Goal: Transaction & Acquisition: Purchase product/service

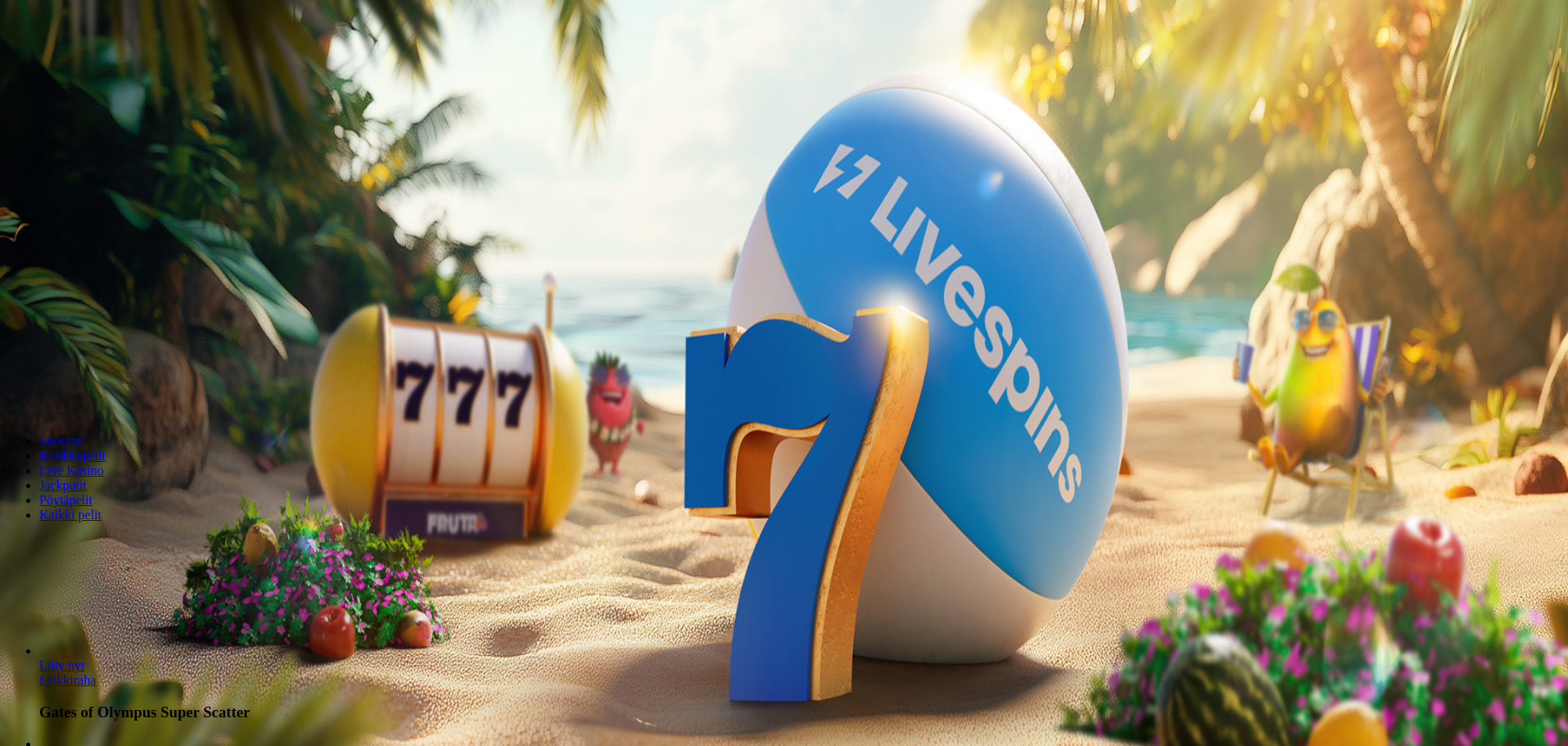
click at [50, 66] on span "Talletus" at bounding box center [32, 60] width 37 height 12
click at [123, 375] on input "***" at bounding box center [64, 383] width 116 height 17
type input "***"
click at [118, 406] on button "TALLETA JA PELAA" at bounding box center [61, 415] width 111 height 18
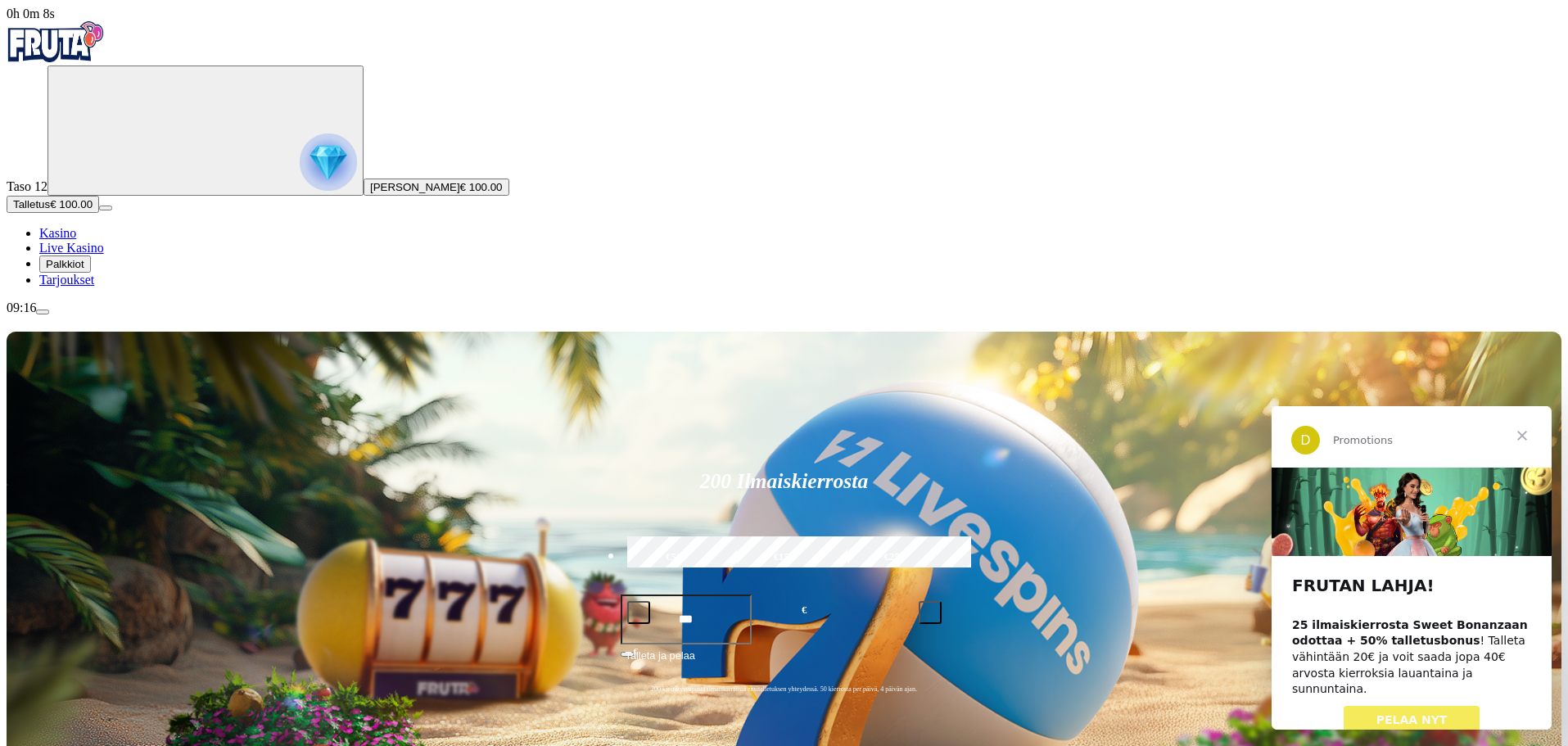
click at [1526, 432] on span "Sulje" at bounding box center [1521, 435] width 59 height 59
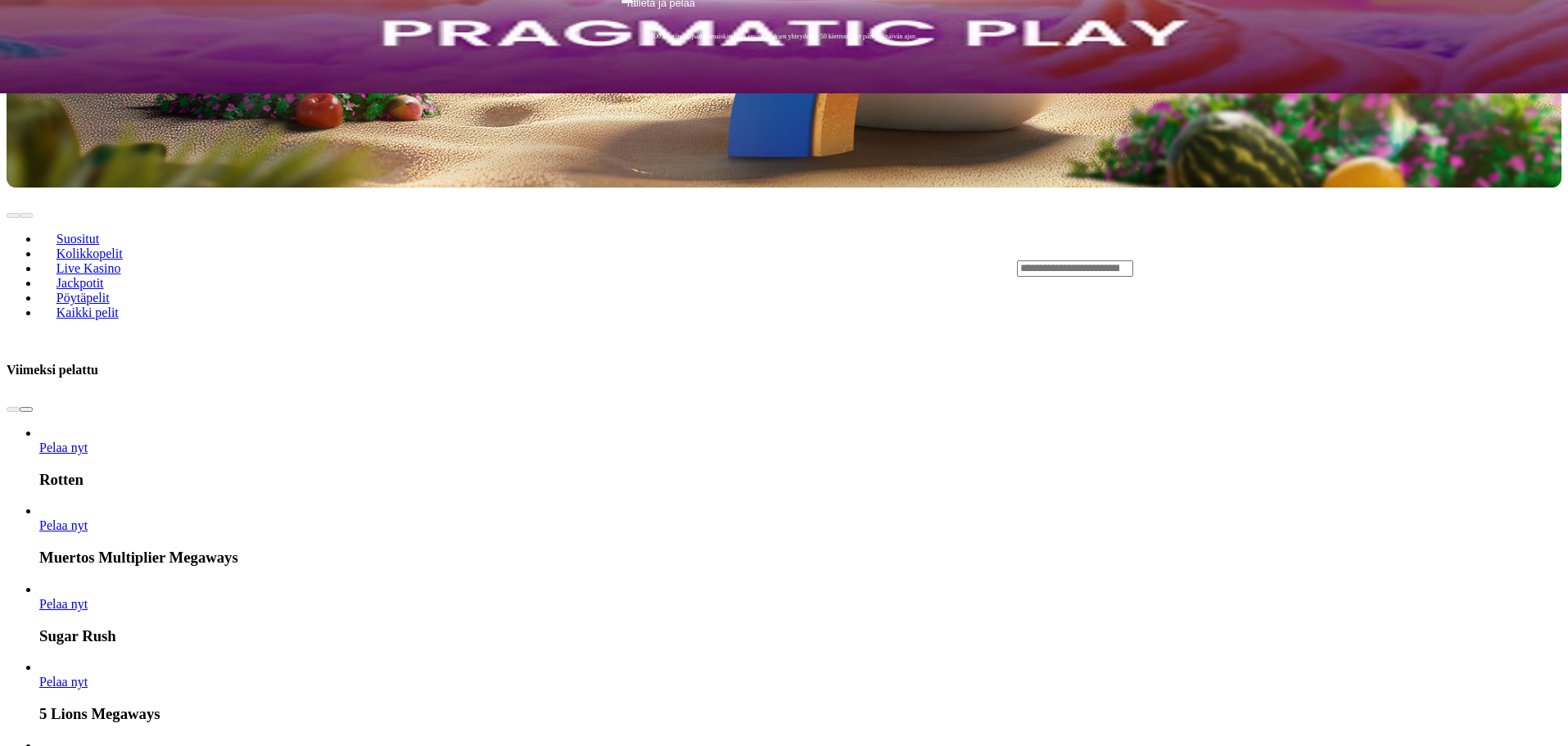
scroll to position [655, 0]
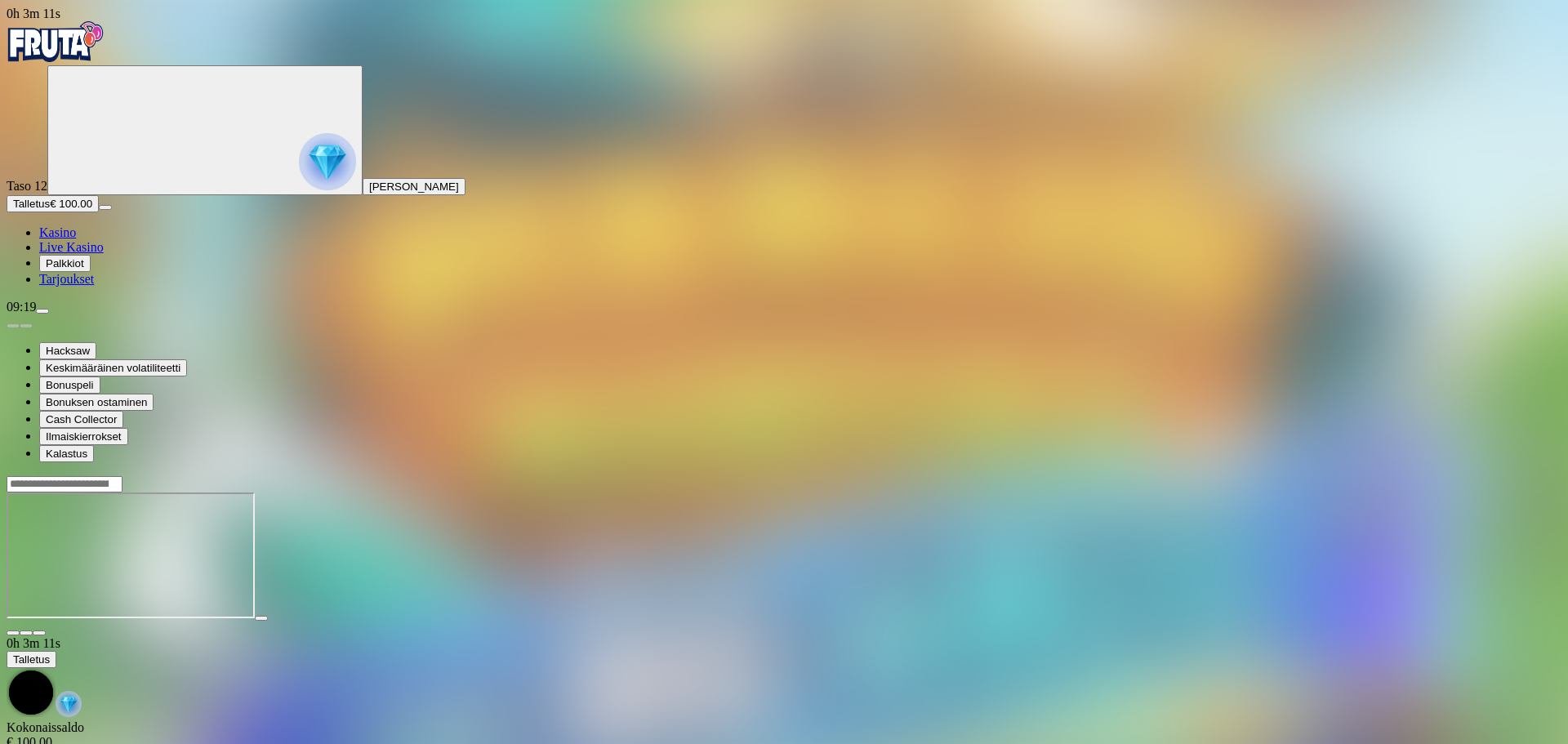
click at [97, 60] on img "Primary" at bounding box center [55, 41] width 98 height 41
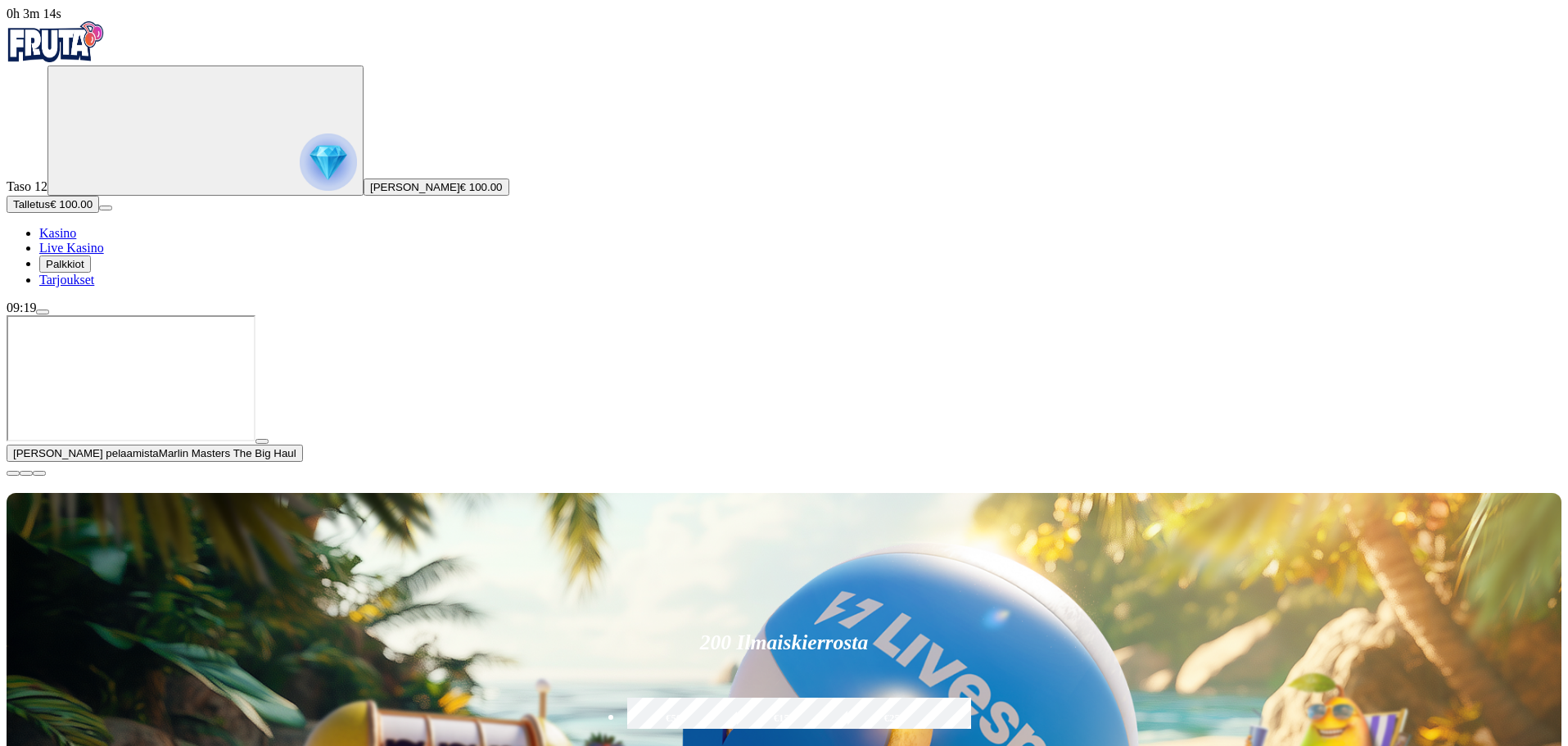
click at [19, 476] on button "button" at bounding box center [12, 473] width 13 height 5
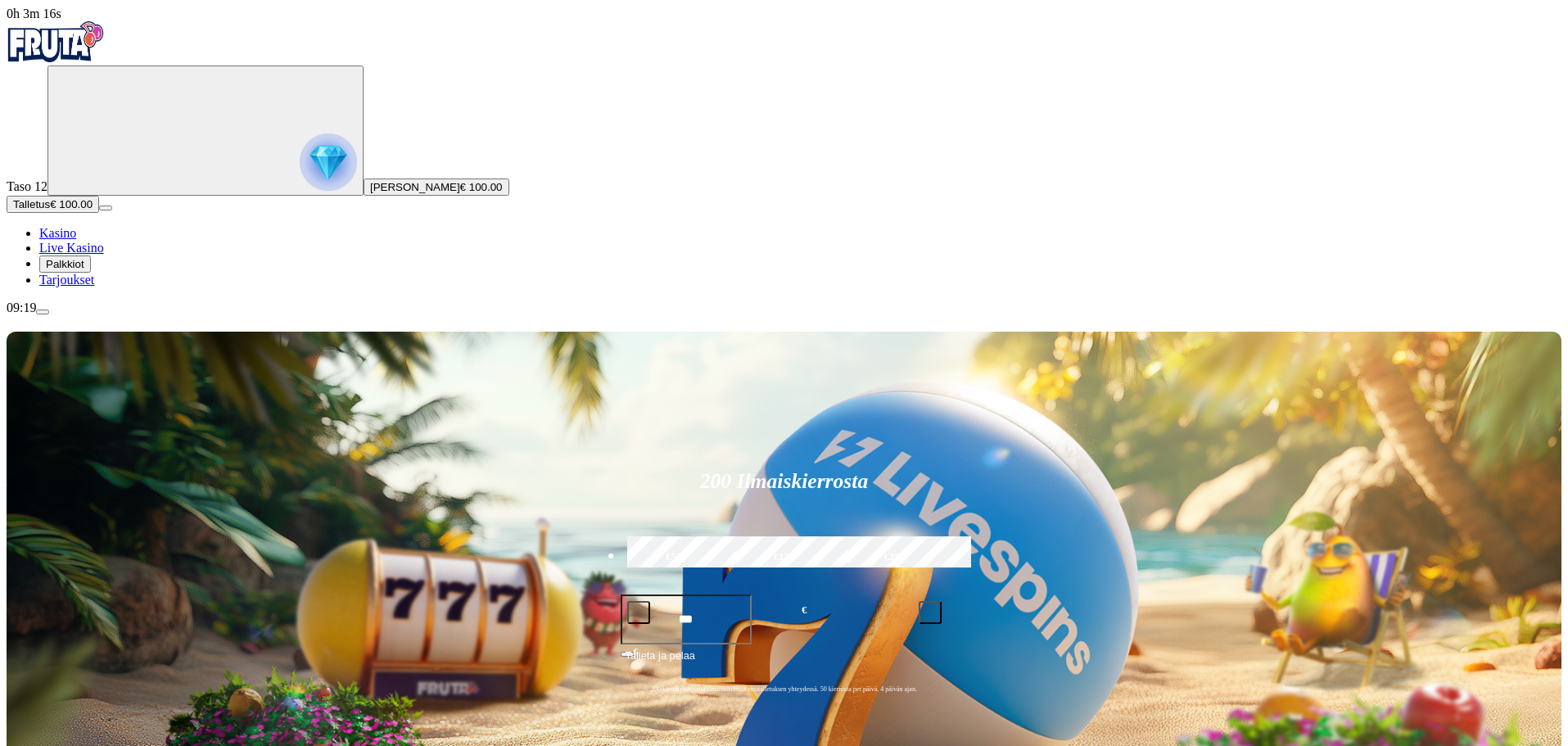
drag, startPoint x: 1280, startPoint y: 499, endPoint x: 1271, endPoint y: 480, distance: 21.0
type input "*"
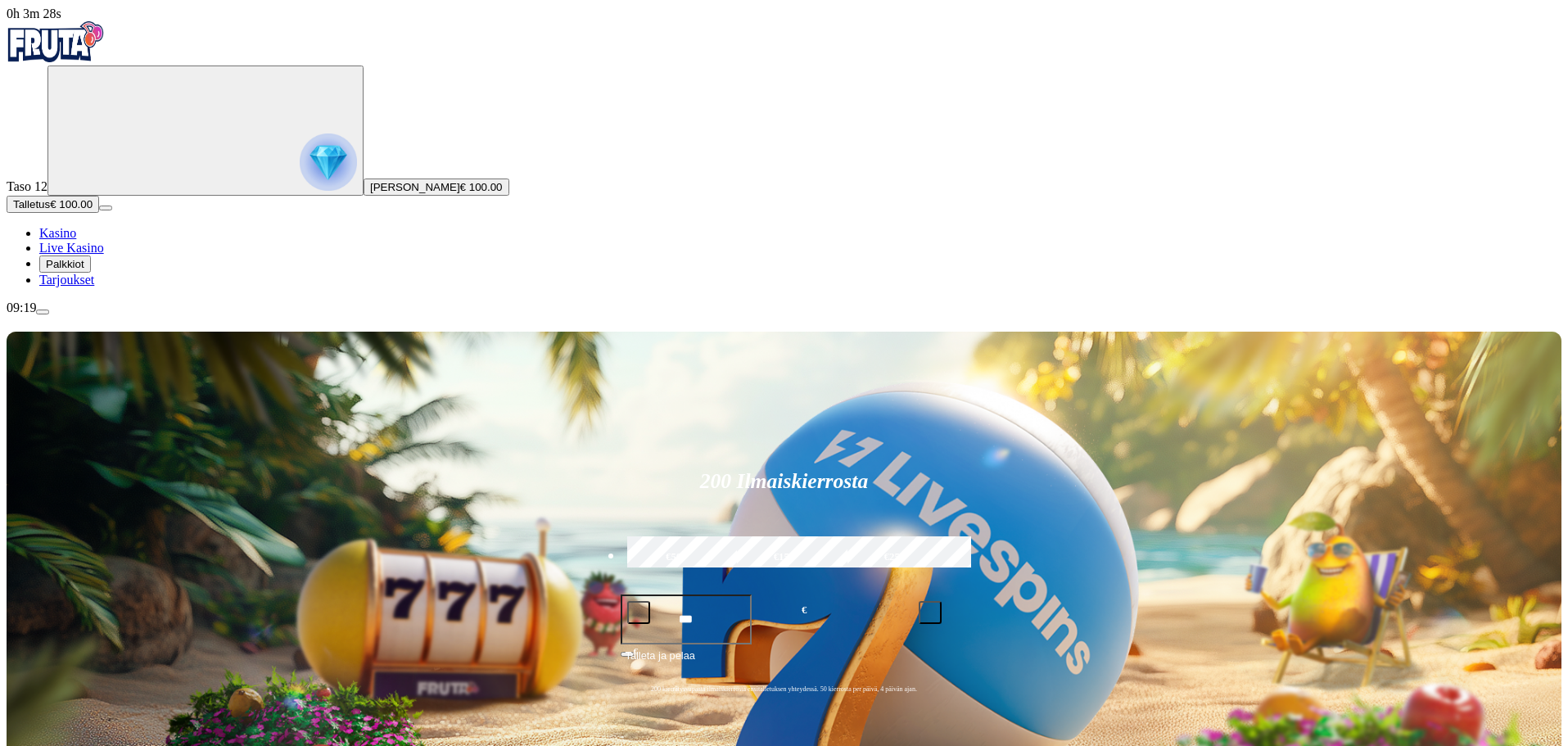
type input "****"
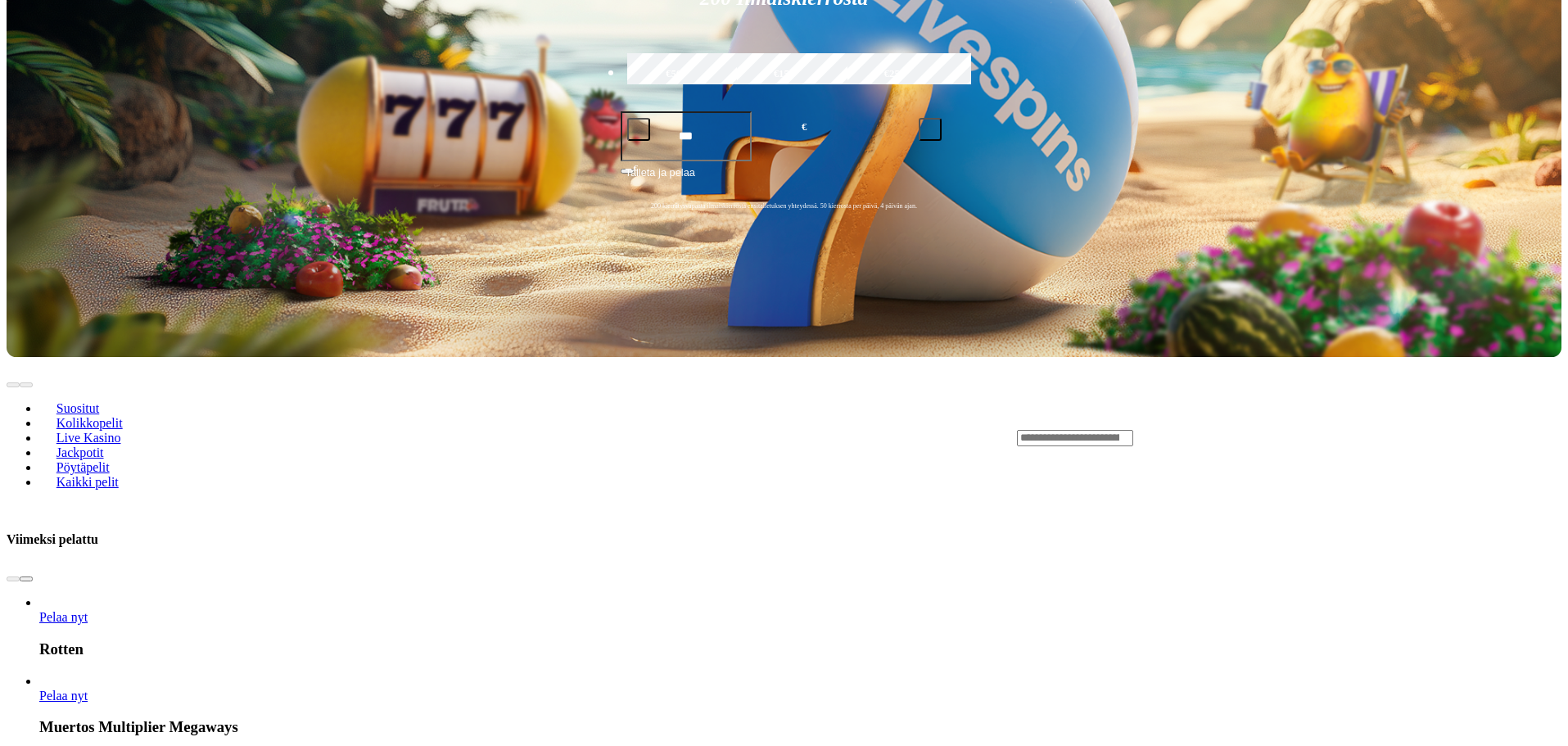
scroll to position [491, 0]
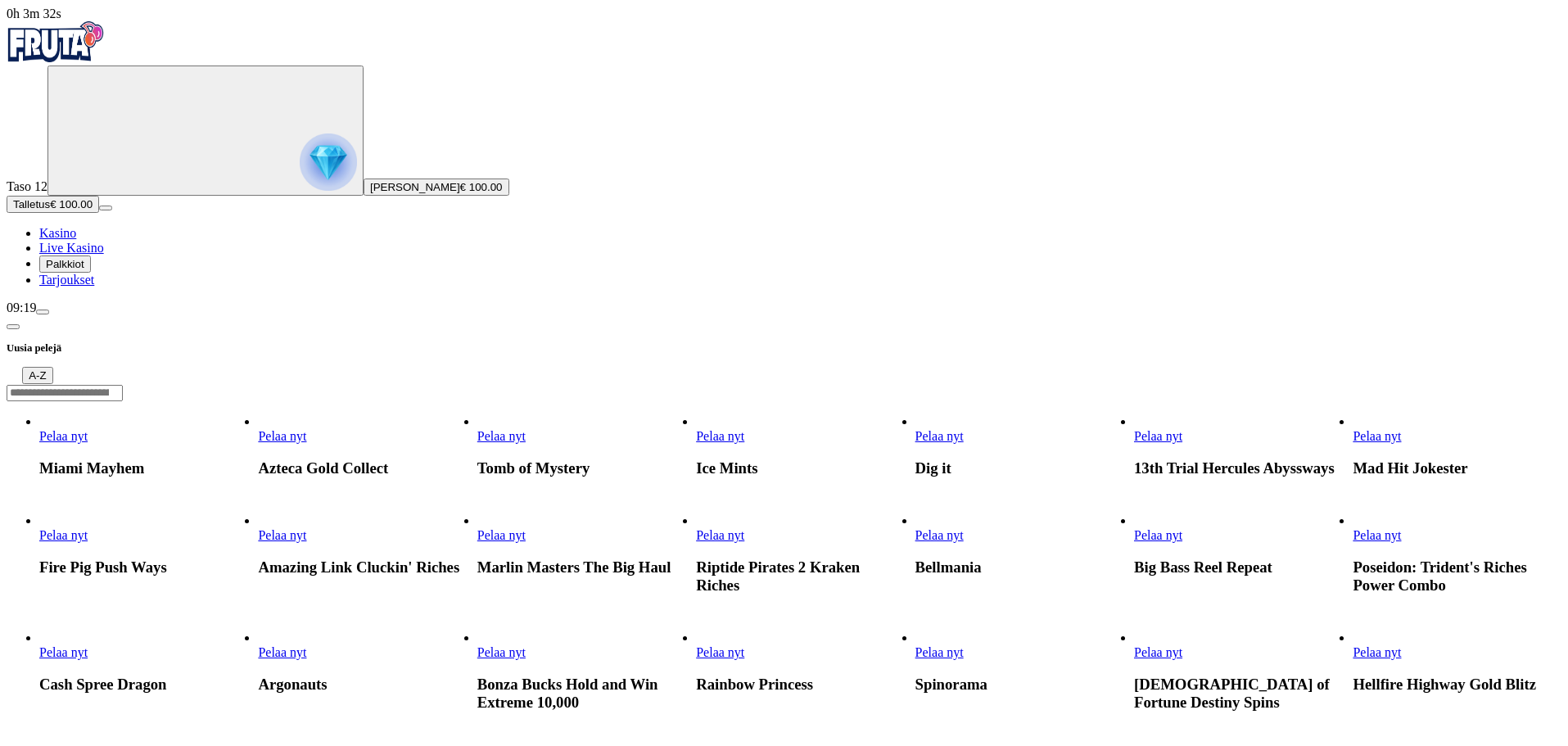
click at [1183, 528] on span "Pelaa nyt" at bounding box center [1158, 535] width 48 height 14
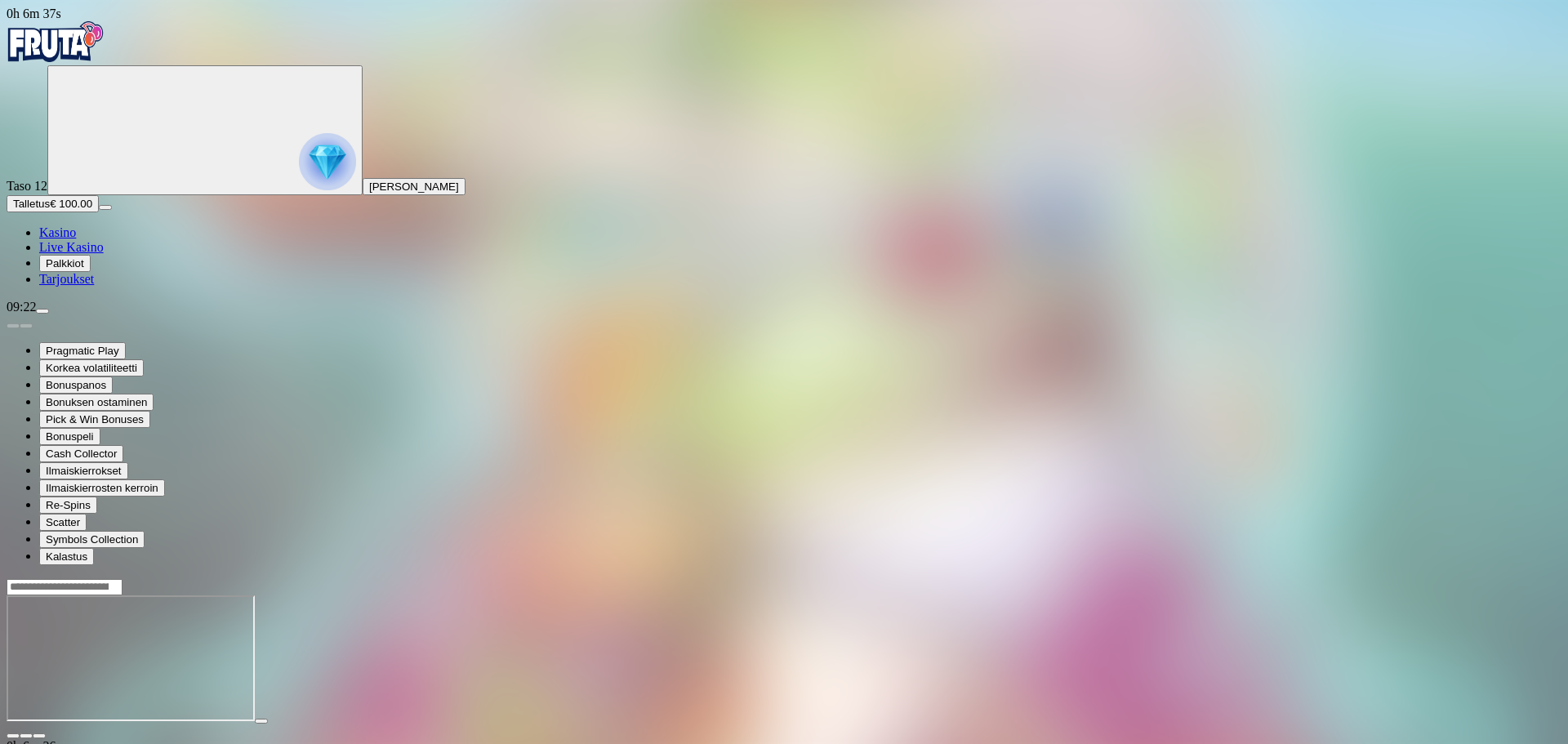
click at [102, 46] on img "Primary" at bounding box center [55, 41] width 98 height 41
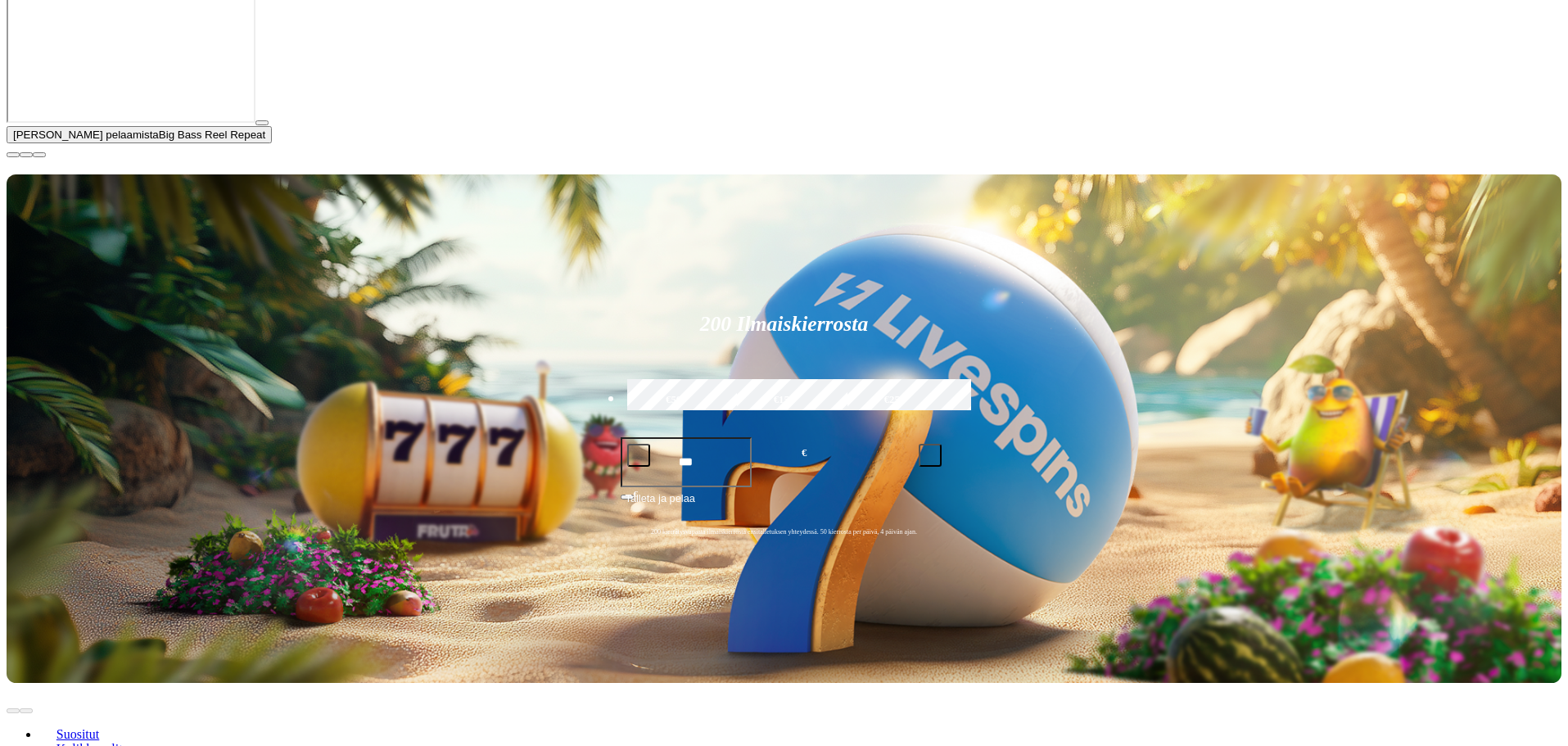
scroll to position [327, 0]
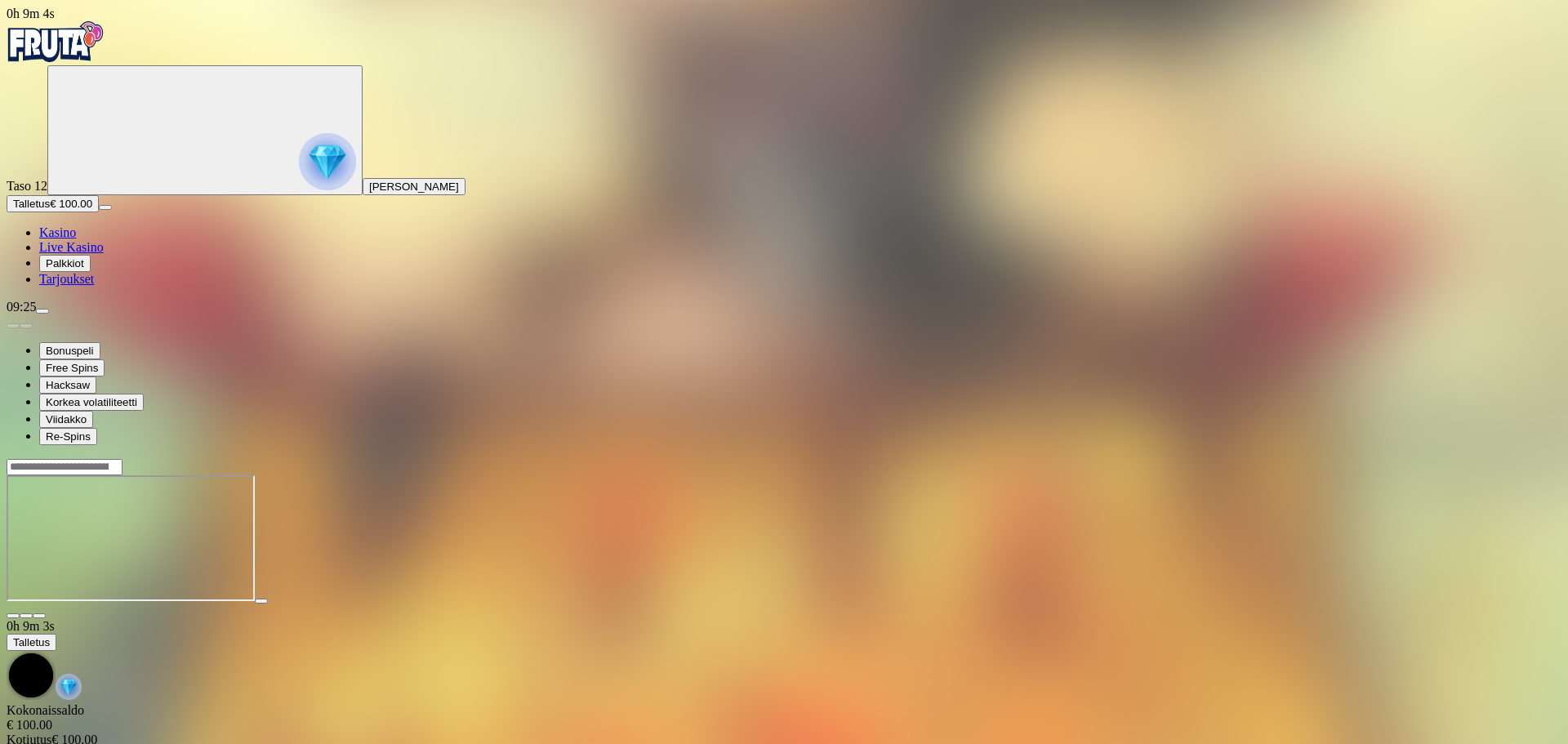
click at [123, 459] on input "Search" at bounding box center [64, 467] width 116 height 17
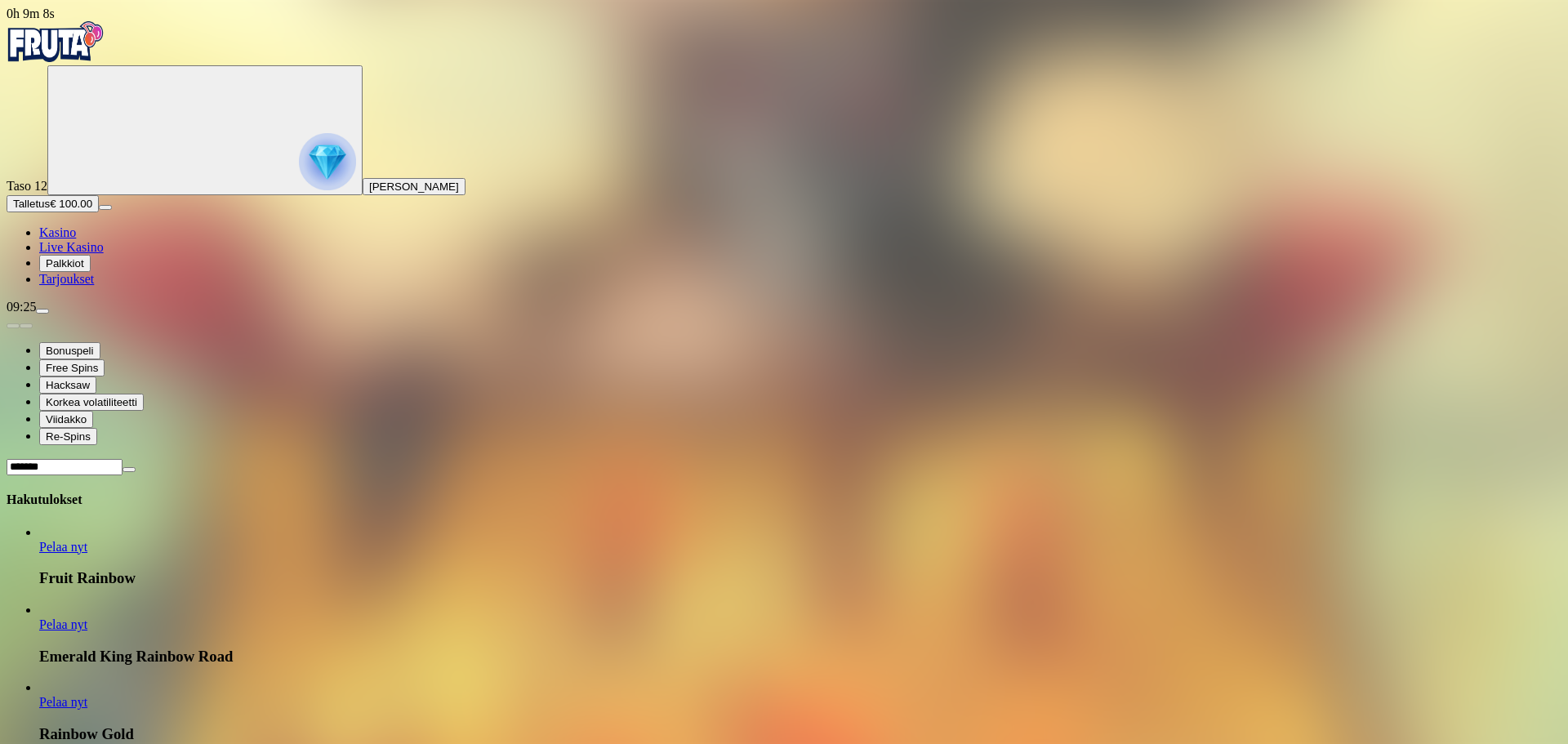
scroll to position [245, 0]
type input "**********"
click at [88, 539] on span "Pelaa nyt" at bounding box center [63, 546] width 48 height 14
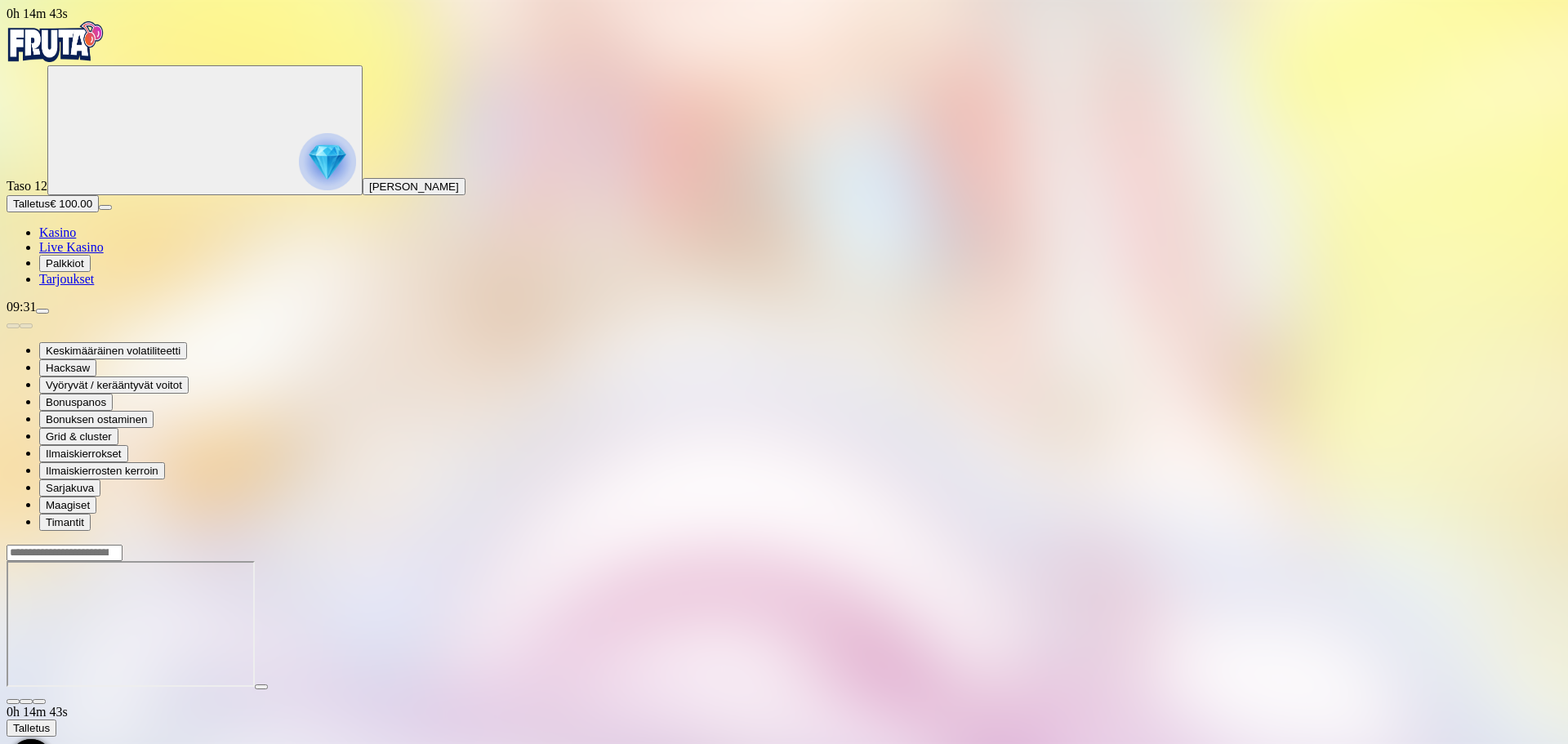
click at [123, 544] on input "Search" at bounding box center [64, 552] width 116 height 17
type input "******"
click at [88, 703] on link "Pelaa nyt" at bounding box center [63, 710] width 48 height 14
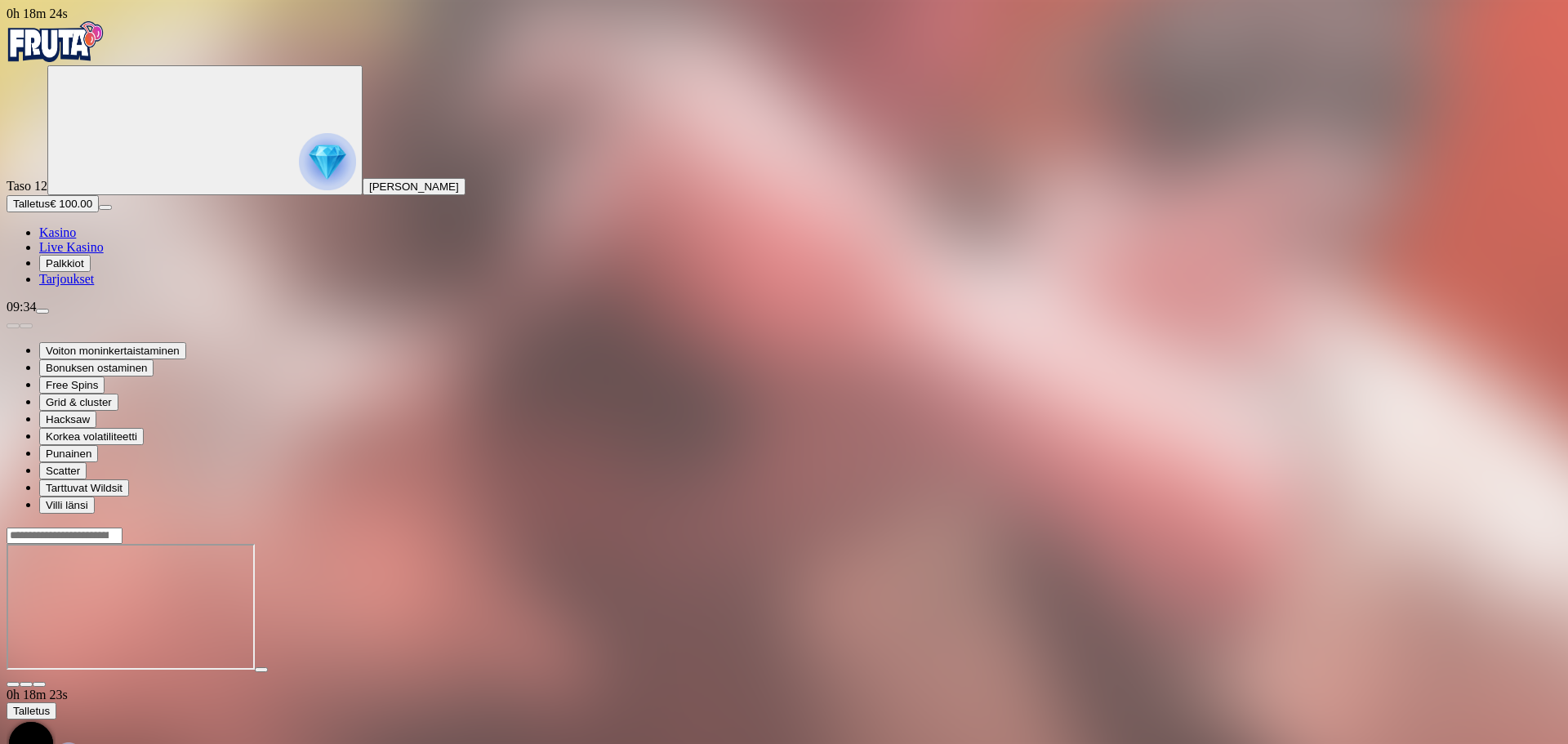
click at [1168, 527] on div at bounding box center [784, 536] width 1555 height 18
click at [123, 527] on input "Search" at bounding box center [64, 535] width 116 height 17
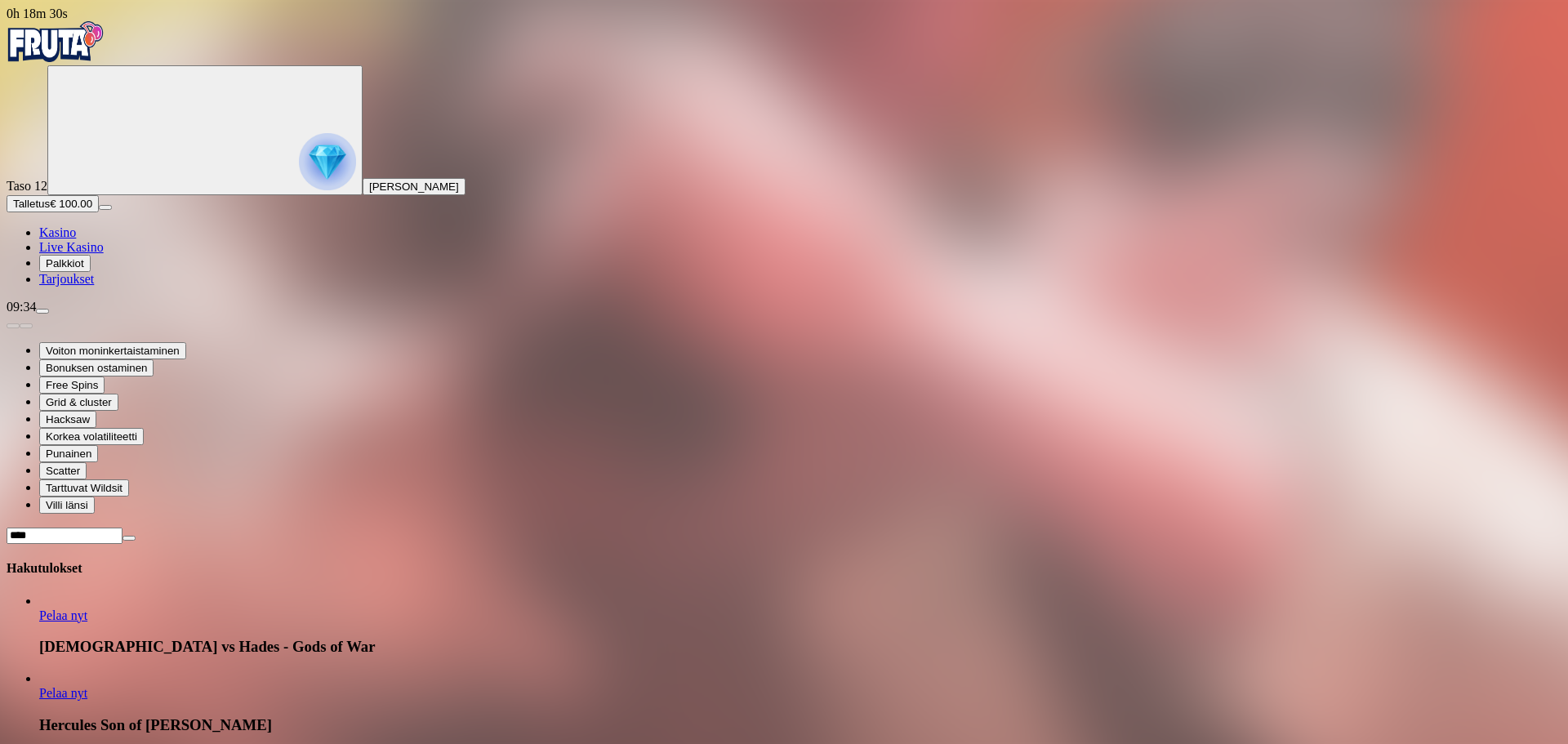
type input "****"
click at [88, 608] on span "Pelaa nyt" at bounding box center [63, 615] width 48 height 14
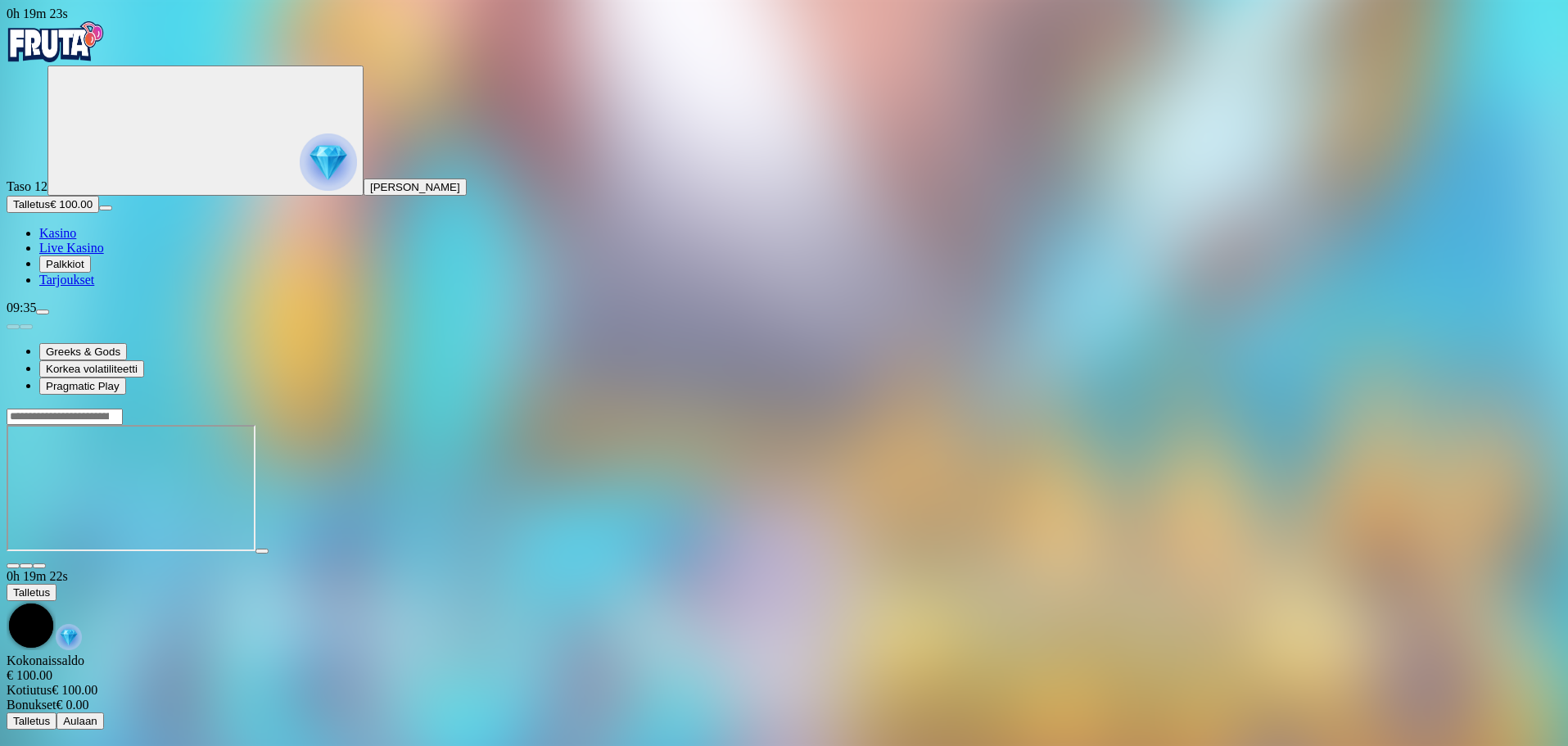
click at [91, 47] on img "Primary" at bounding box center [55, 41] width 98 height 41
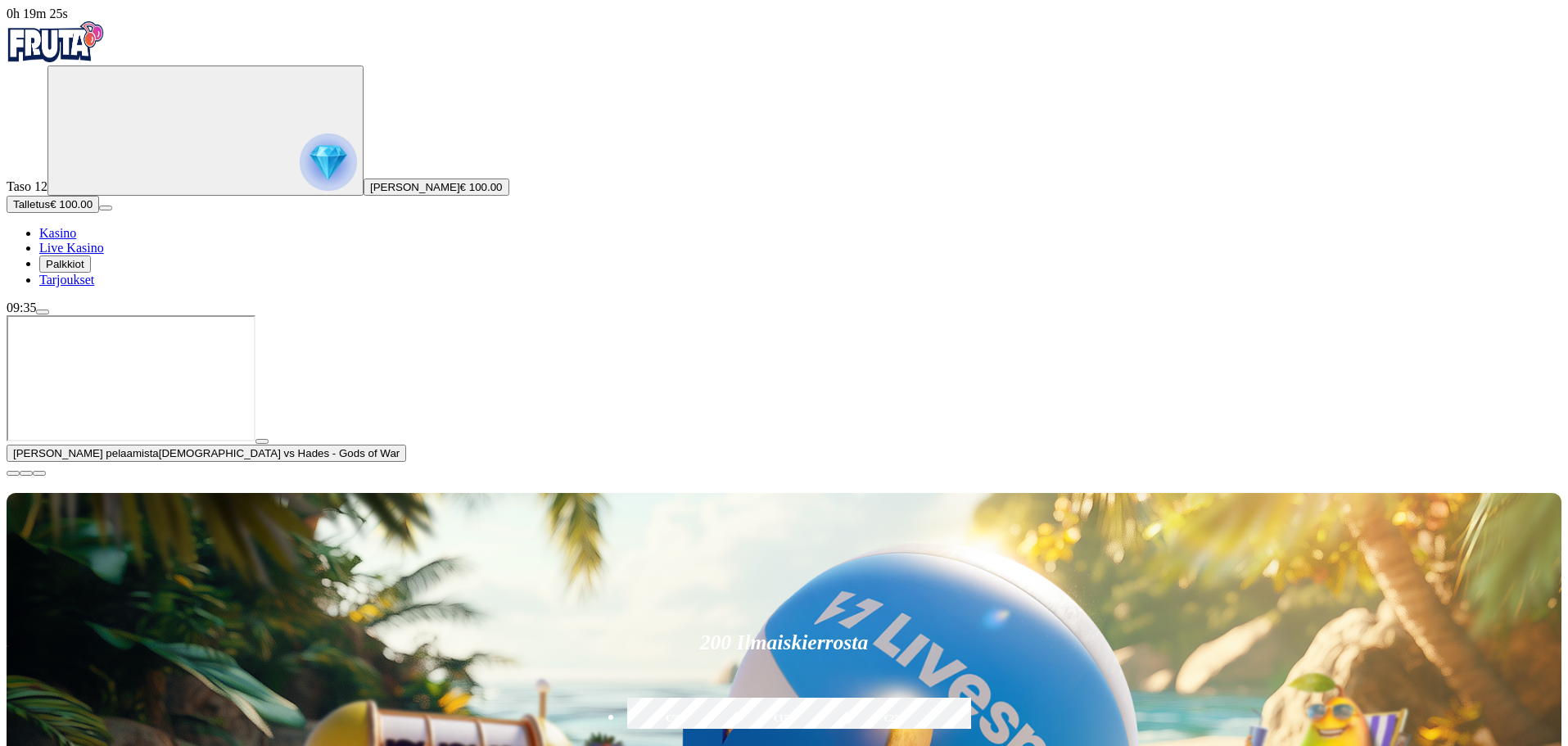
click at [13, 473] on span "close icon" at bounding box center [13, 473] width 0 height 0
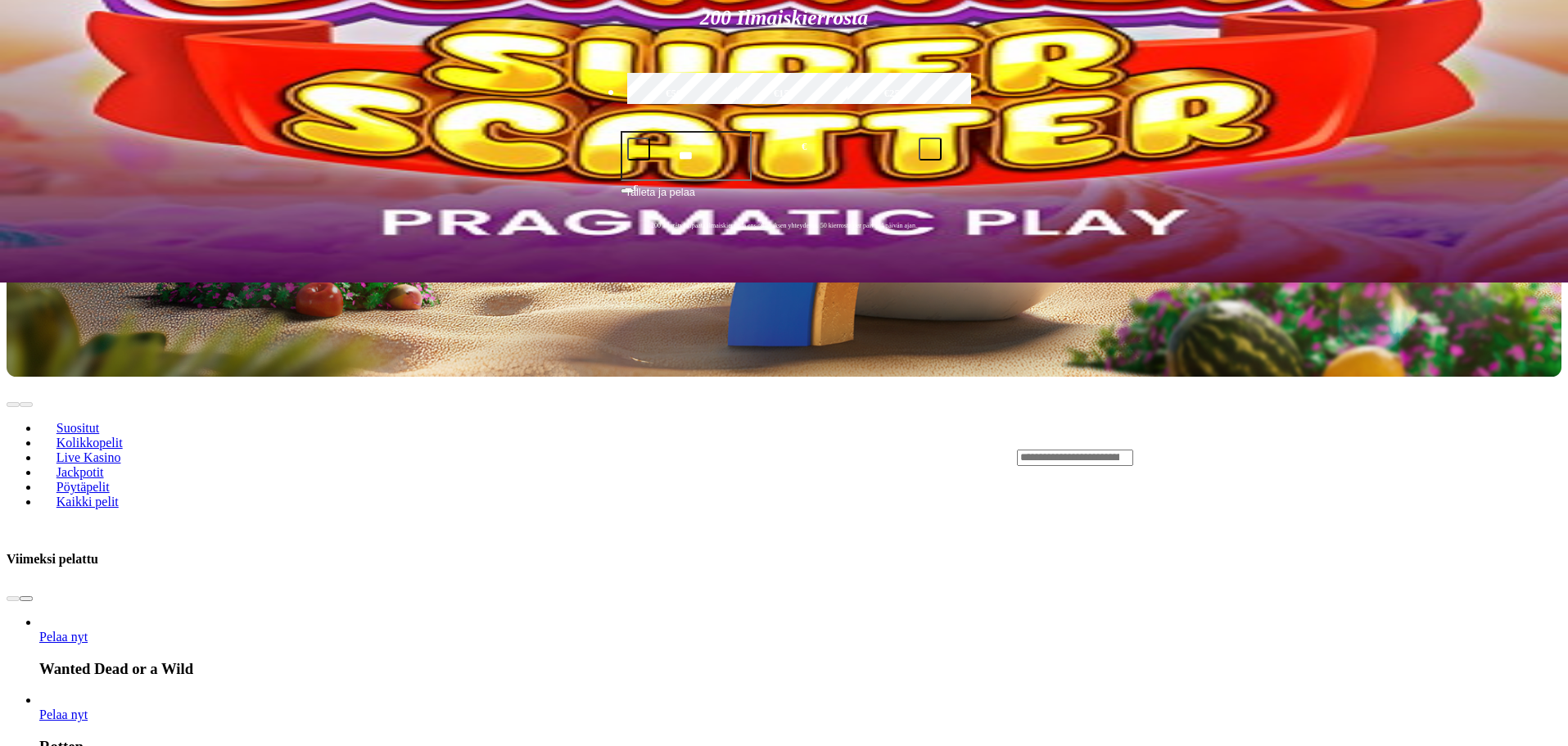
scroll to position [573, 0]
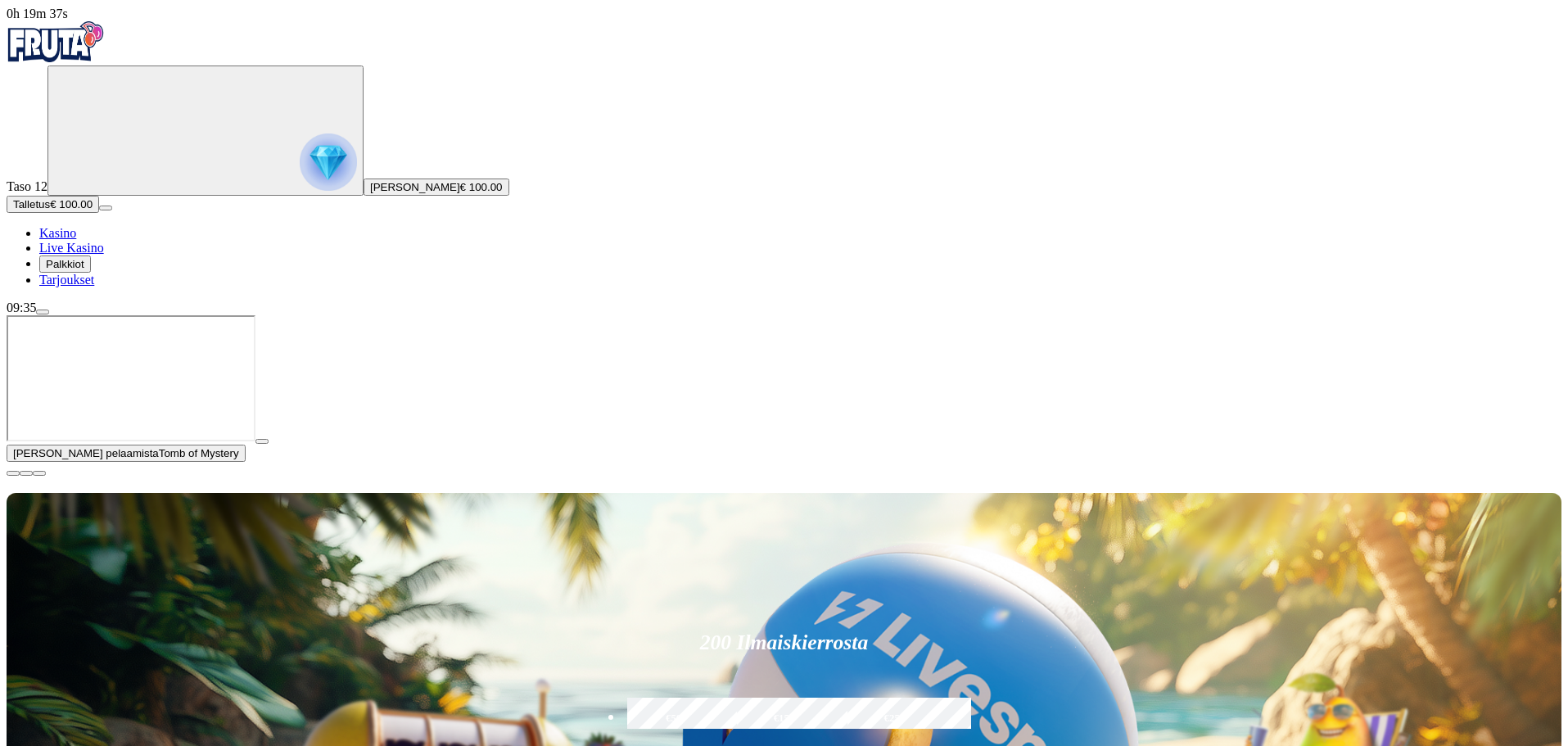
click at [13, 473] on span "close icon" at bounding box center [13, 473] width 0 height 0
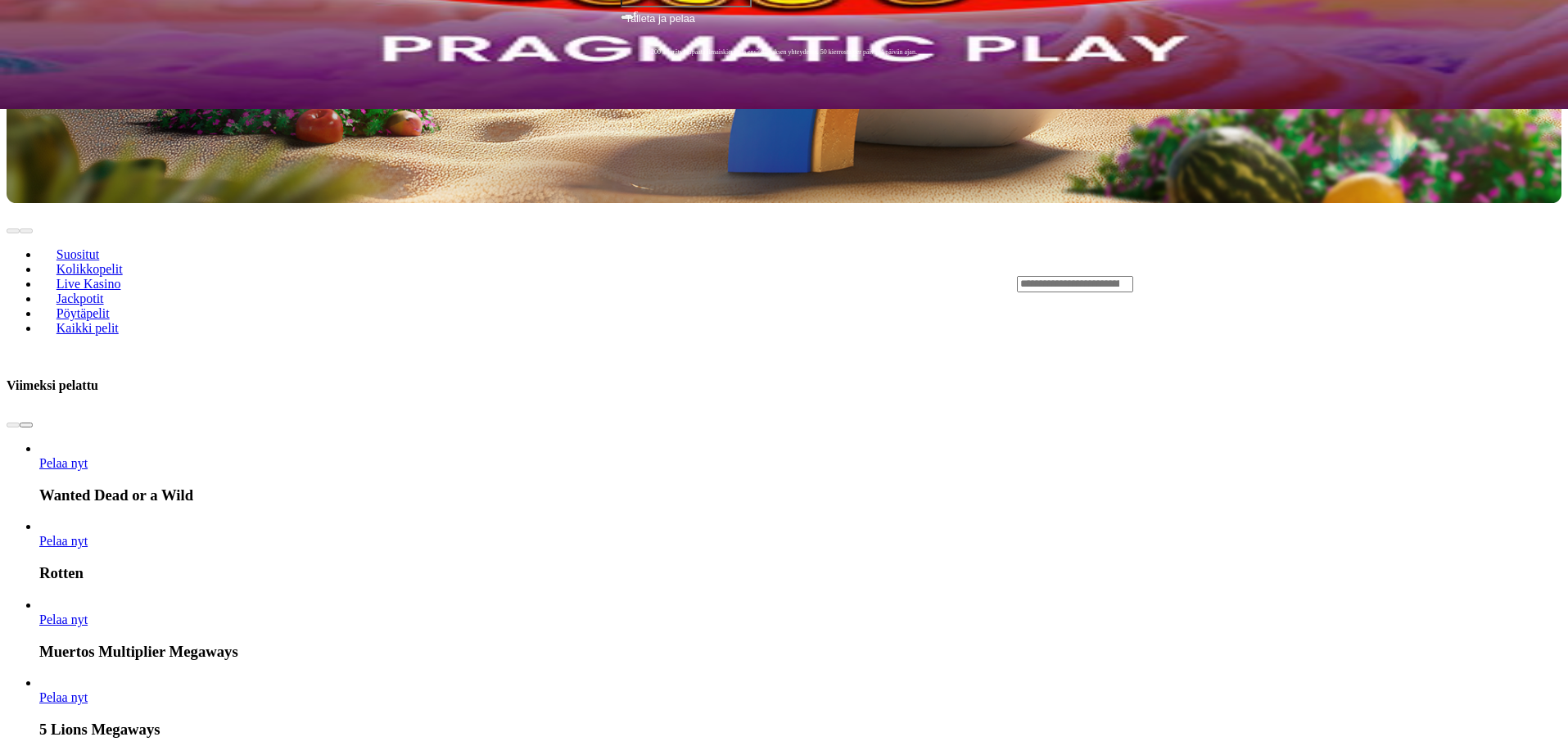
scroll to position [655, 0]
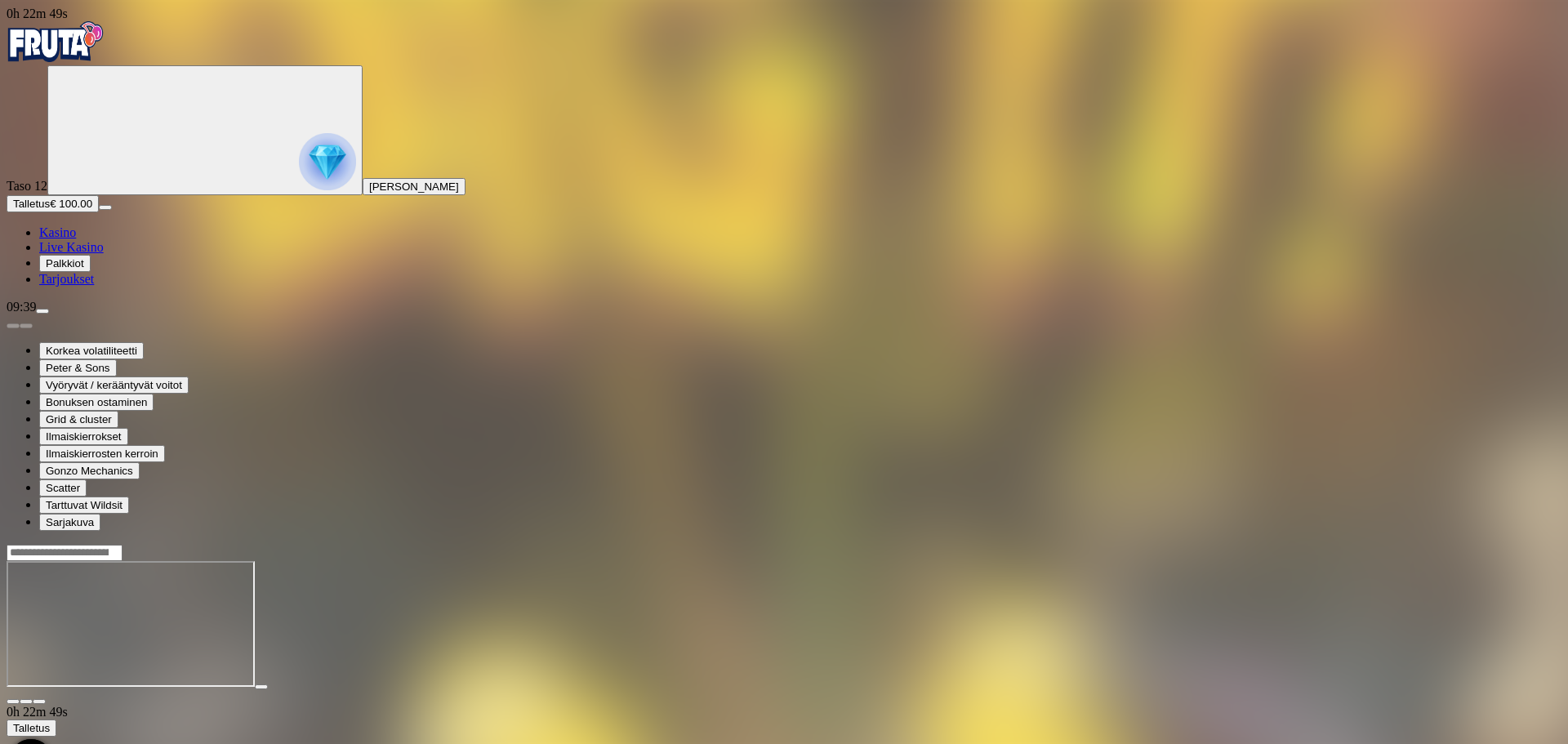
click at [123, 544] on input "Search" at bounding box center [64, 552] width 116 height 17
type input "******"
click at [88, 625] on span "Pelaa nyt" at bounding box center [63, 632] width 48 height 14
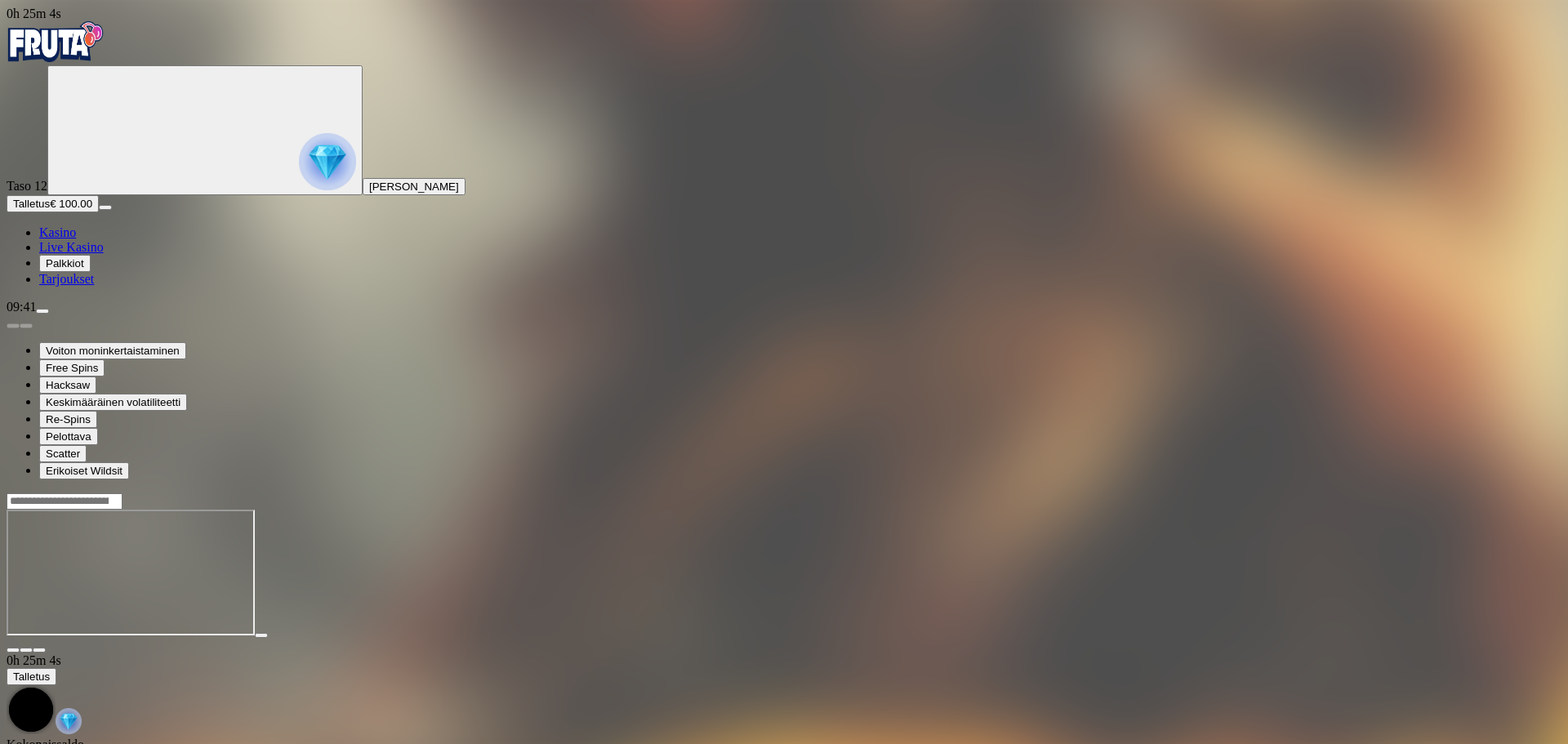
click at [123, 493] on input "Search" at bounding box center [64, 501] width 116 height 17
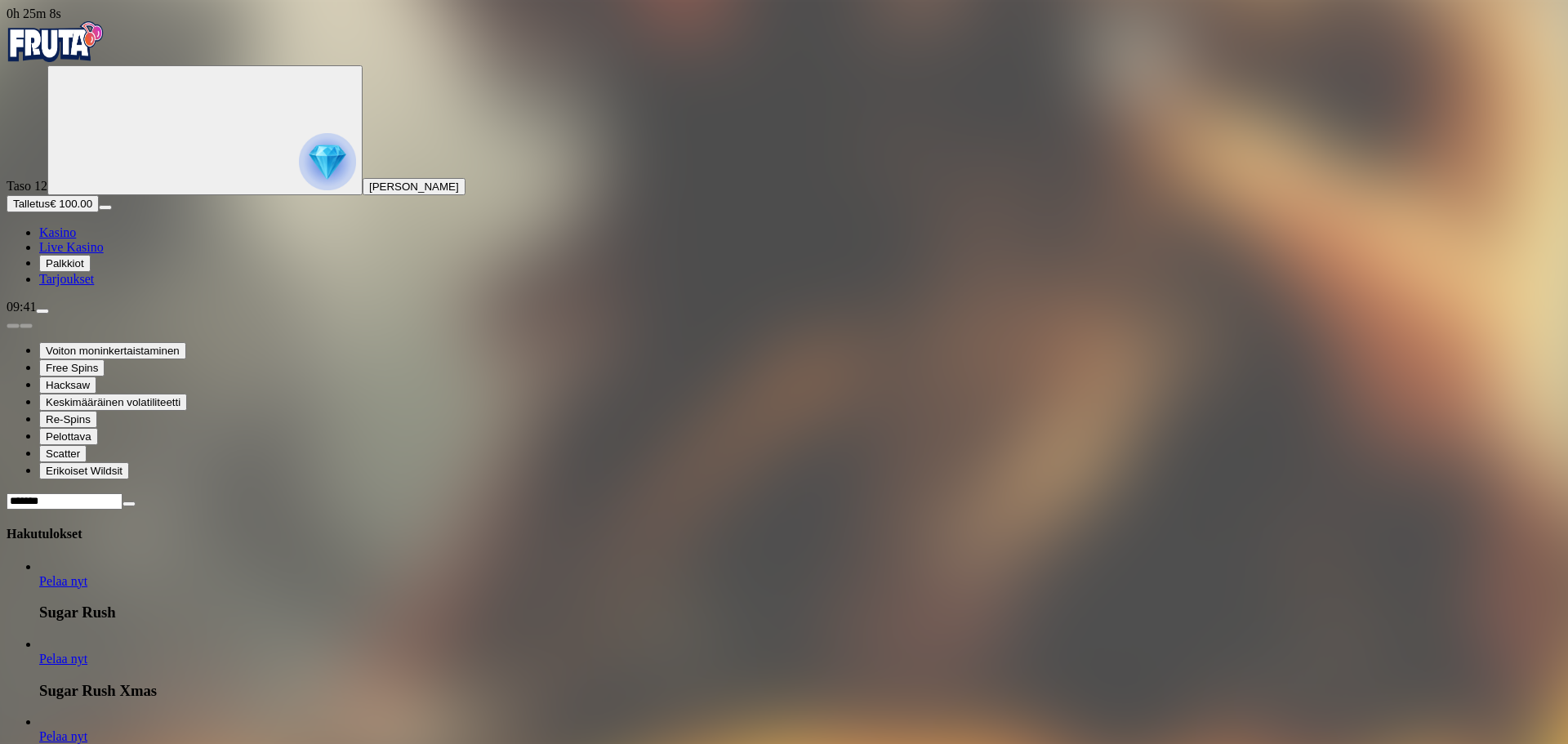
type input "*******"
click at [88, 729] on span "Pelaa nyt" at bounding box center [63, 736] width 48 height 14
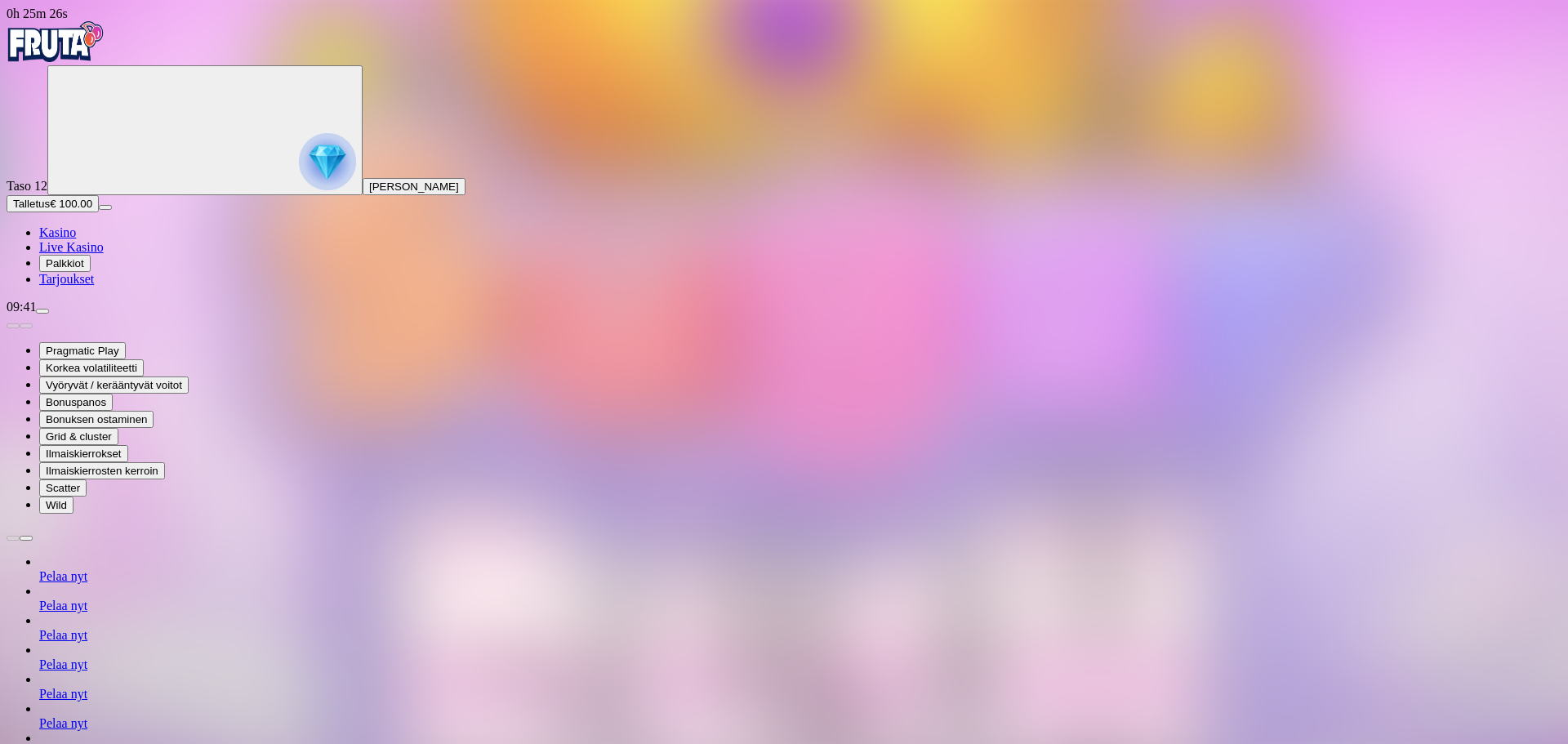
type input "*****"
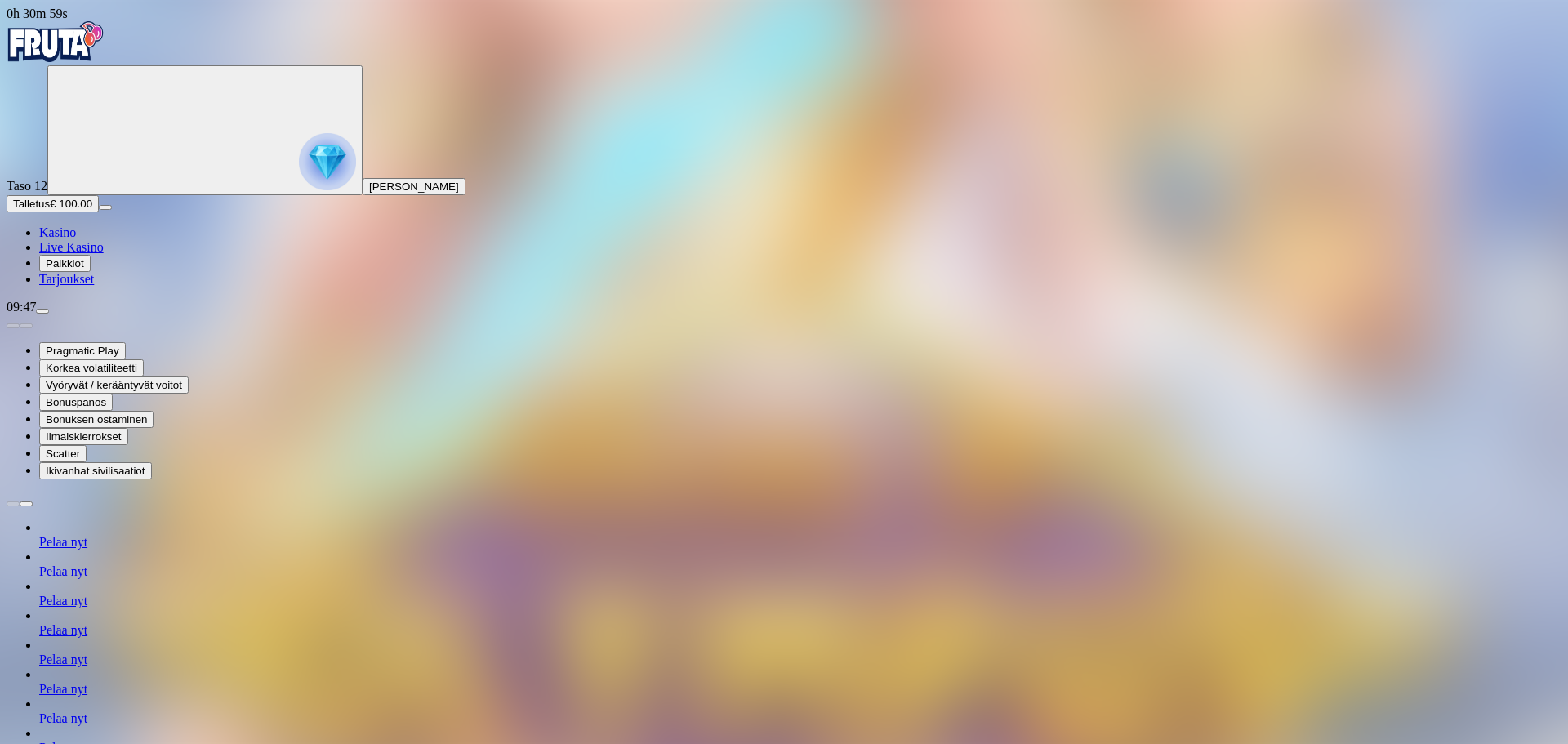
click at [104, 46] on img "Primary" at bounding box center [55, 41] width 98 height 41
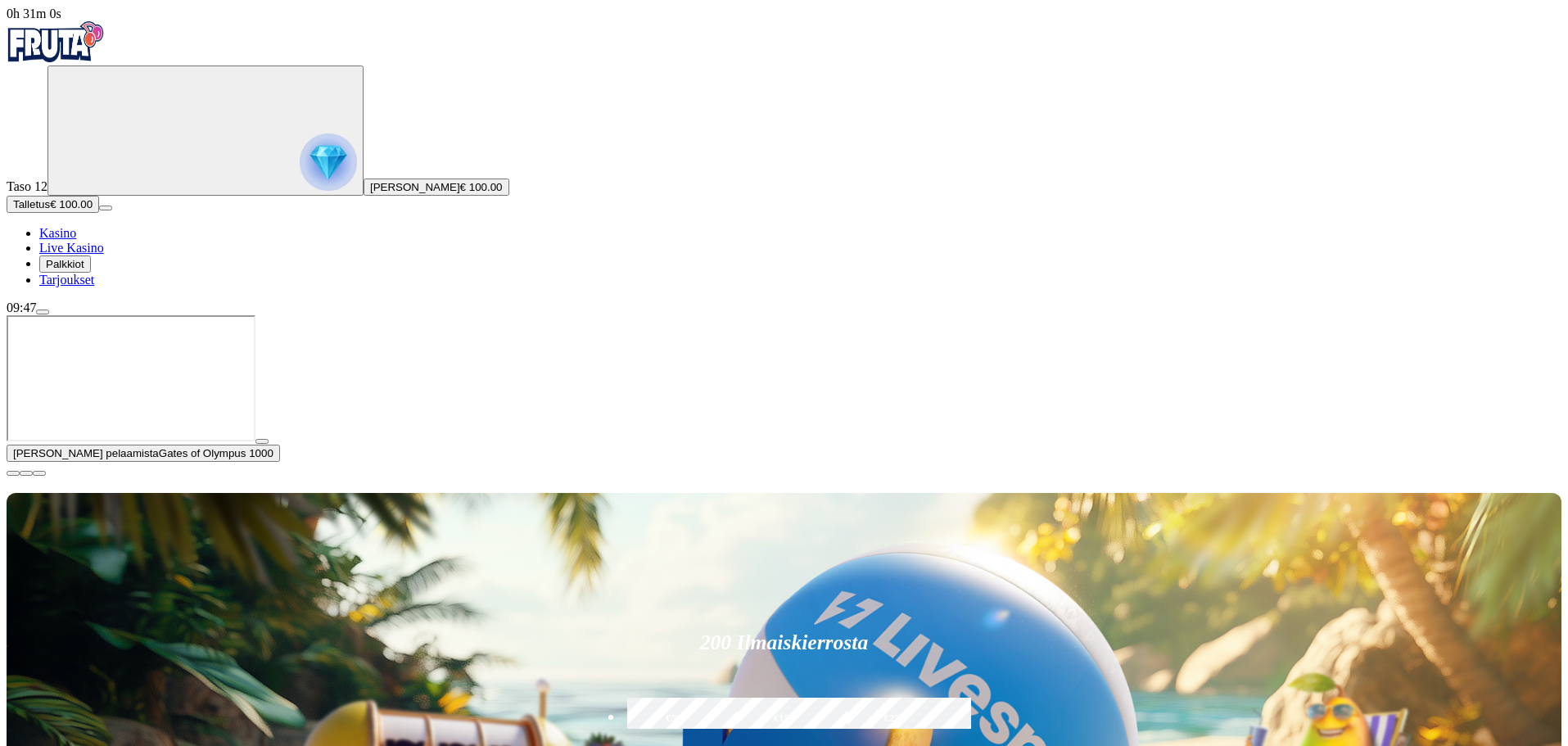
click at [13, 473] on span "close icon" at bounding box center [13, 473] width 0 height 0
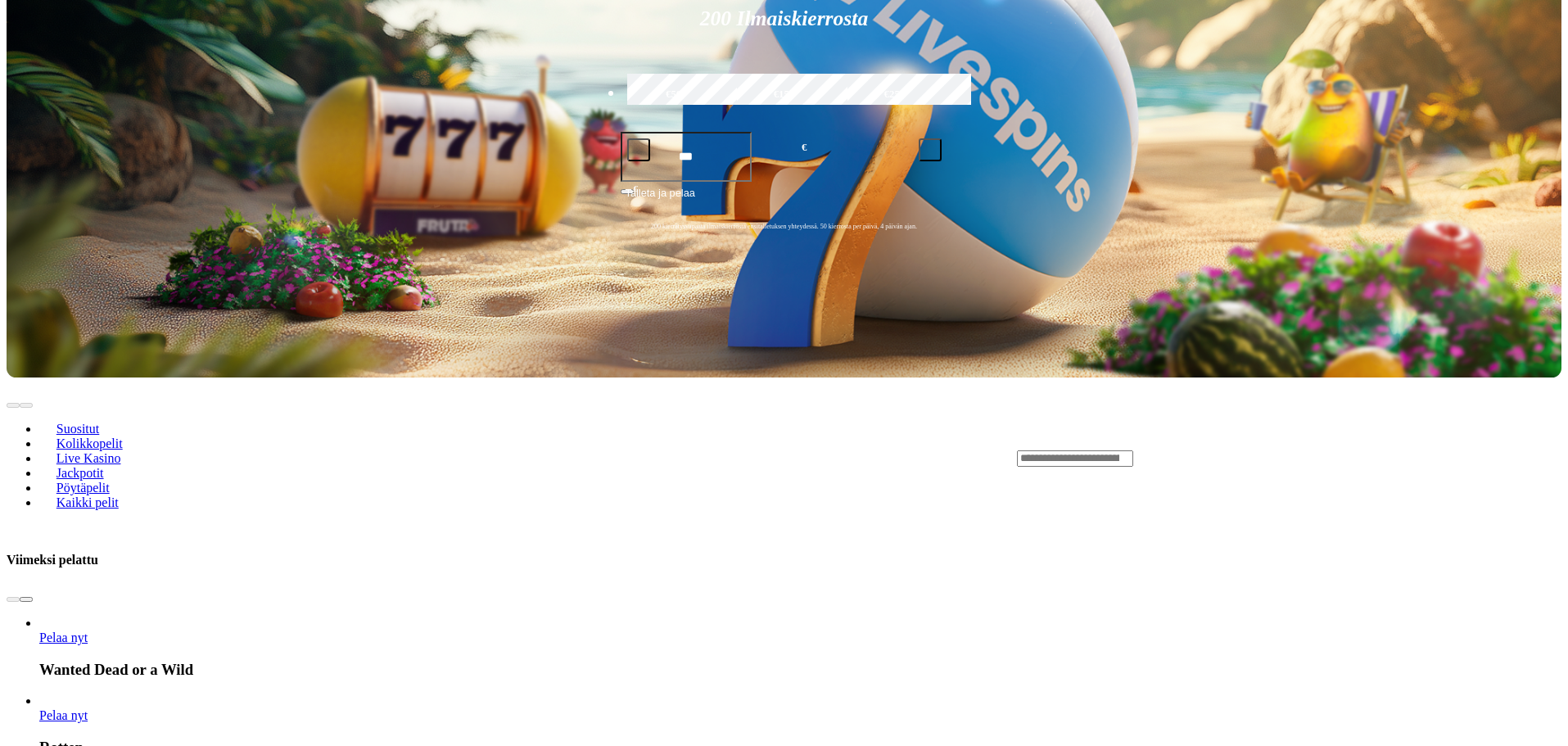
scroll to position [491, 0]
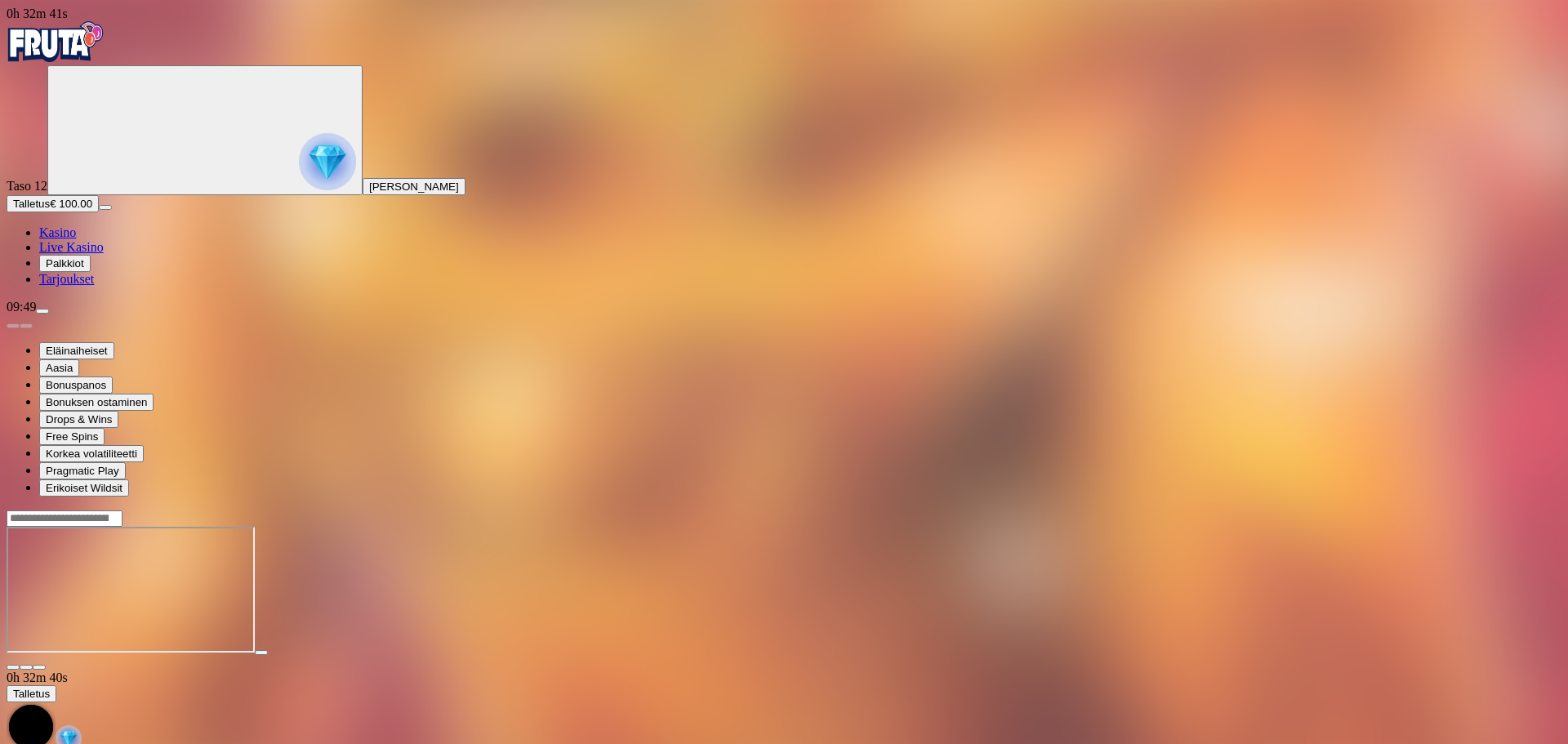
click at [53, 56] on img "Primary" at bounding box center [55, 41] width 98 height 41
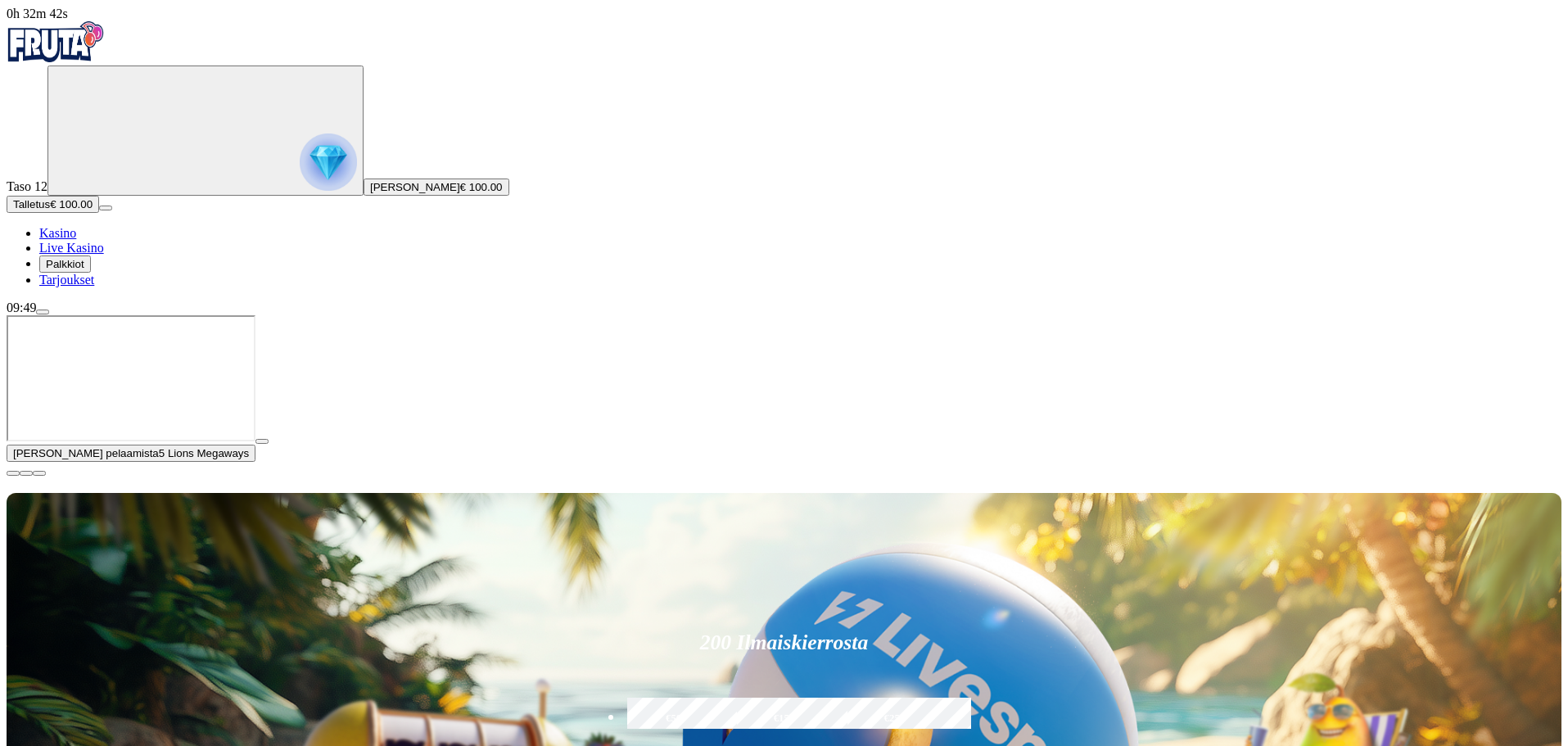
click at [13, 473] on span "close icon" at bounding box center [13, 473] width 0 height 0
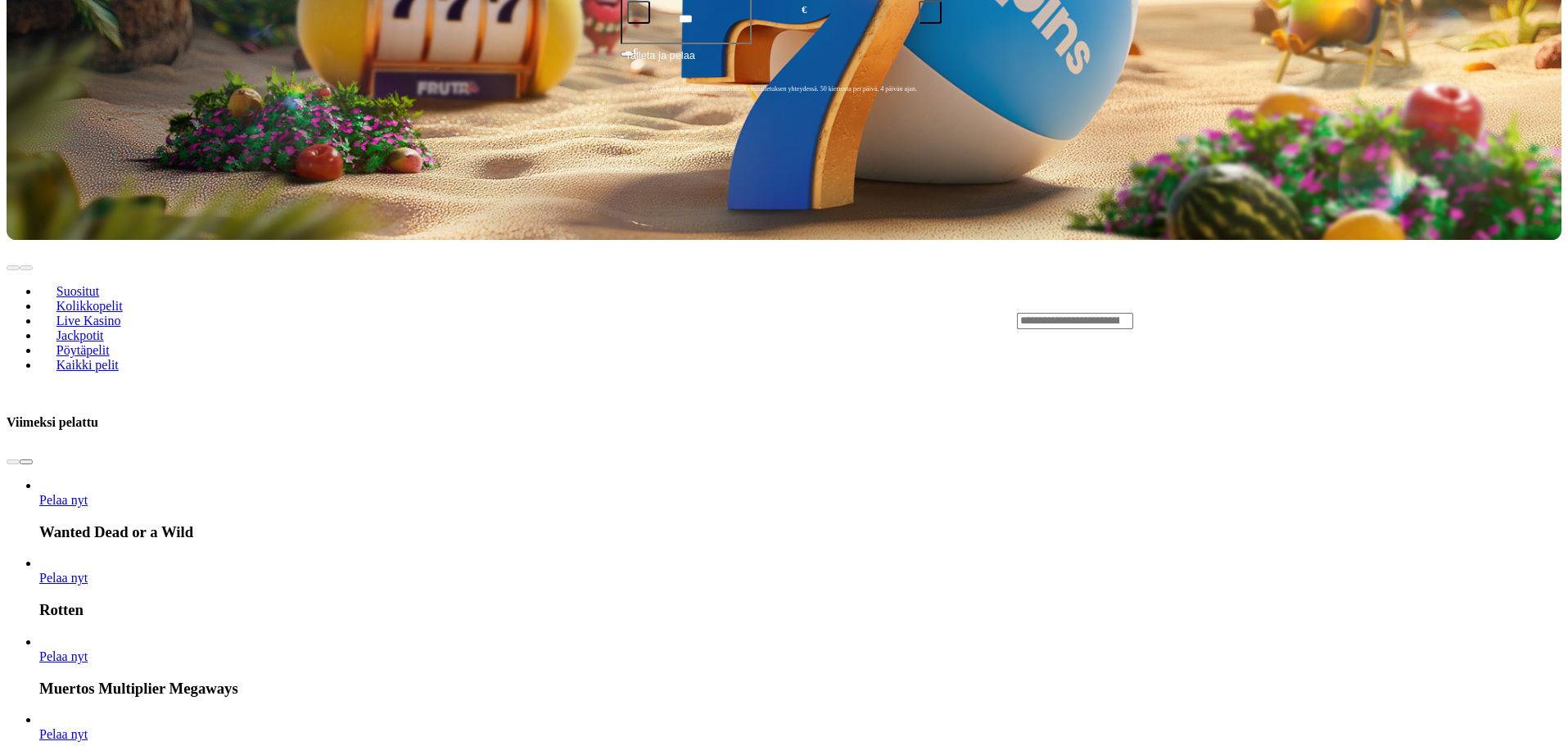
scroll to position [819, 0]
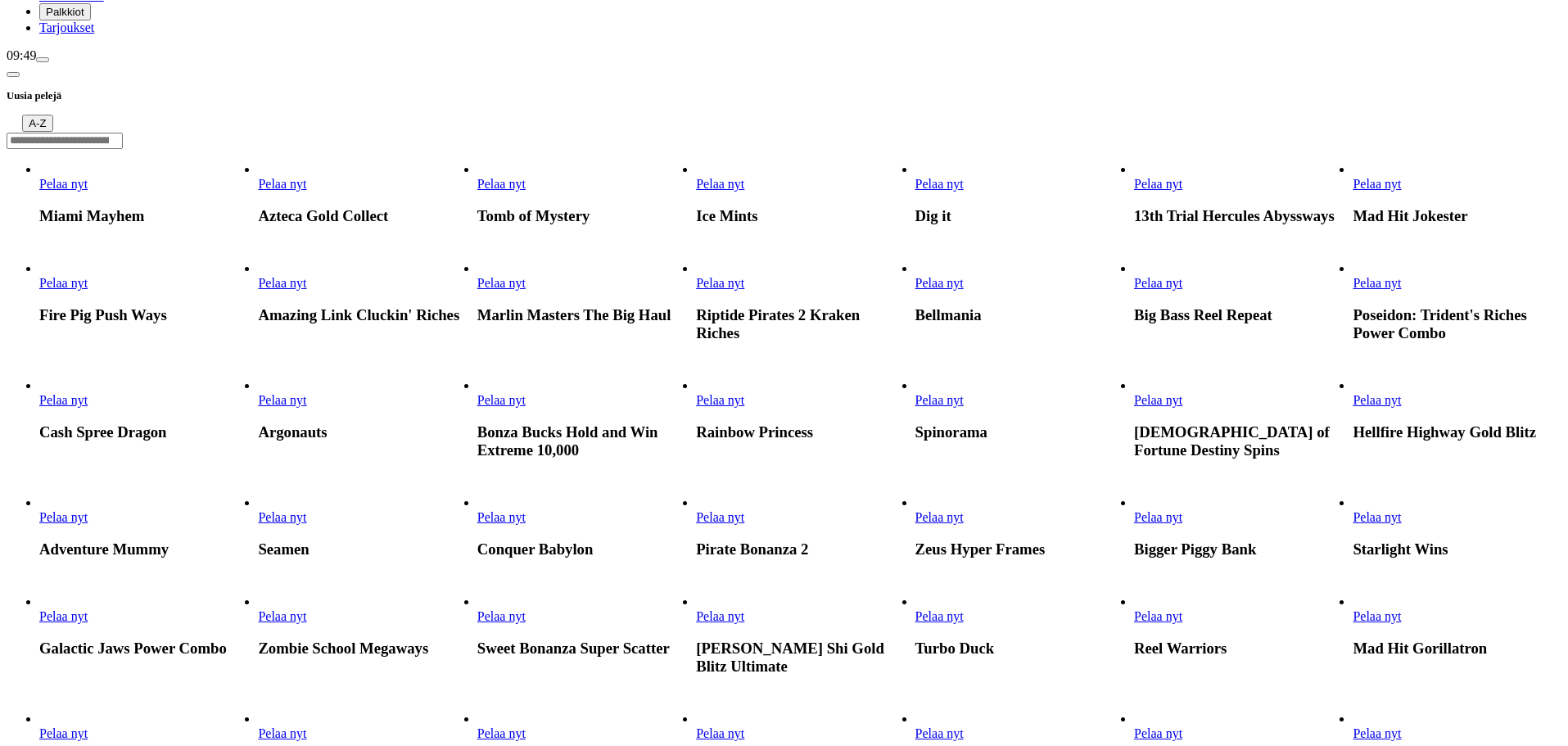
scroll to position [246, 0]
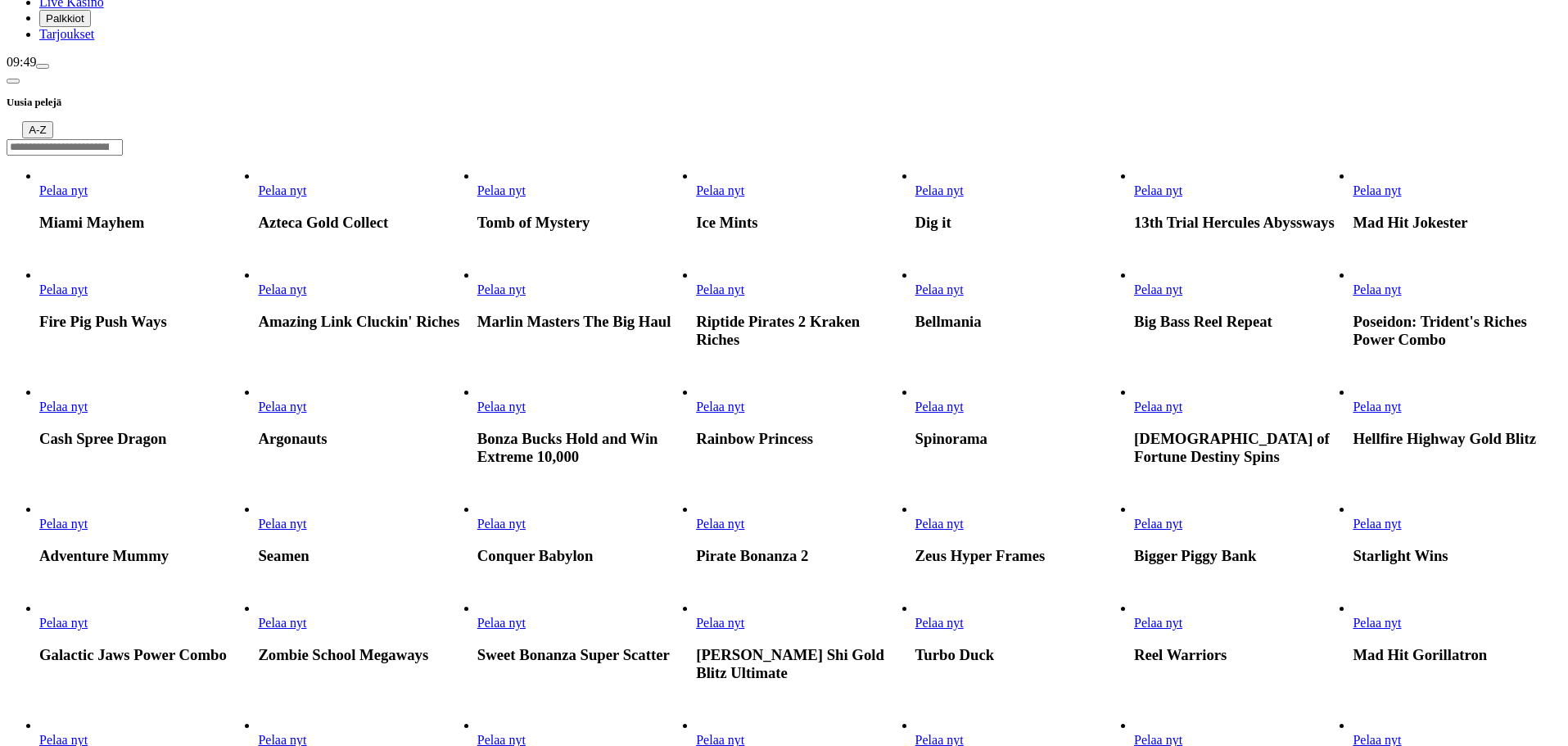
click at [526, 283] on span "Pelaa nyt" at bounding box center [501, 290] width 48 height 14
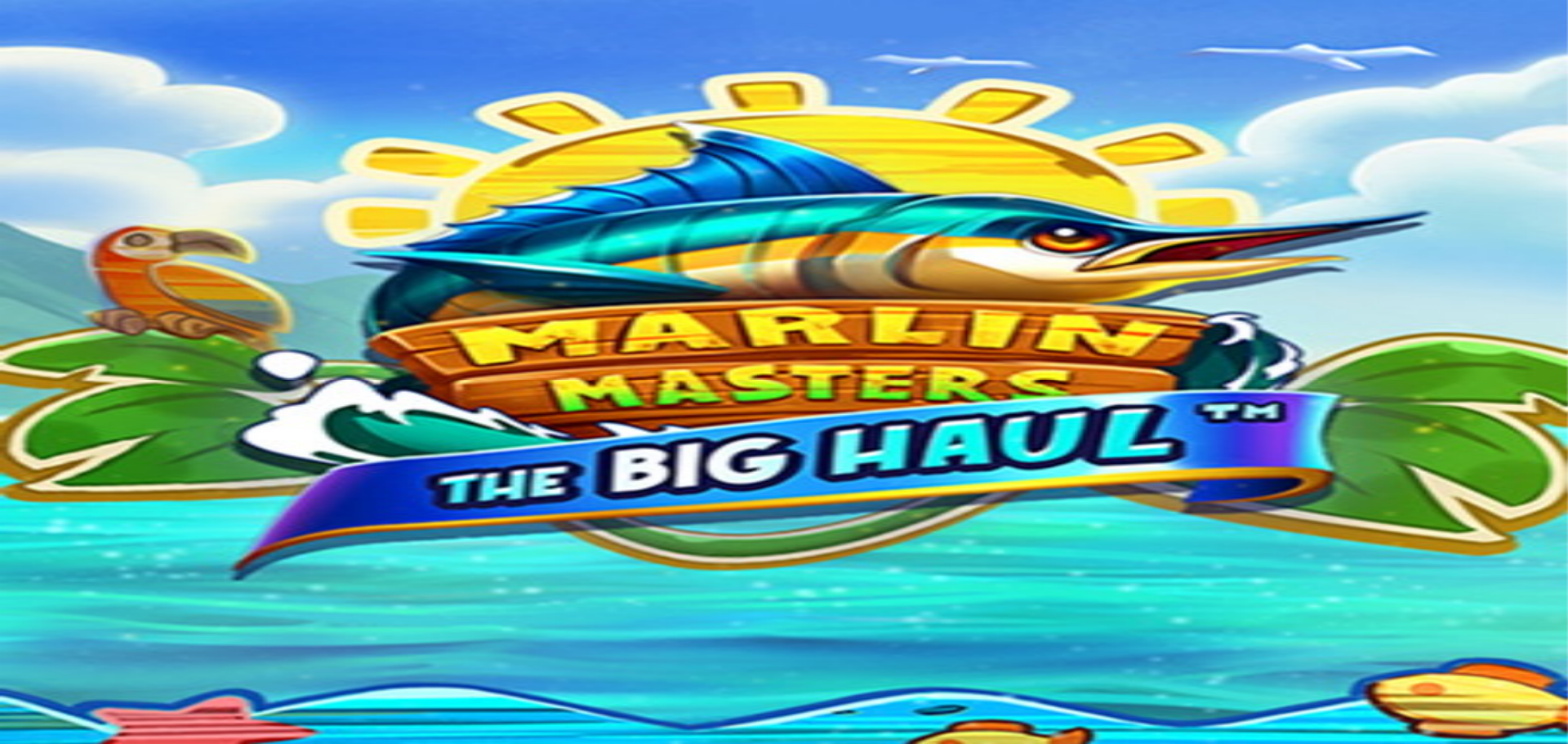
click at [123, 476] on input "Search" at bounding box center [64, 484] width 116 height 17
type input "******"
click at [88, 557] on span "Pelaa nyt" at bounding box center [63, 564] width 48 height 14
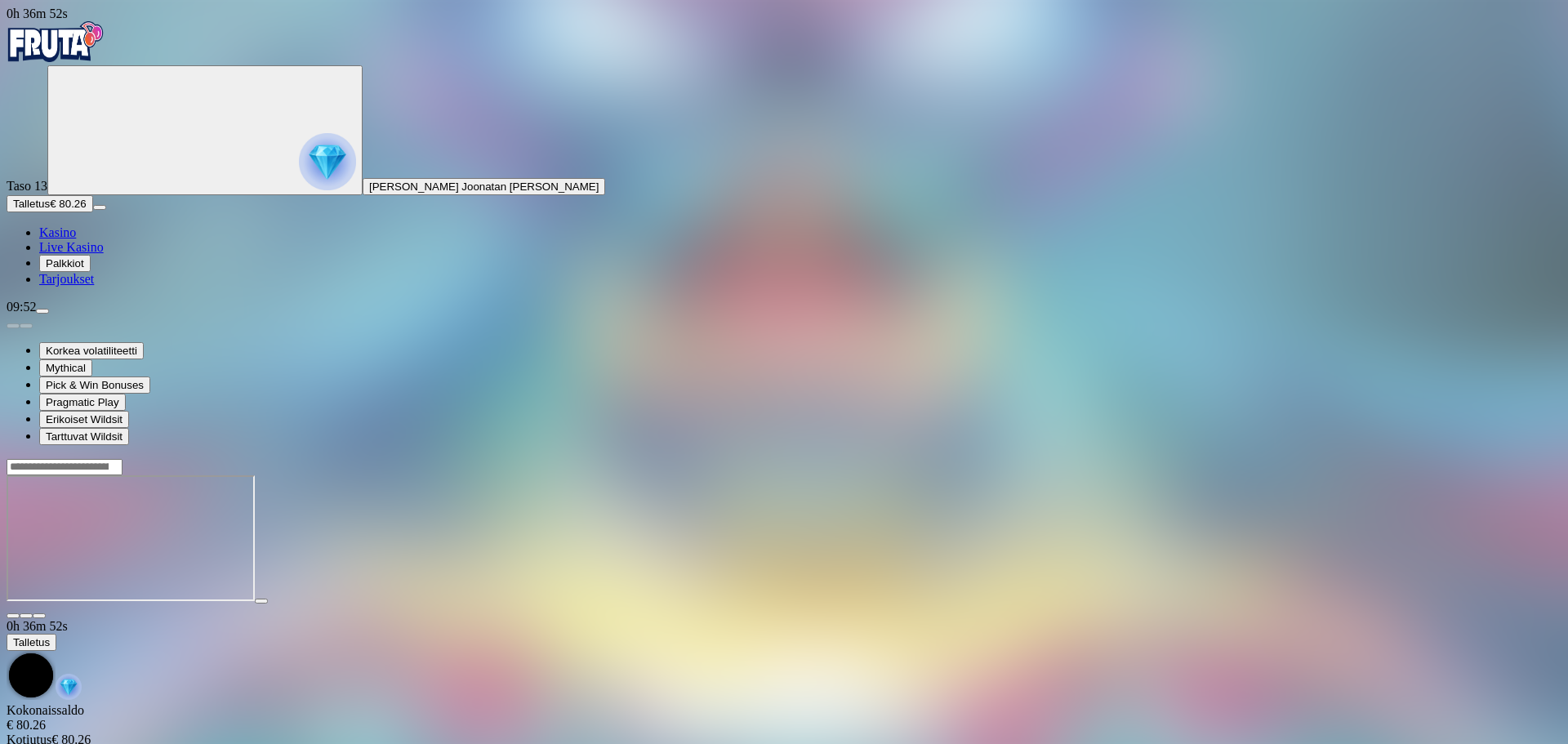
click at [57, 60] on img "Primary" at bounding box center [55, 41] width 98 height 41
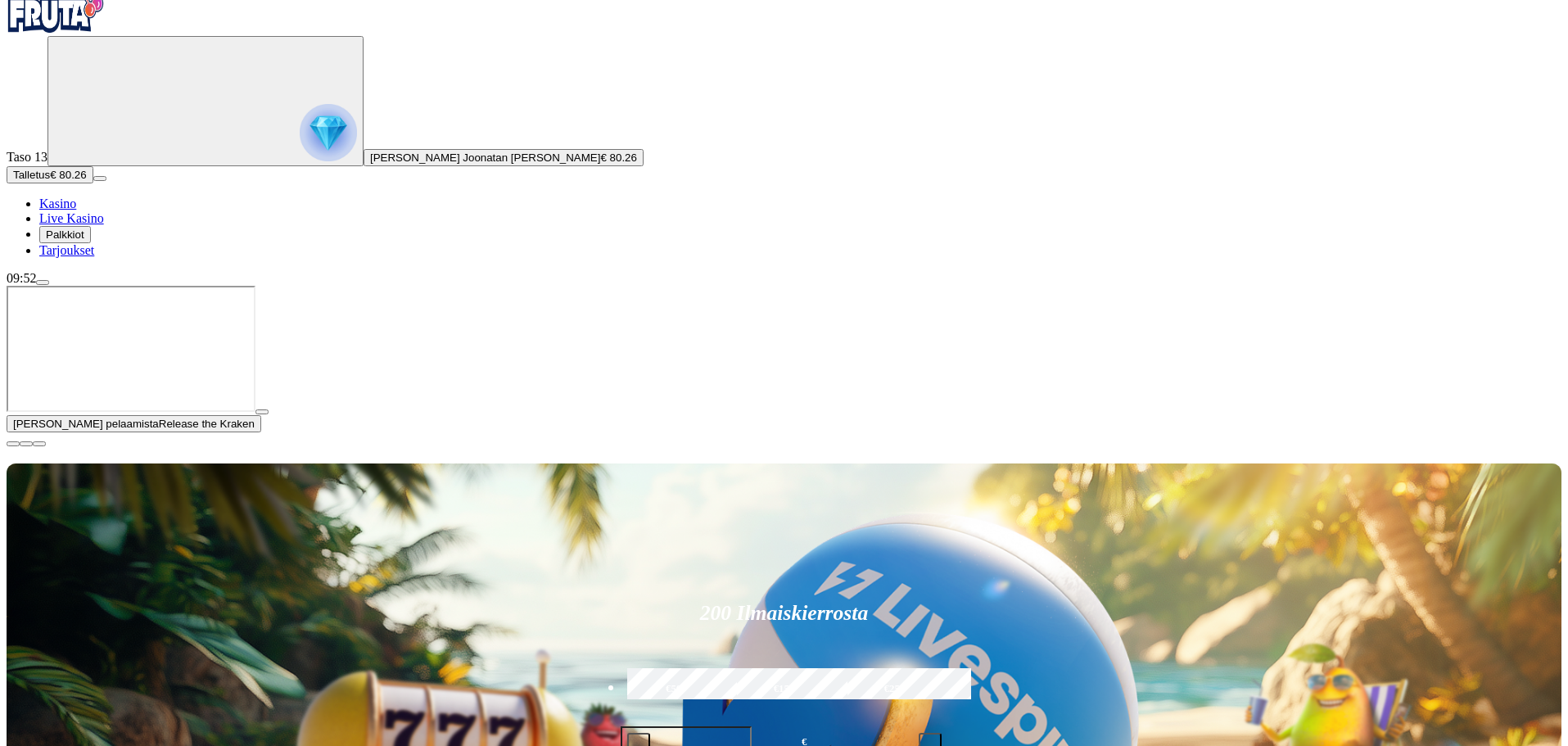
scroll to position [82, 0]
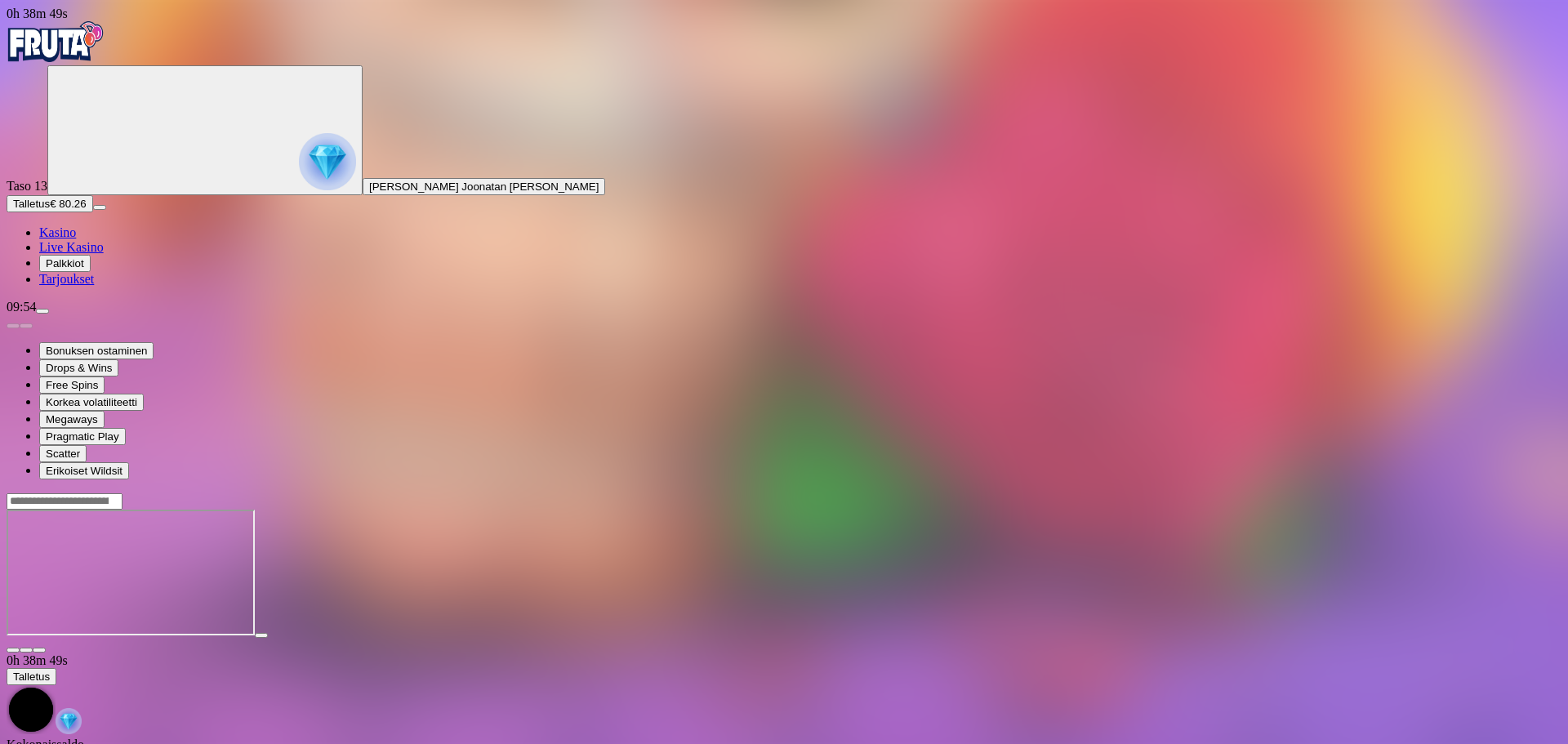
click at [81, 49] on img "Primary" at bounding box center [55, 41] width 98 height 41
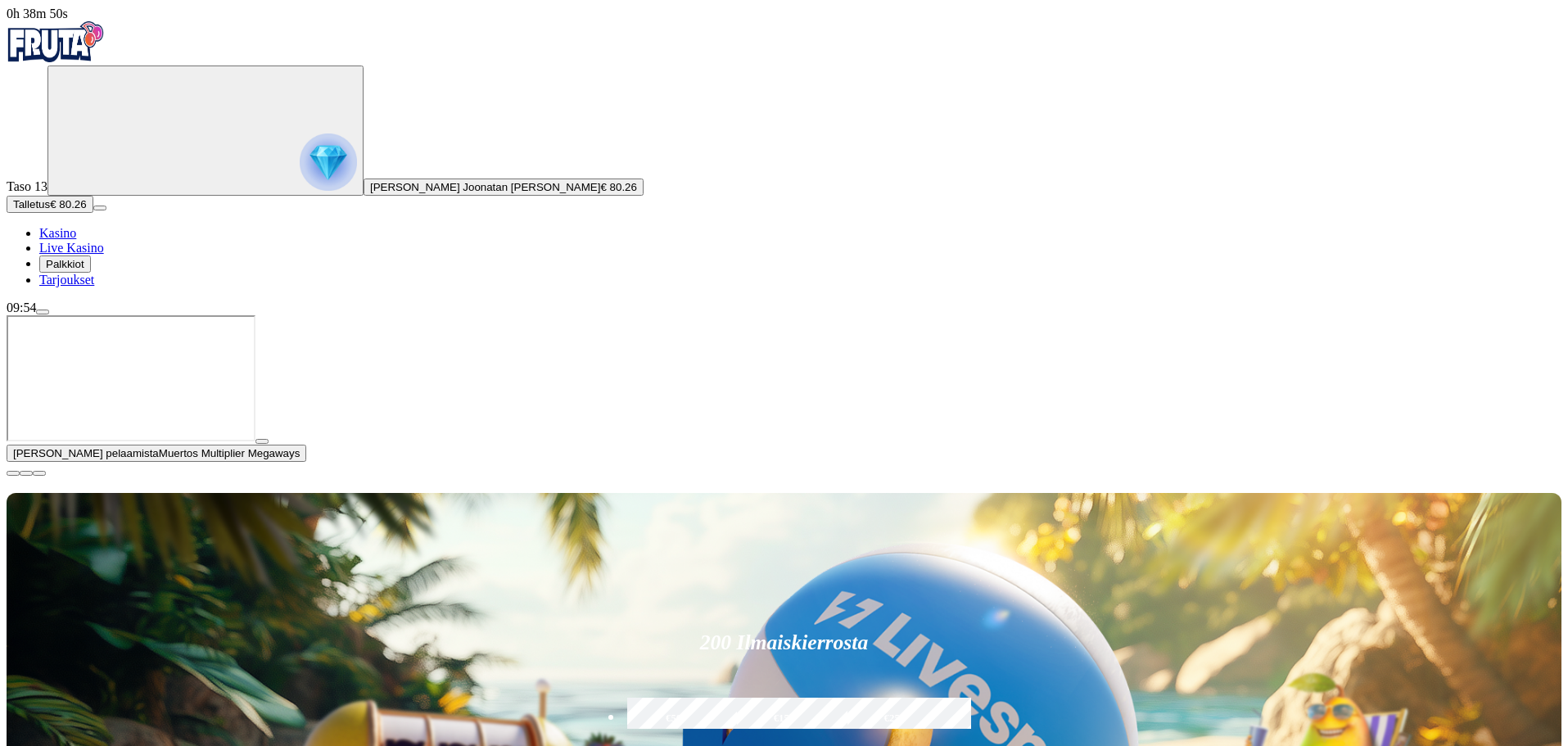
click at [13, 473] on span "close icon" at bounding box center [13, 473] width 0 height 0
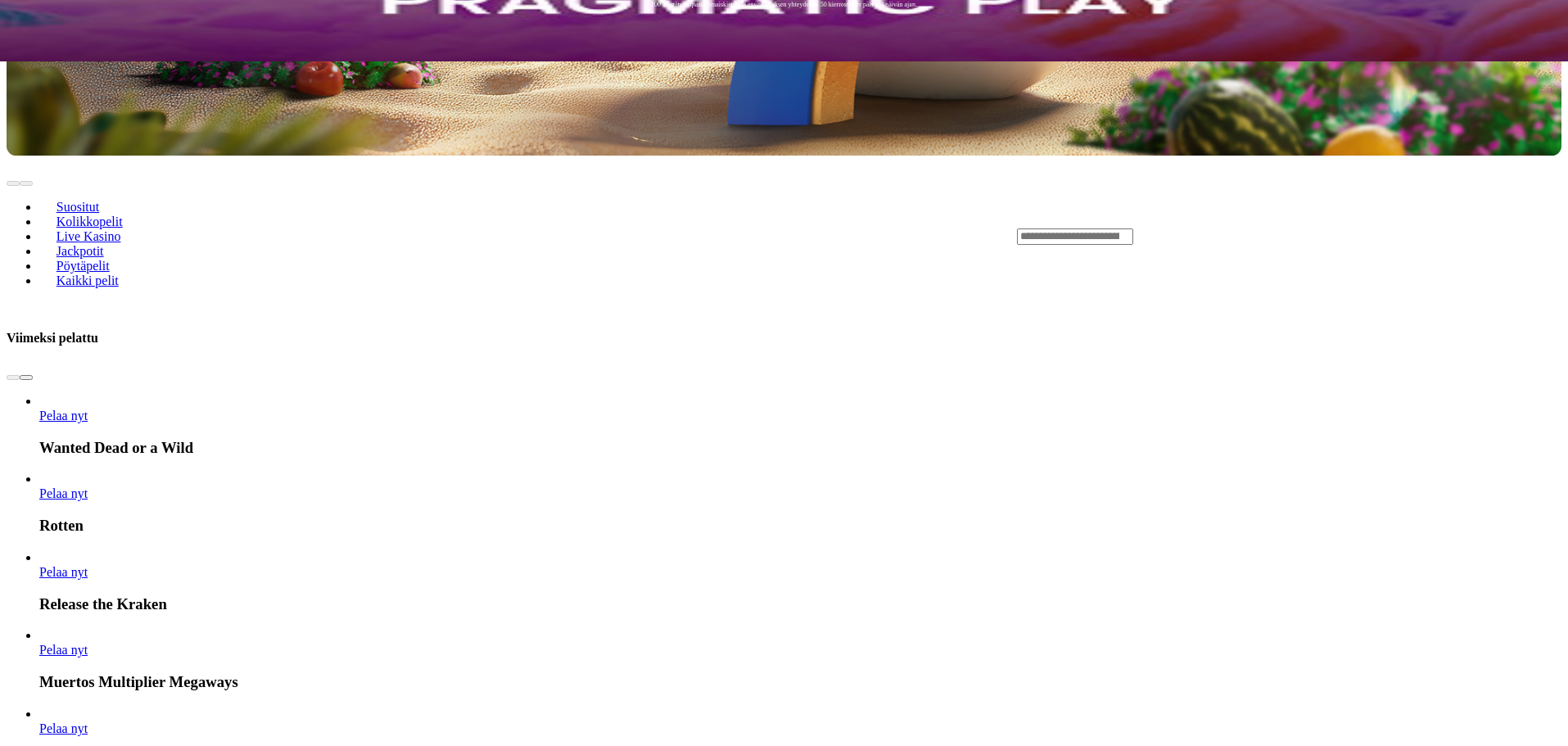
scroll to position [736, 0]
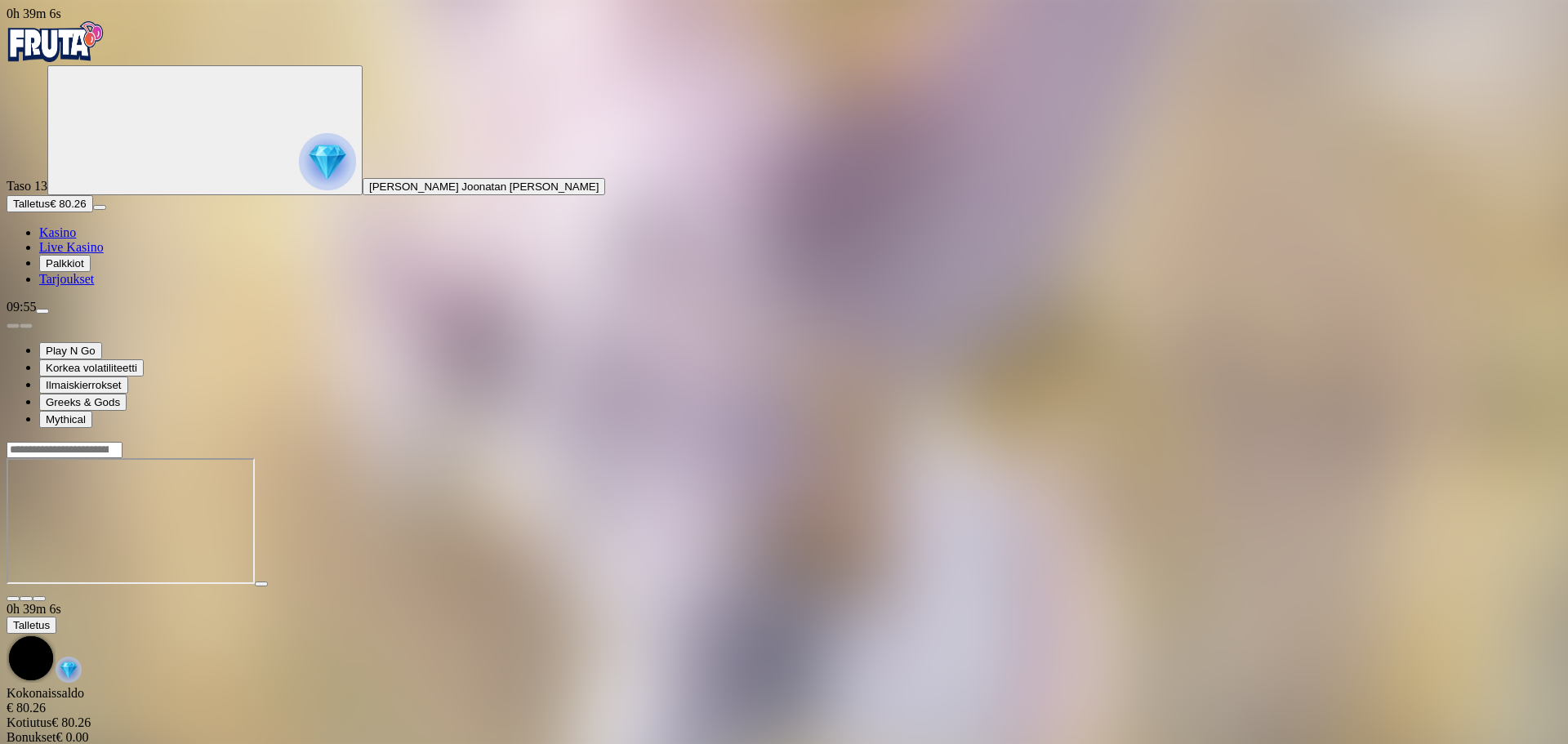
click at [13, 599] on span "close icon" at bounding box center [13, 599] width 0 height 0
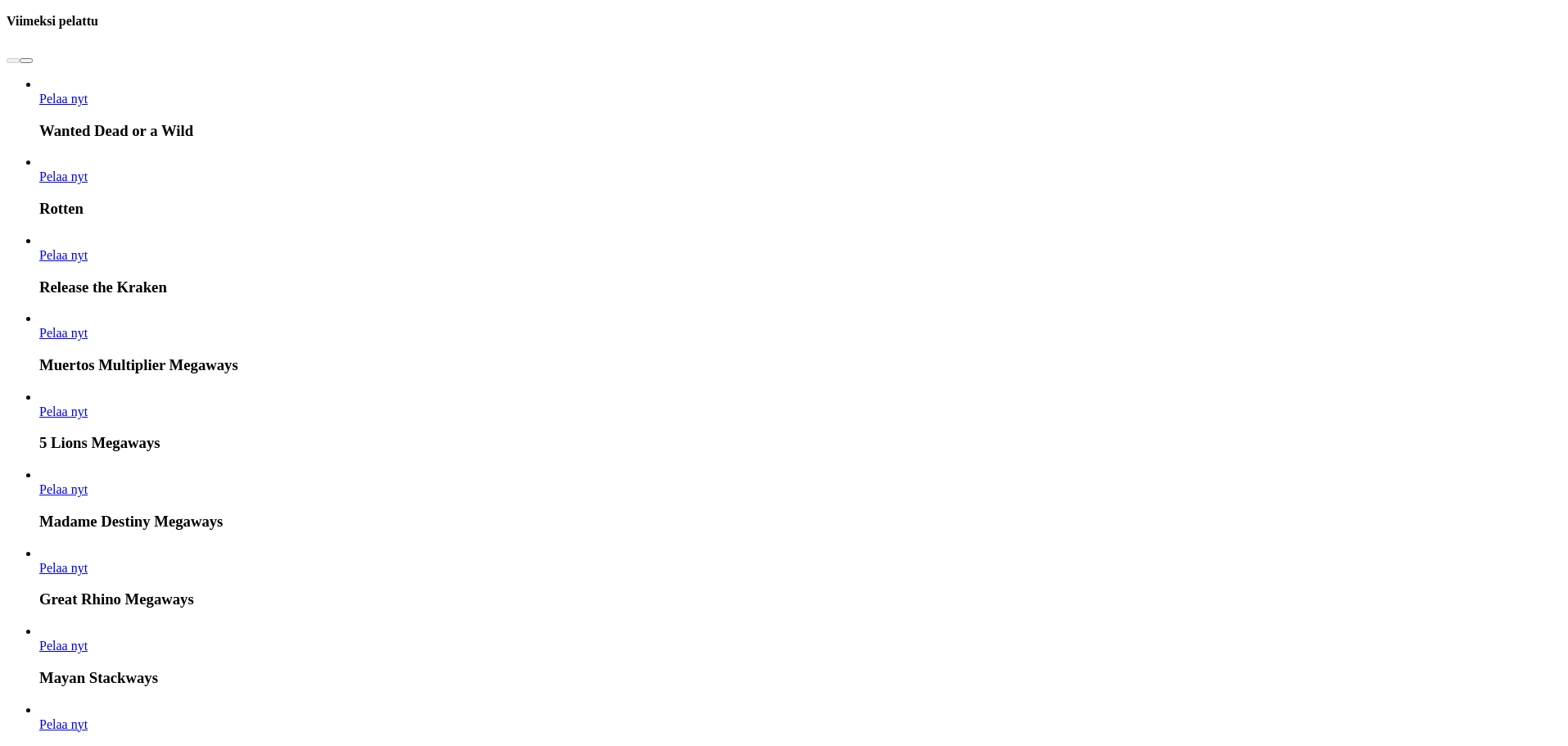
scroll to position [1064, 0]
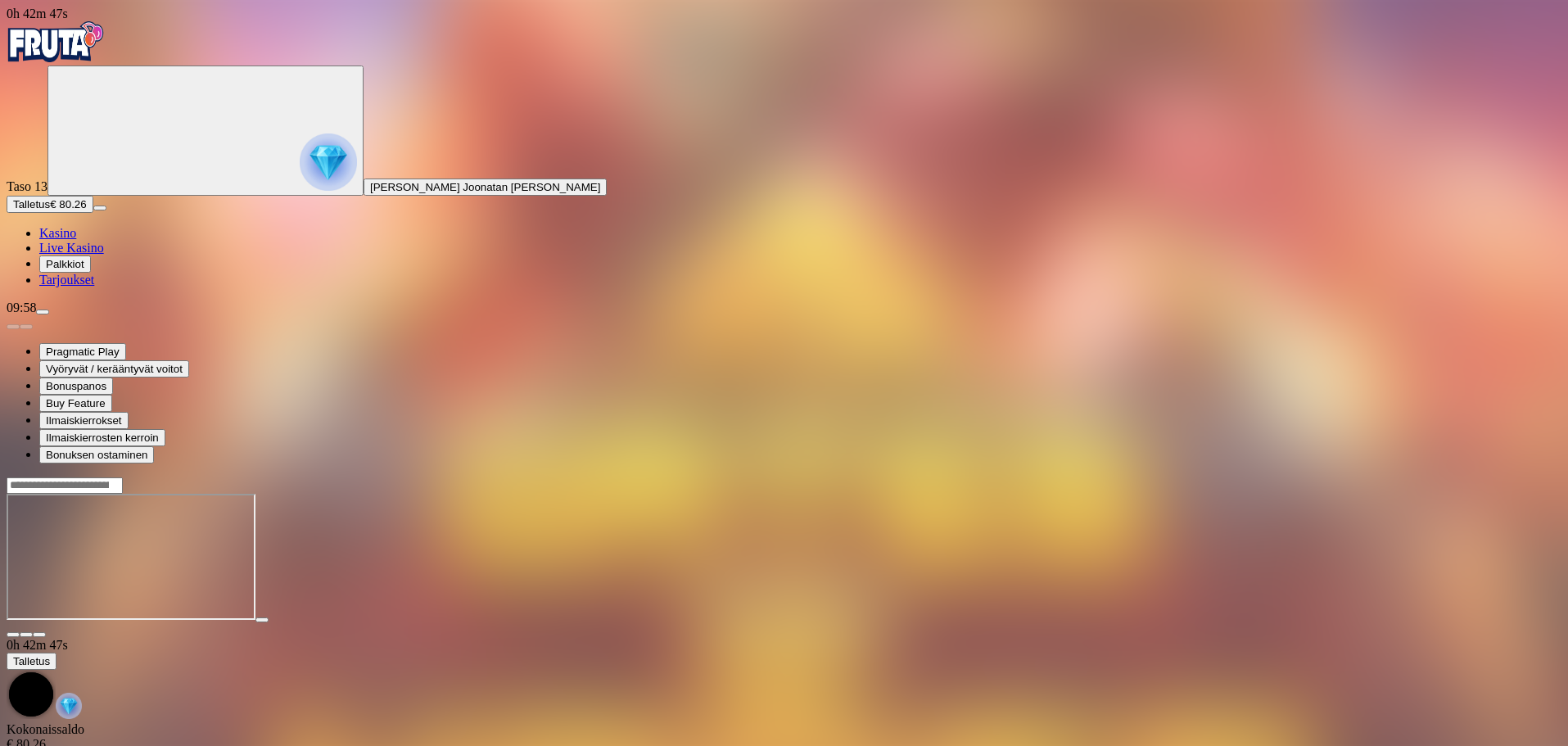
drag, startPoint x: 1224, startPoint y: 33, endPoint x: 1218, endPoint y: 40, distance: 9.2
click at [123, 477] on input "Search" at bounding box center [64, 485] width 116 height 17
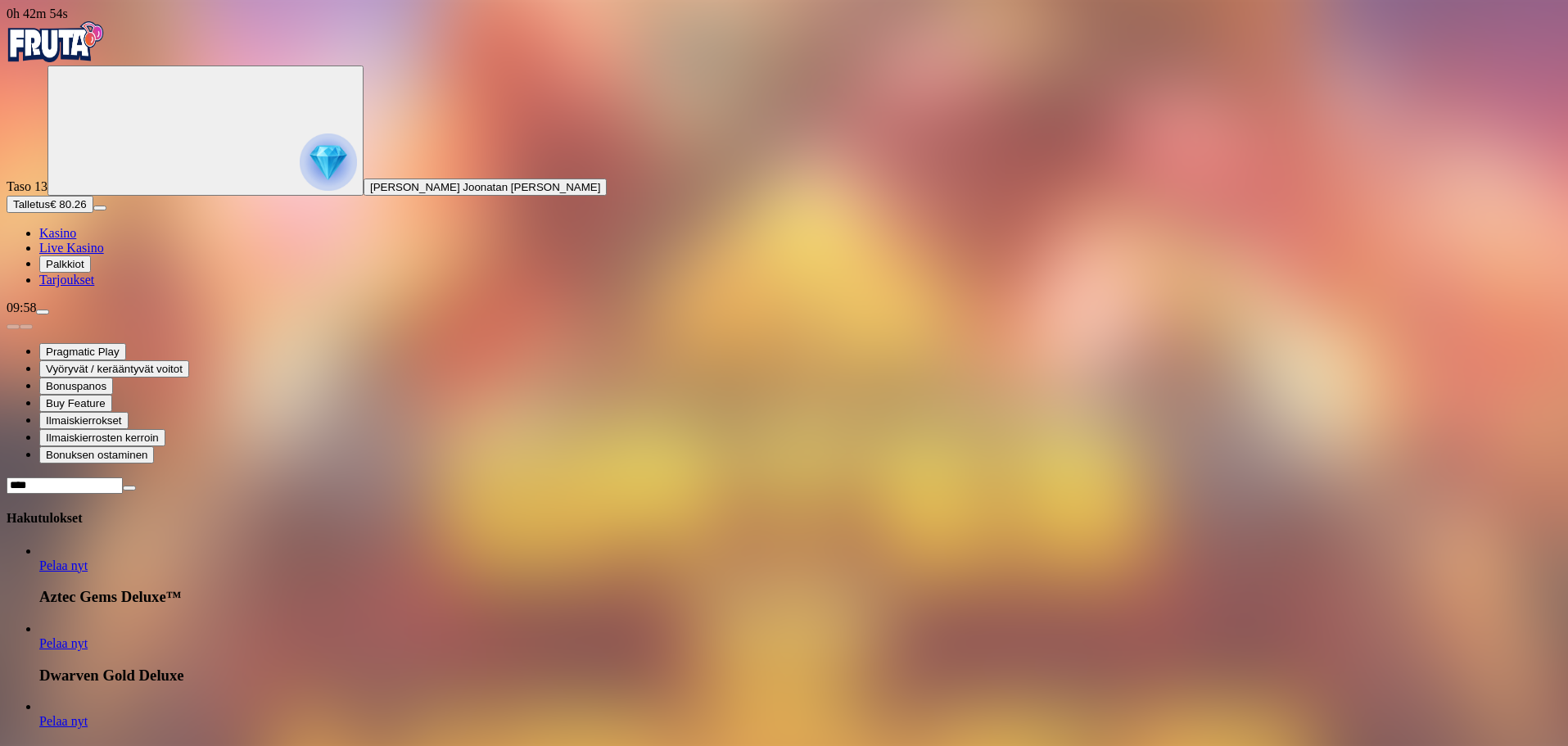
type input "****"
drag, startPoint x: 1116, startPoint y: 26, endPoint x: 931, endPoint y: 0, distance: 186.8
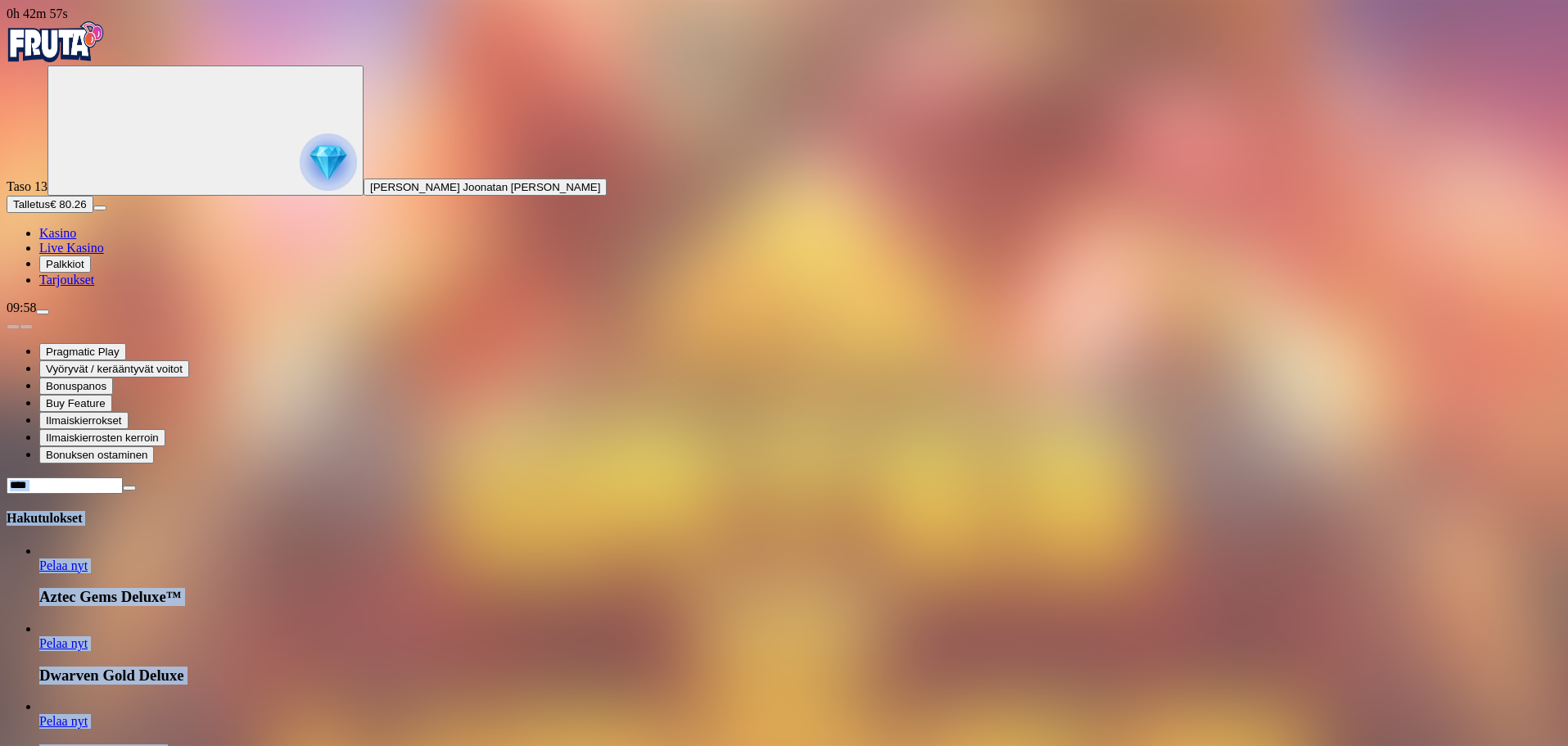
click at [123, 477] on input "****" at bounding box center [64, 485] width 116 height 17
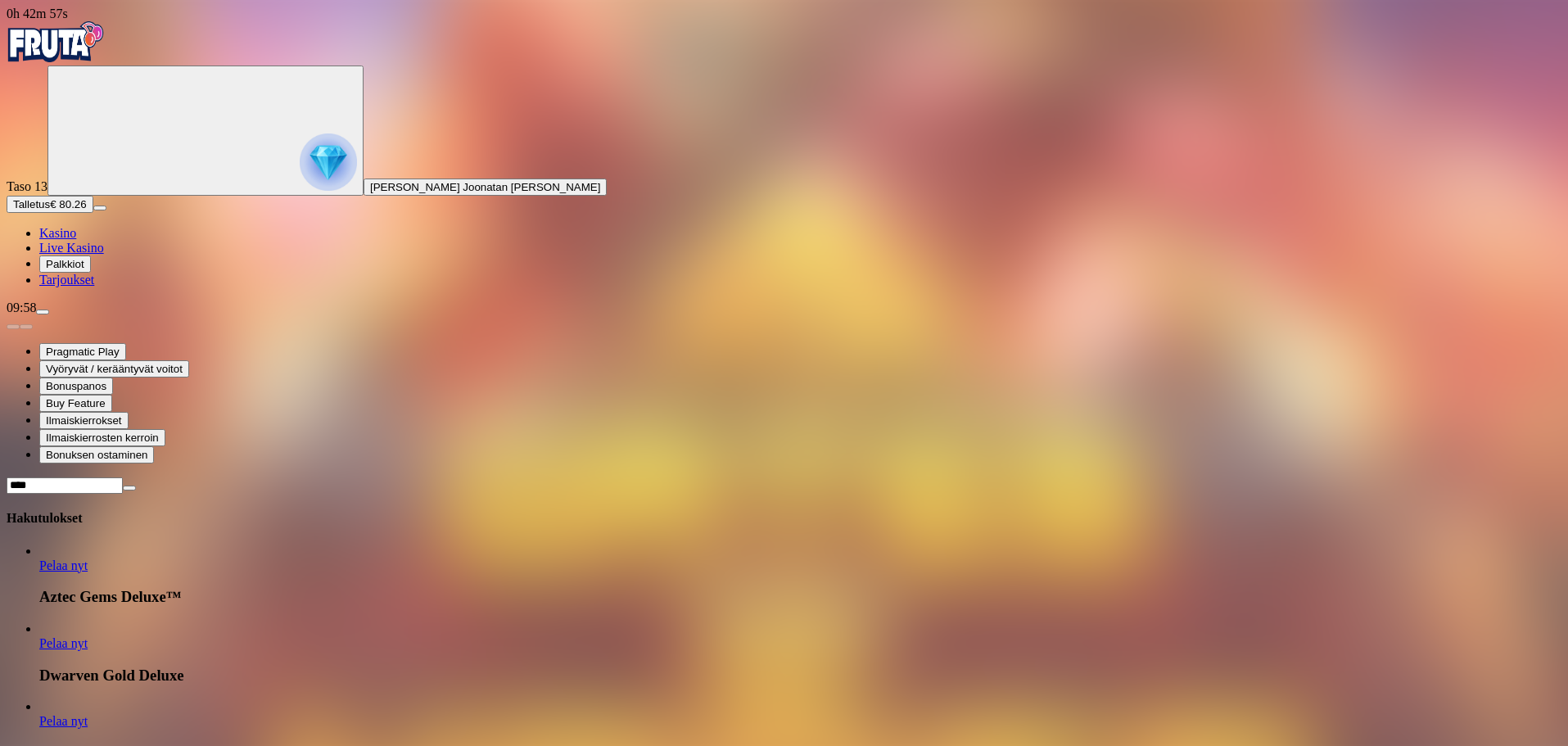
click at [129, 488] on span "close icon" at bounding box center [129, 488] width 0 height 0
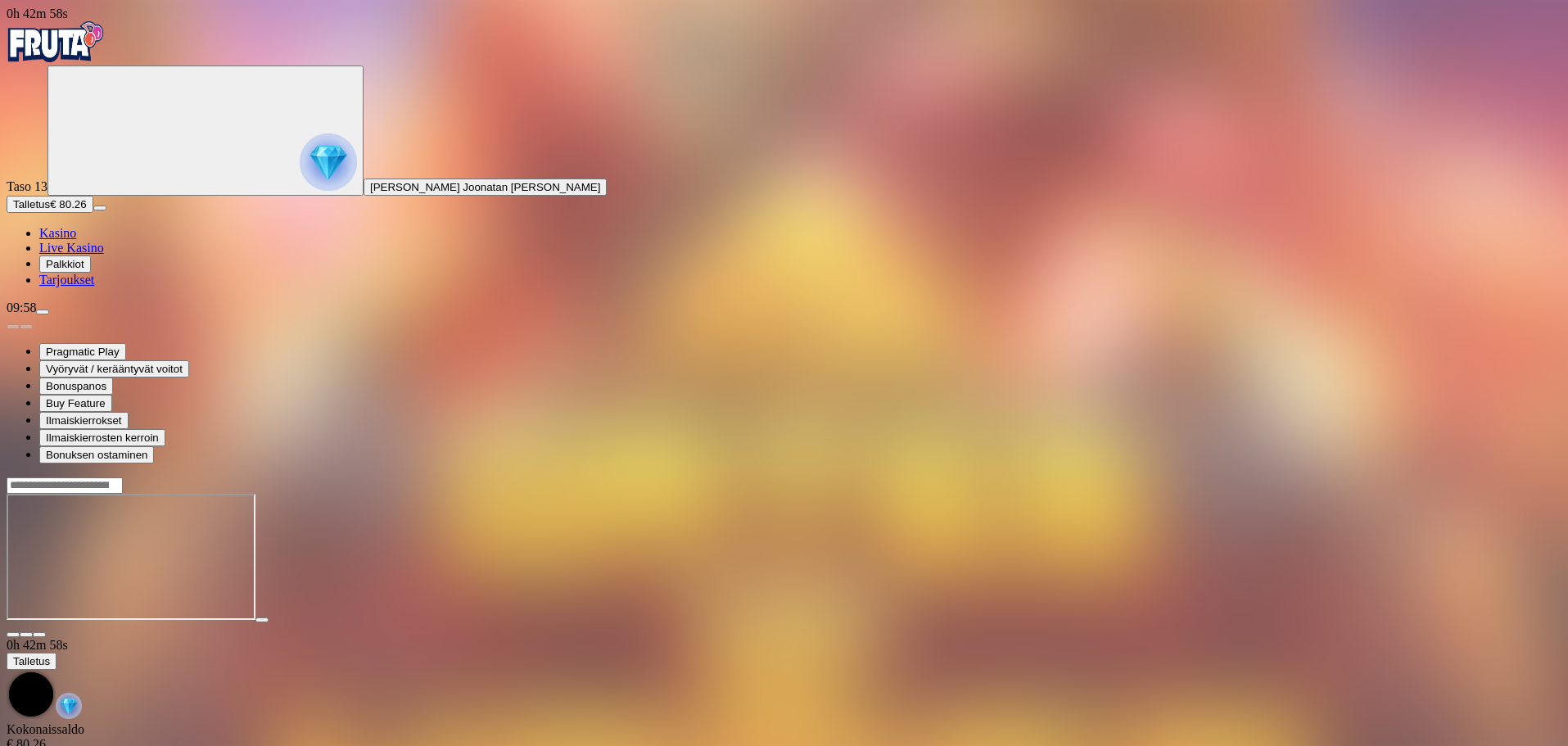
click at [1414, 477] on div at bounding box center [783, 485] width 1555 height 18
click at [123, 477] on input "Search" at bounding box center [64, 485] width 116 height 17
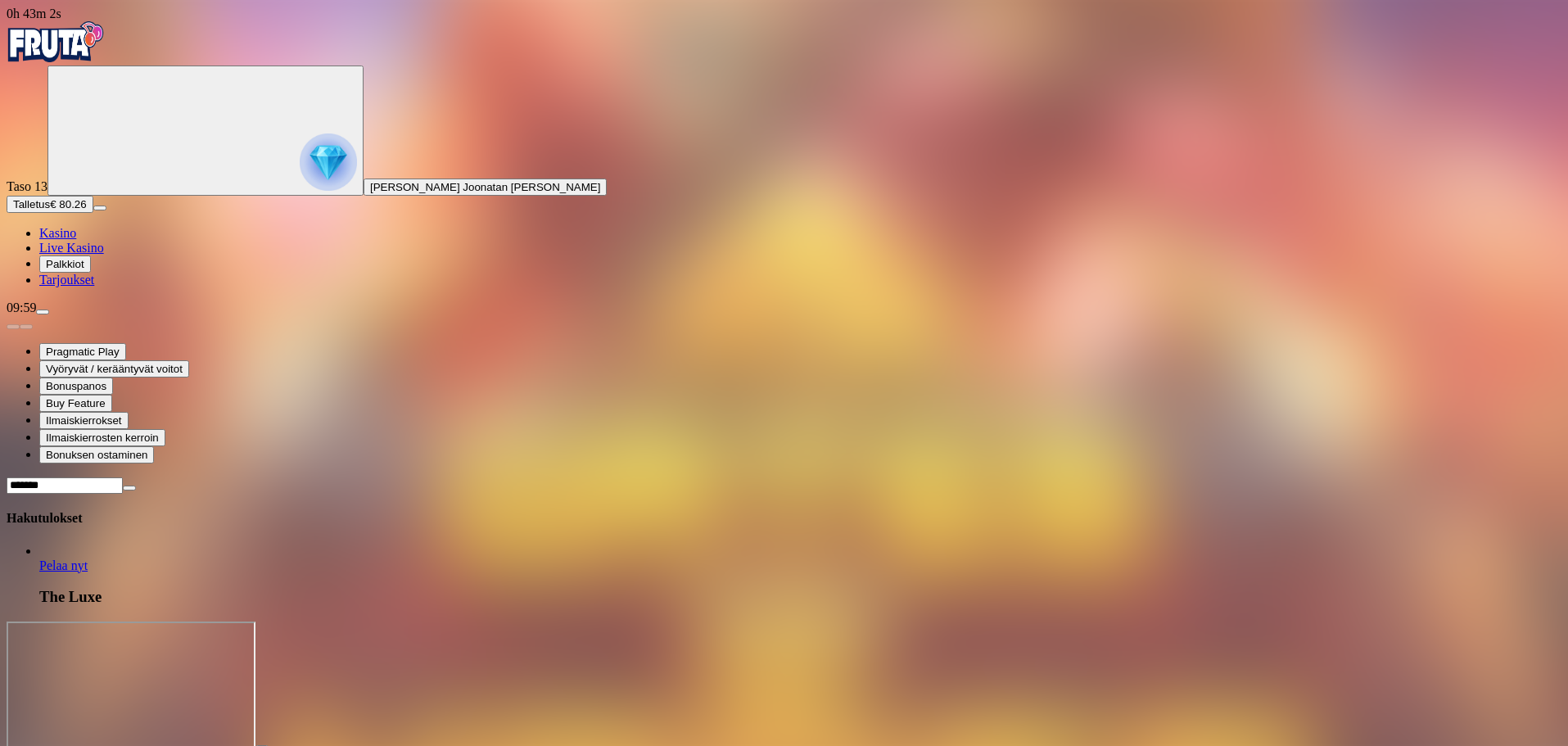
type input "*******"
click at [88, 558] on link "Pelaa nyt" at bounding box center [63, 565] width 48 height 14
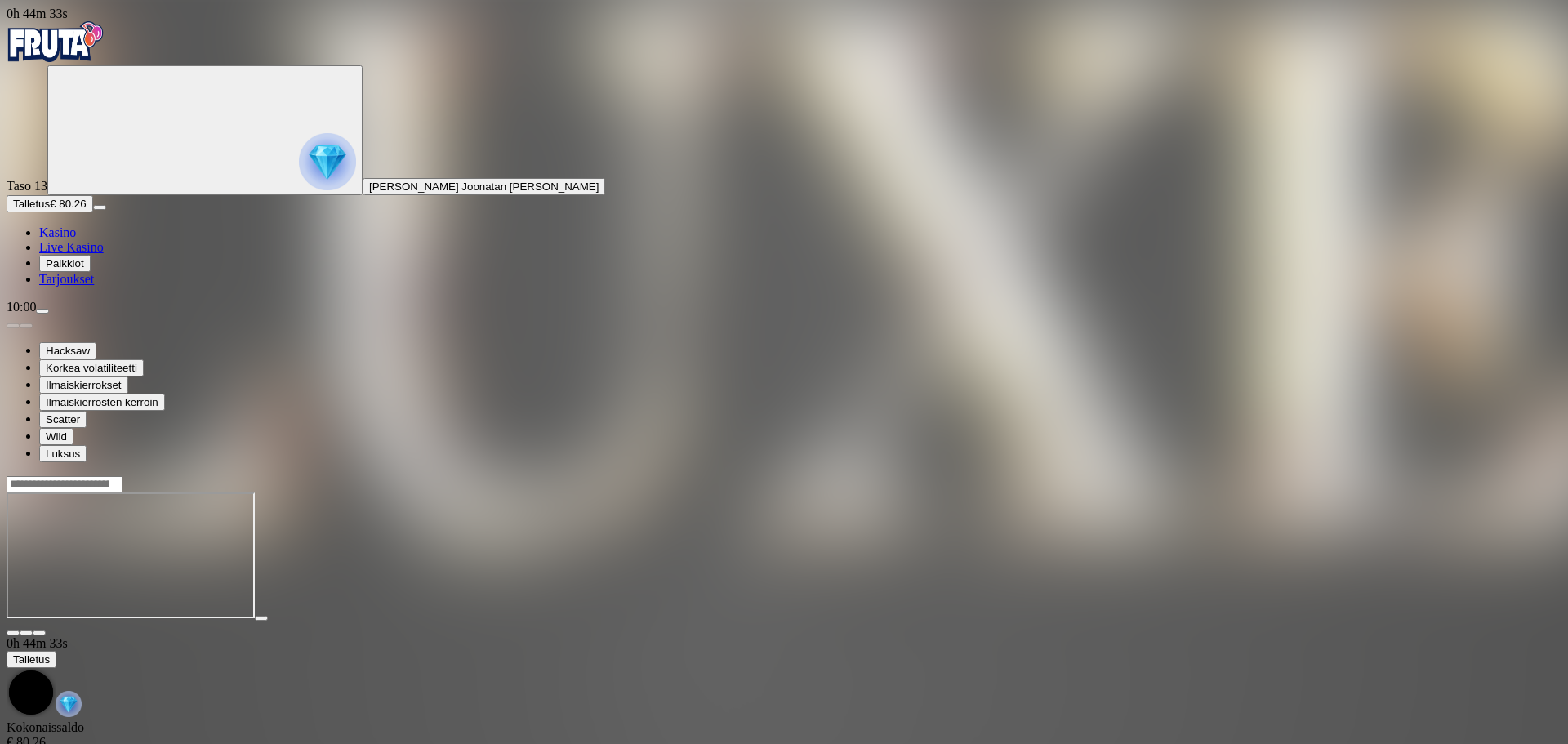
click at [123, 476] on input "Search" at bounding box center [64, 484] width 116 height 17
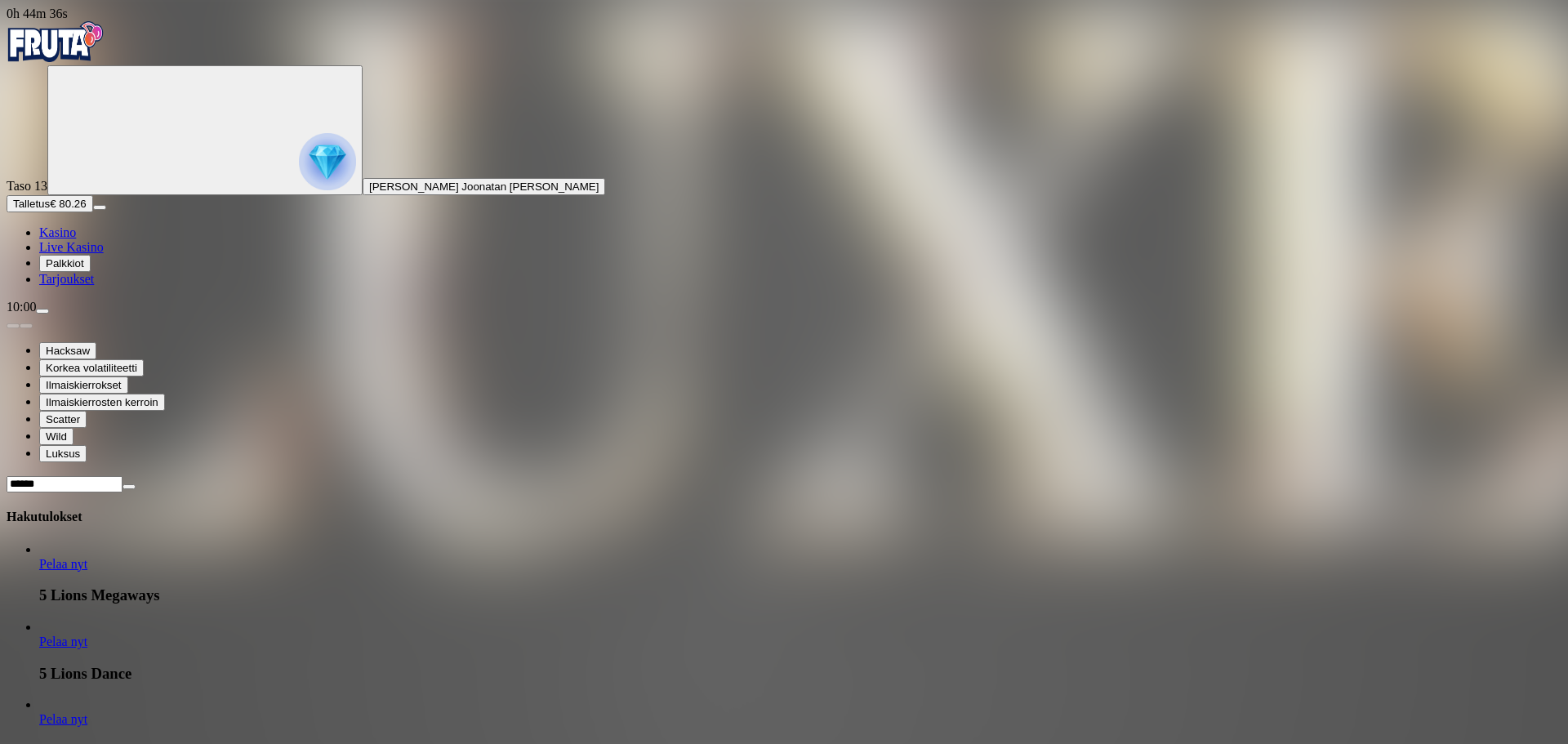
type input "******"
click at [88, 557] on link "Pelaa nyt" at bounding box center [63, 564] width 48 height 14
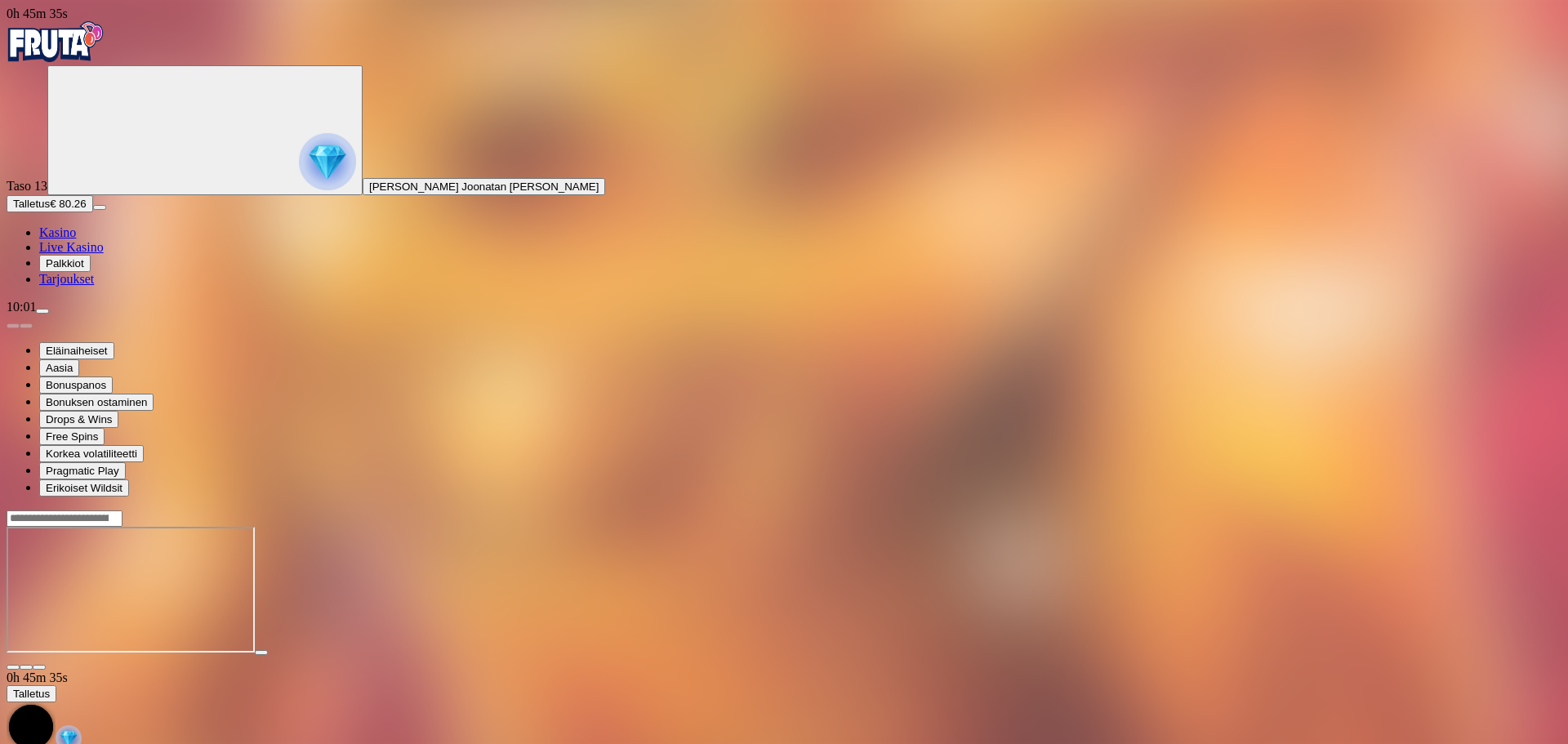
click at [89, 53] on img "Primary" at bounding box center [55, 41] width 98 height 41
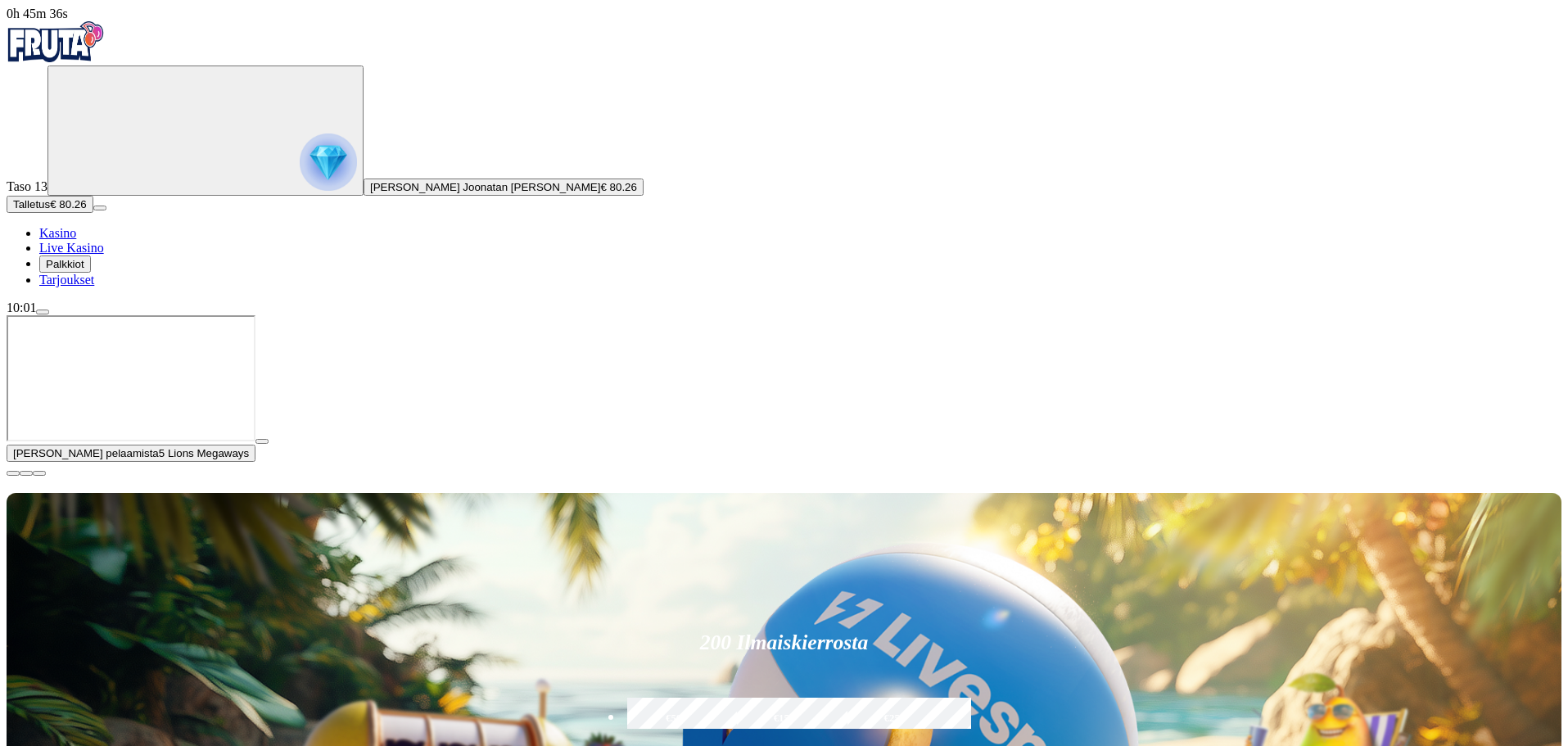
click at [13, 473] on span "close icon" at bounding box center [13, 473] width 0 height 0
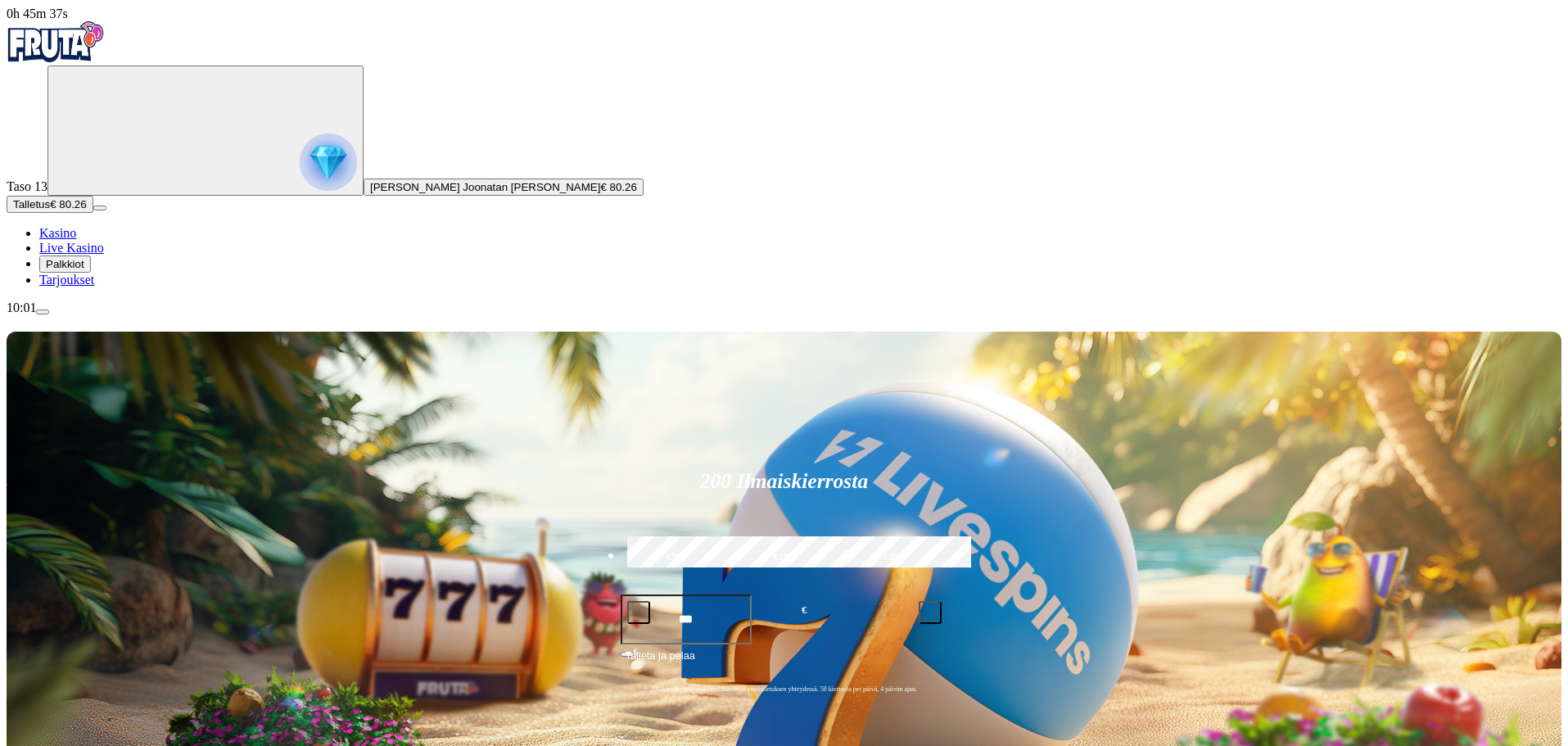
click at [84, 270] on span "Palkkiot" at bounding box center [65, 264] width 39 height 12
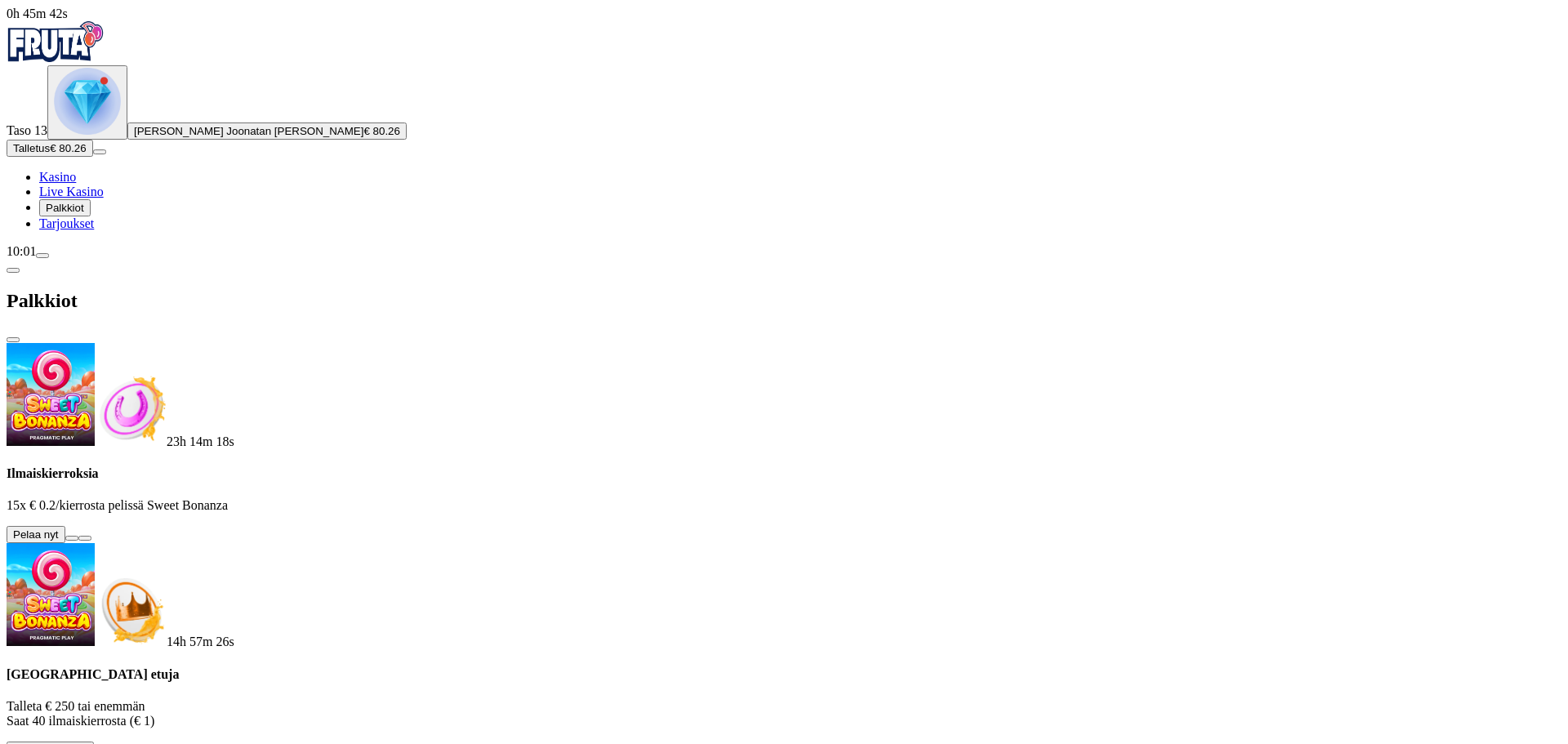
scroll to position [376, 0]
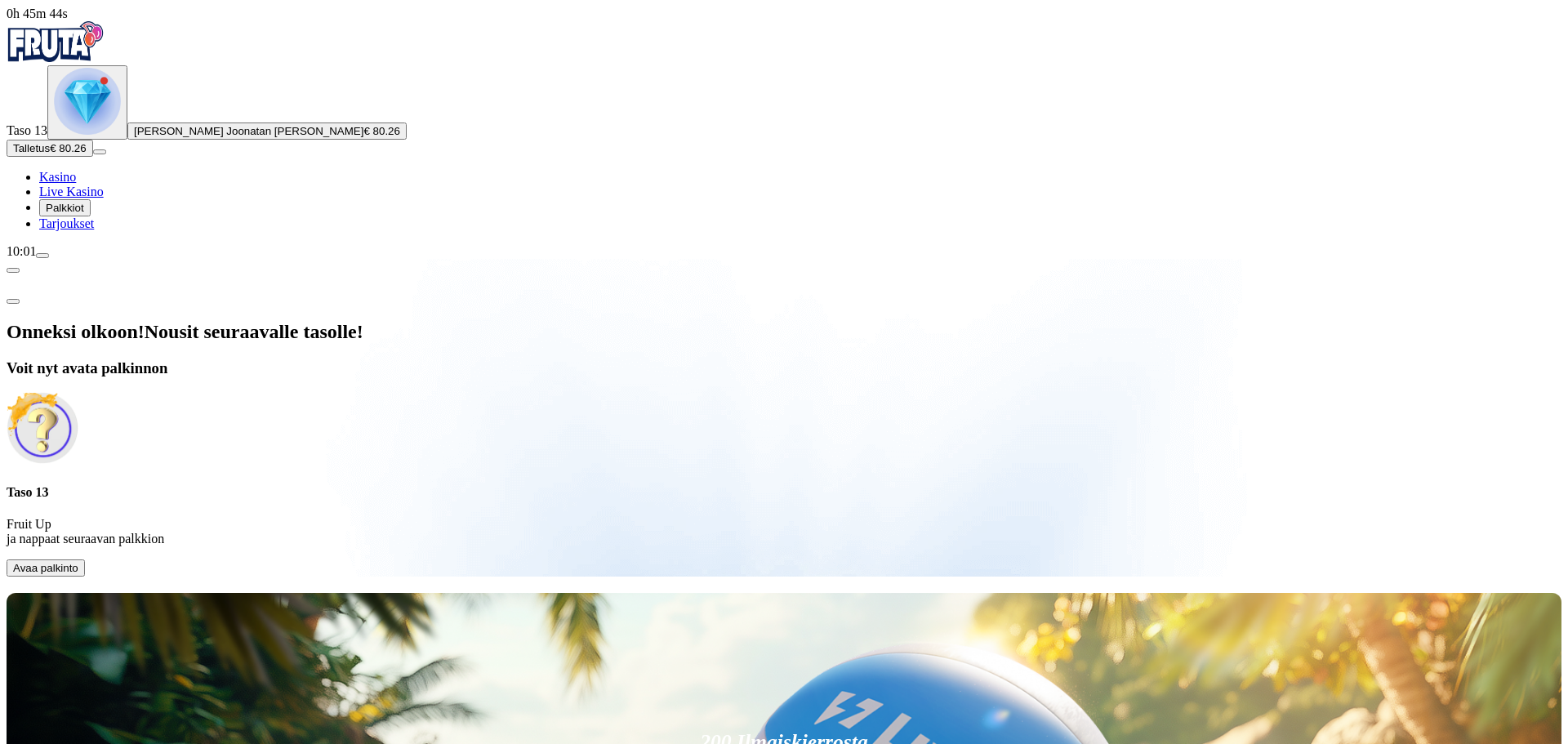
click at [79, 562] on span "Avaa palkinto" at bounding box center [46, 568] width 66 height 12
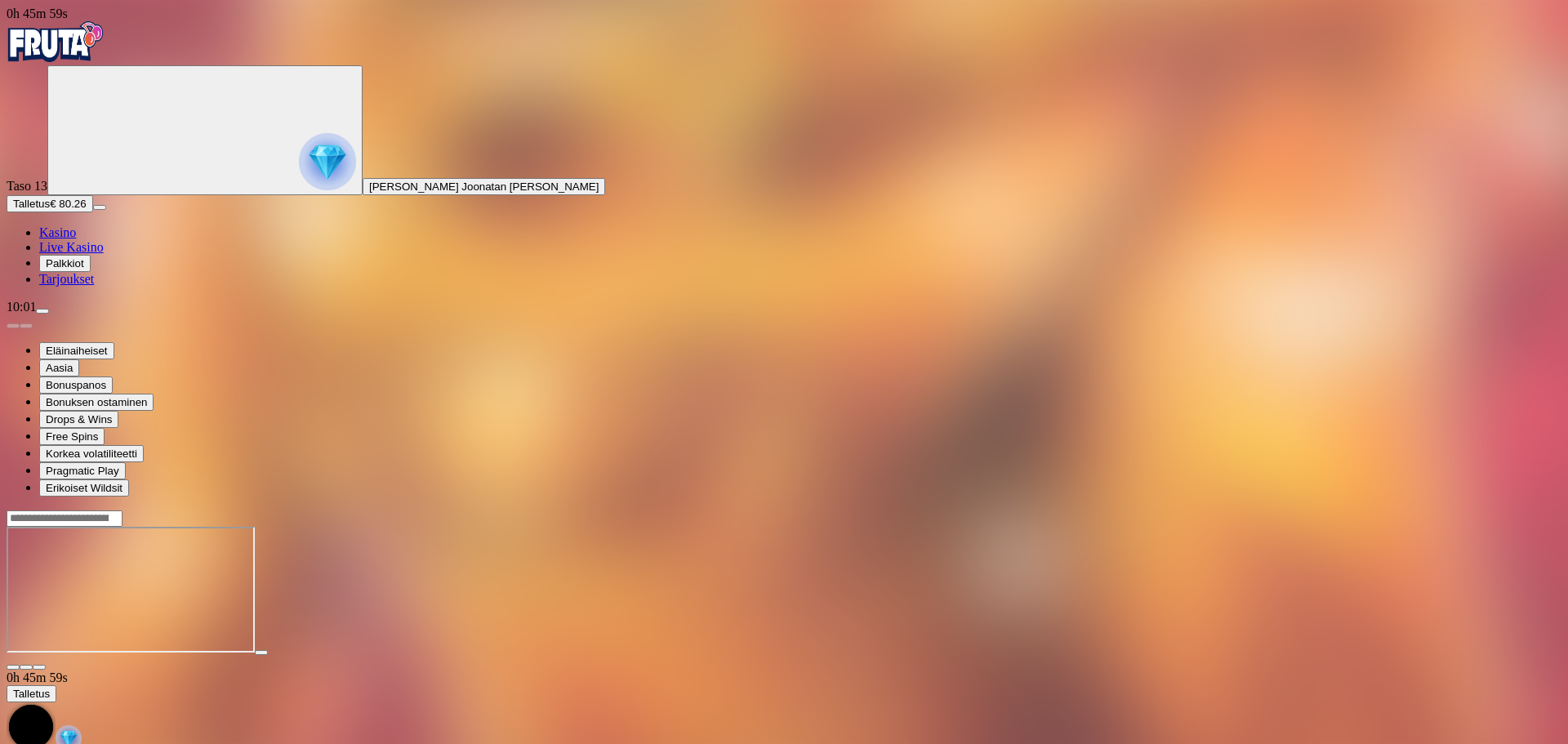
click at [88, 42] on img "Primary" at bounding box center [55, 41] width 98 height 41
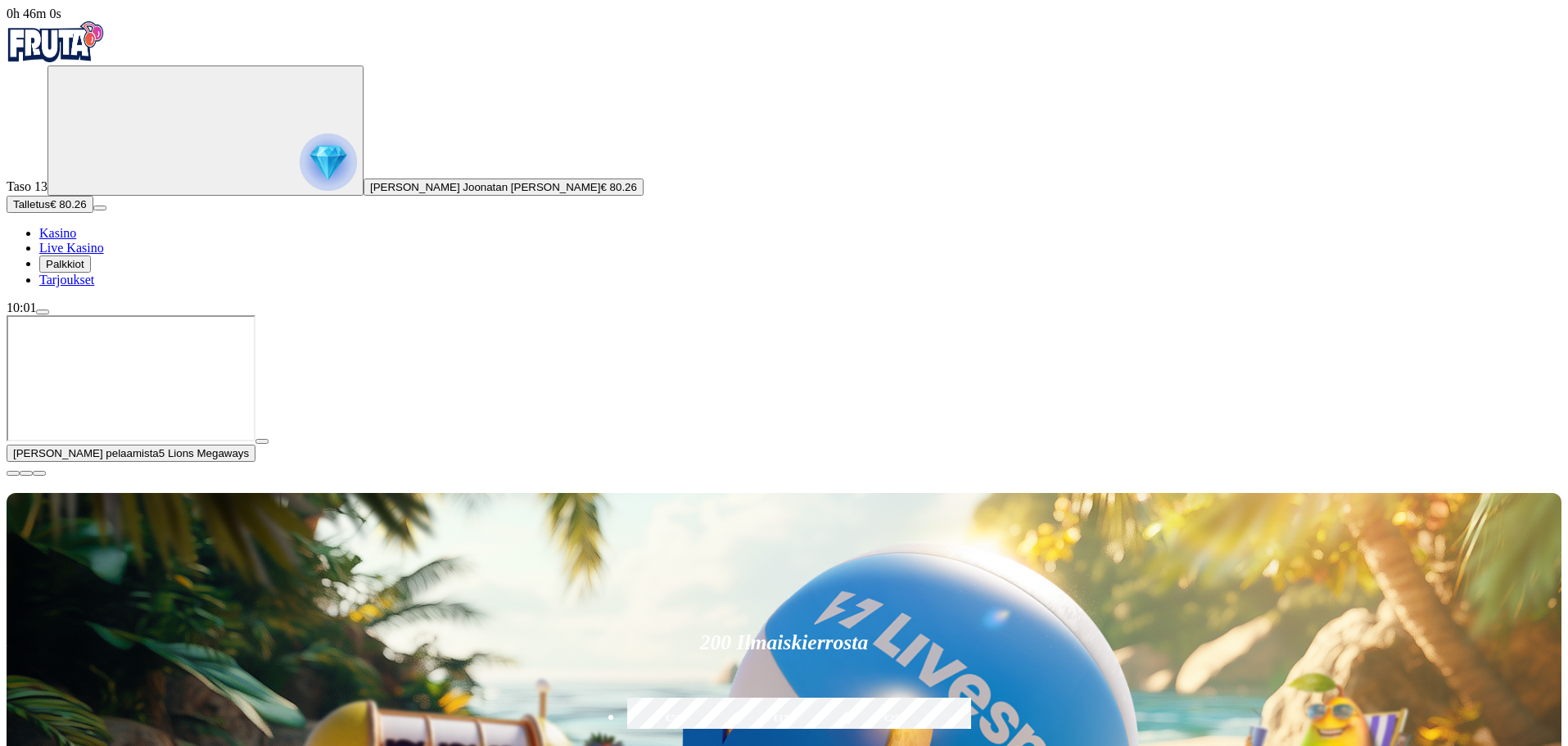
click at [42, 312] on span "menu icon" at bounding box center [42, 312] width 0 height 0
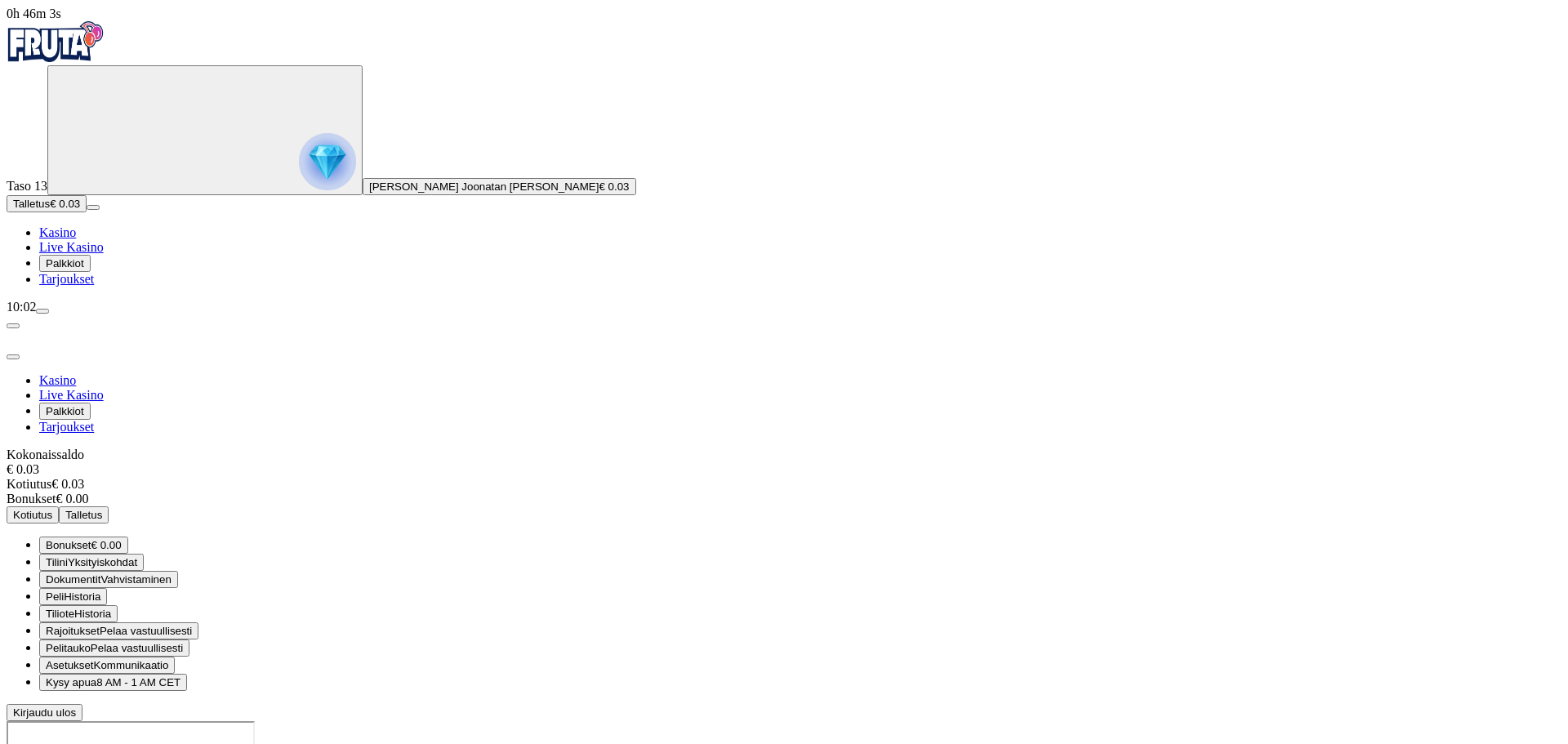
click at [84, 270] on span "Palkkiot" at bounding box center [65, 263] width 39 height 12
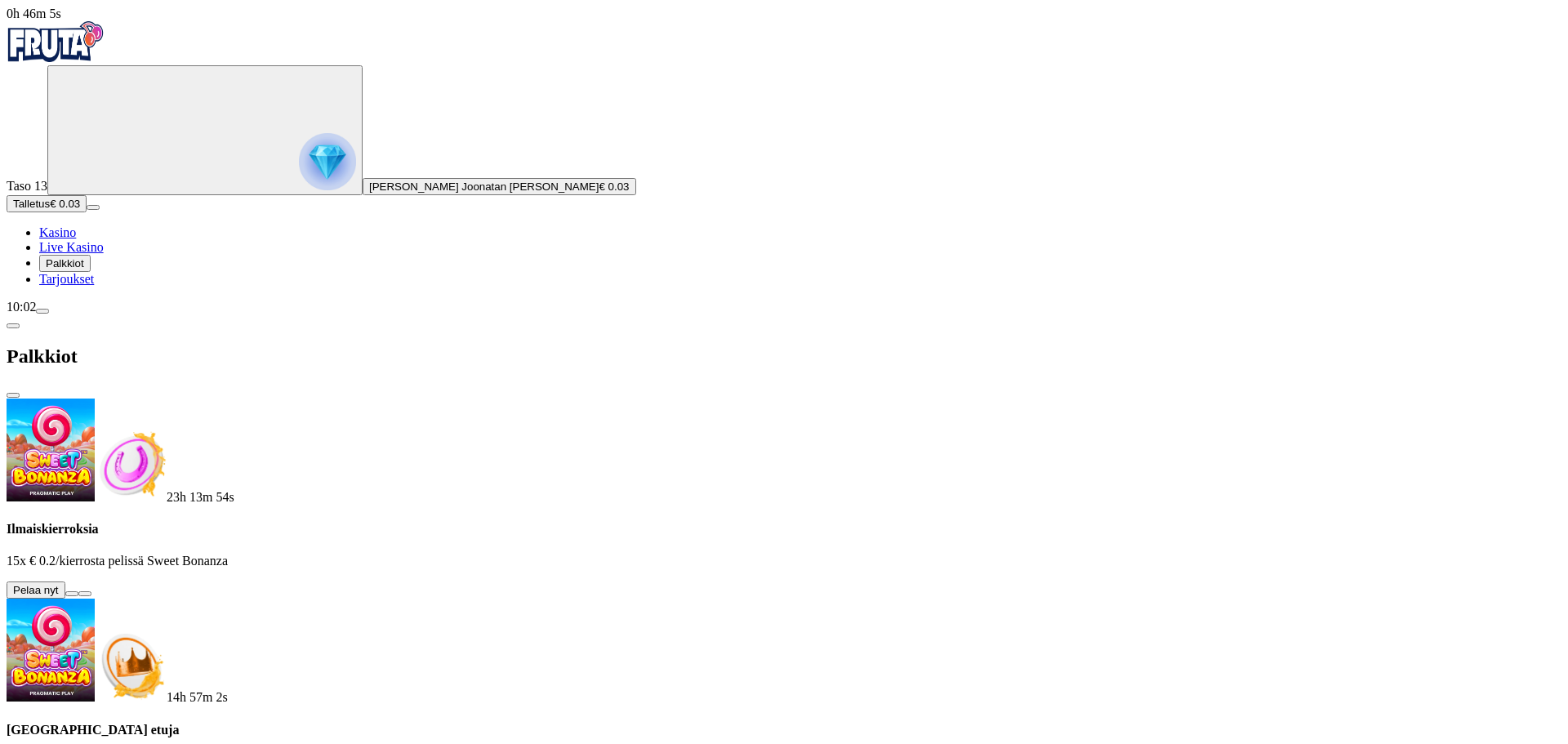
click at [79, 591] on button at bounding box center [72, 593] width 13 height 5
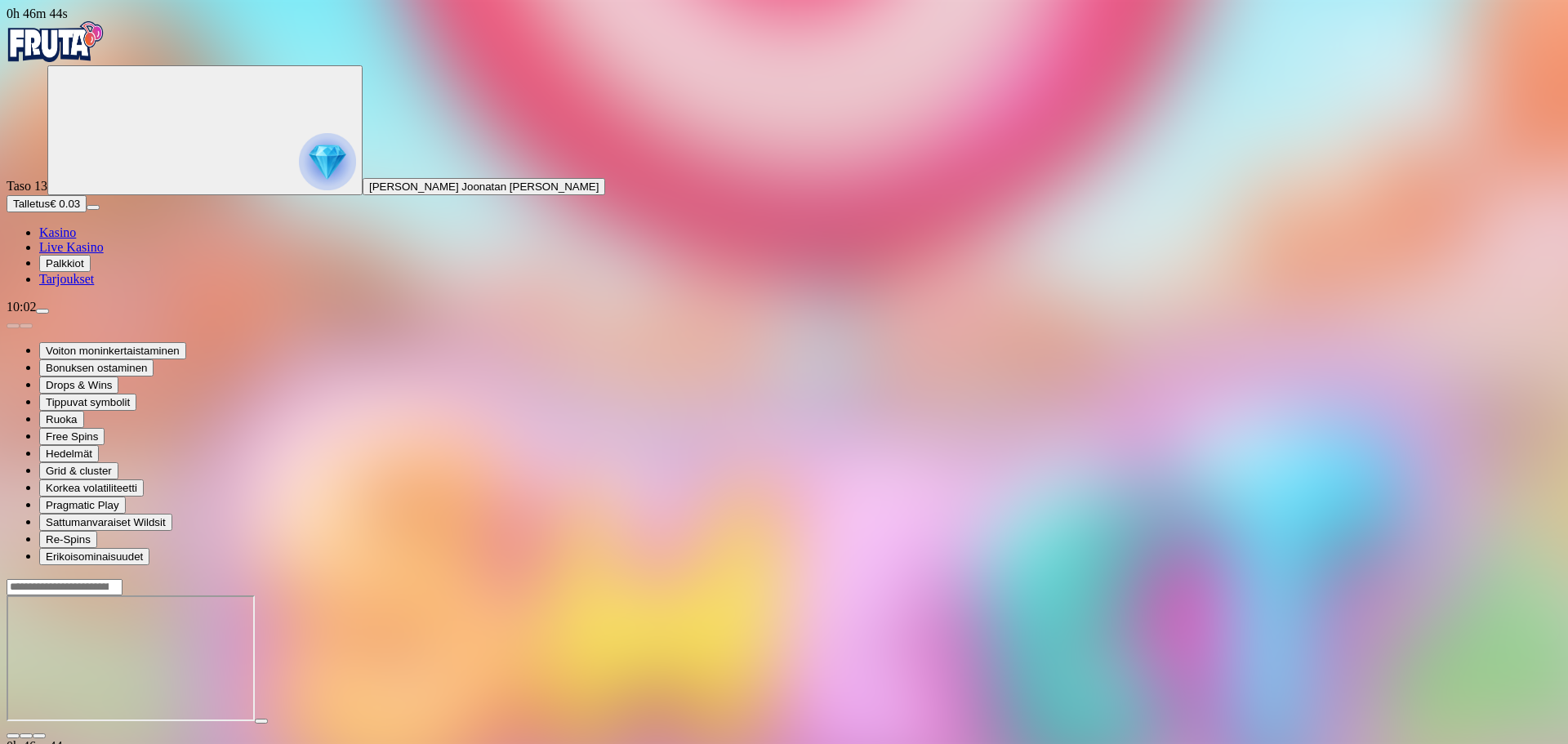
click at [87, 60] on img "Primary" at bounding box center [55, 41] width 98 height 41
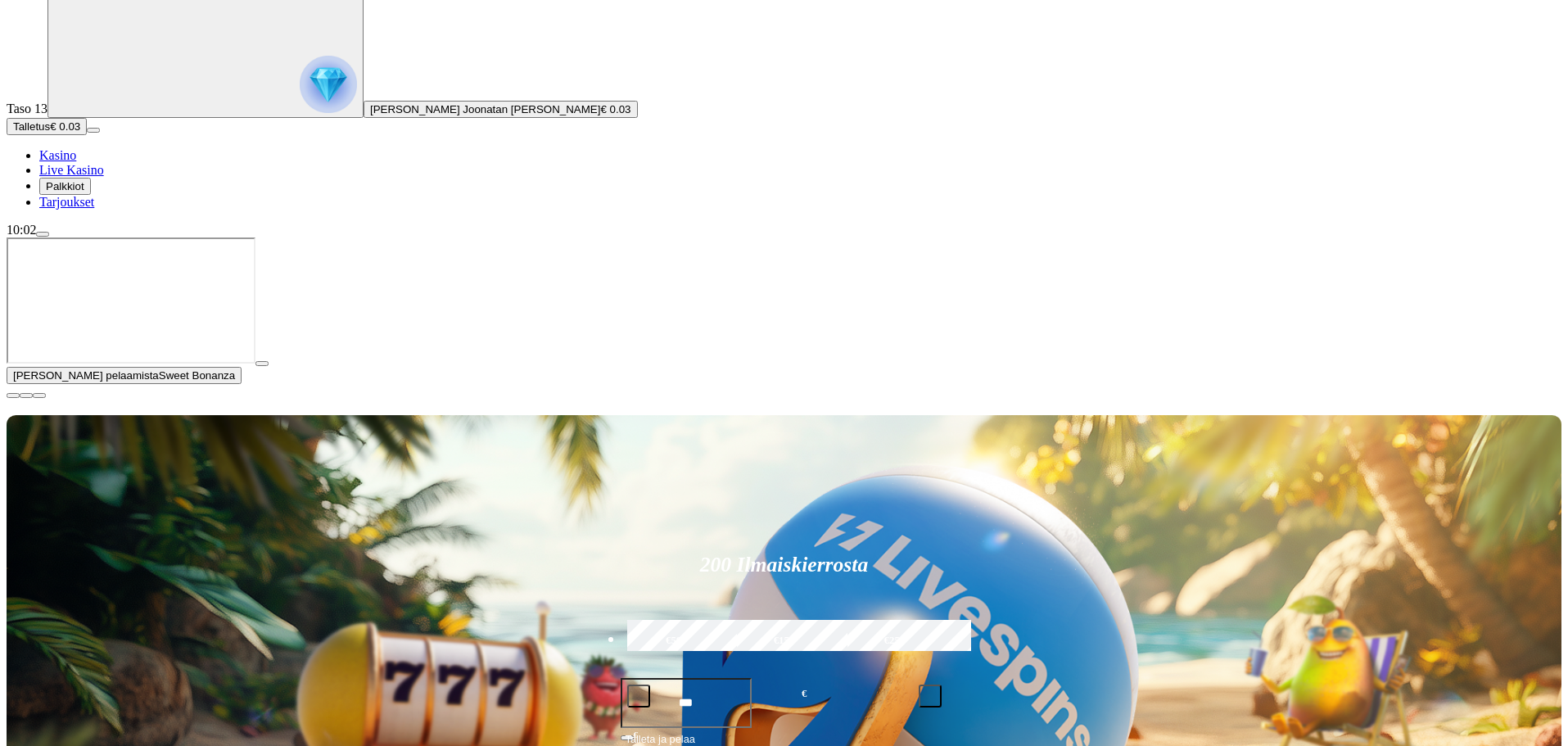
scroll to position [82, 0]
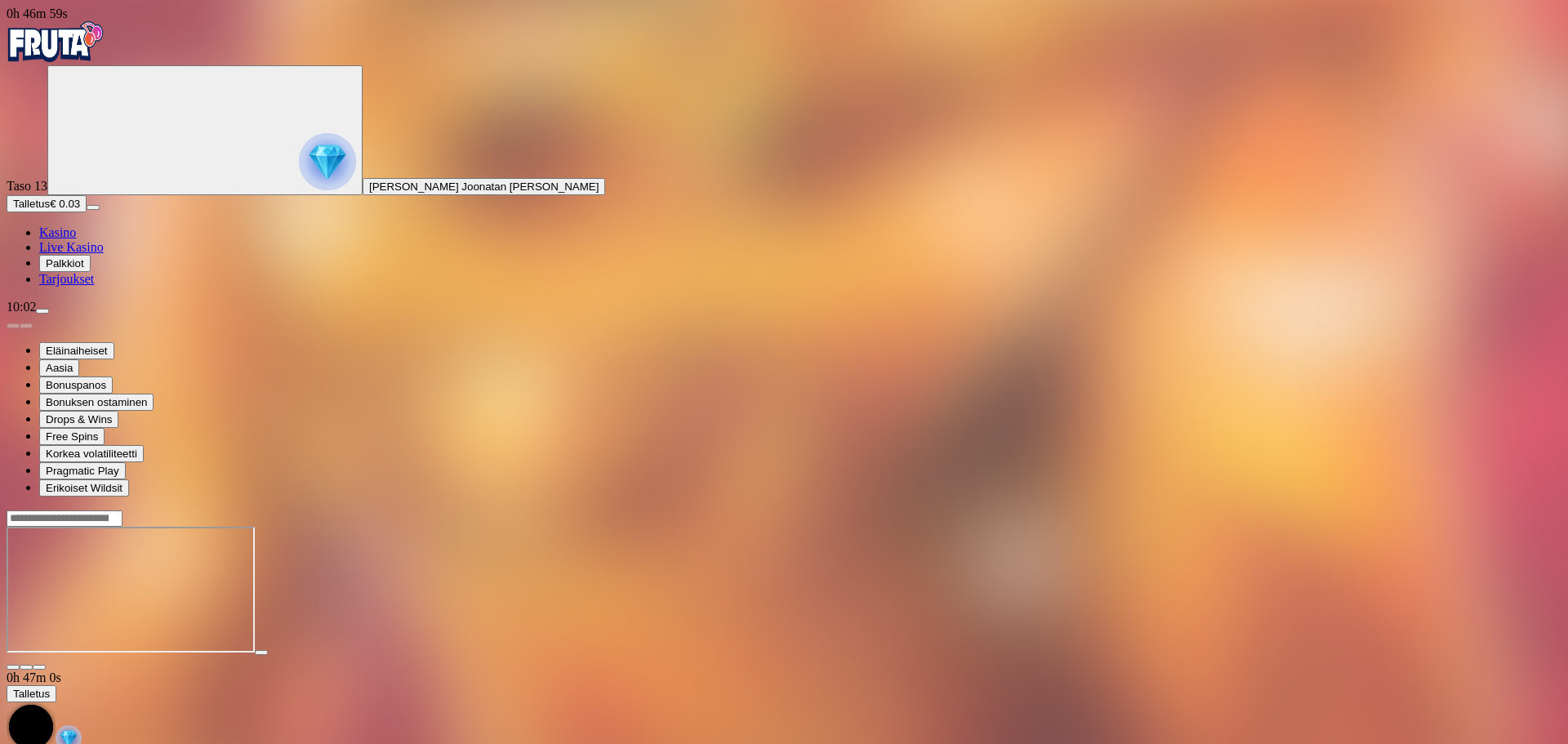
click at [146, 314] on div "10:02" at bounding box center [784, 306] width 1555 height 15
click at [42, 311] on span "menu icon" at bounding box center [42, 311] width 0 height 0
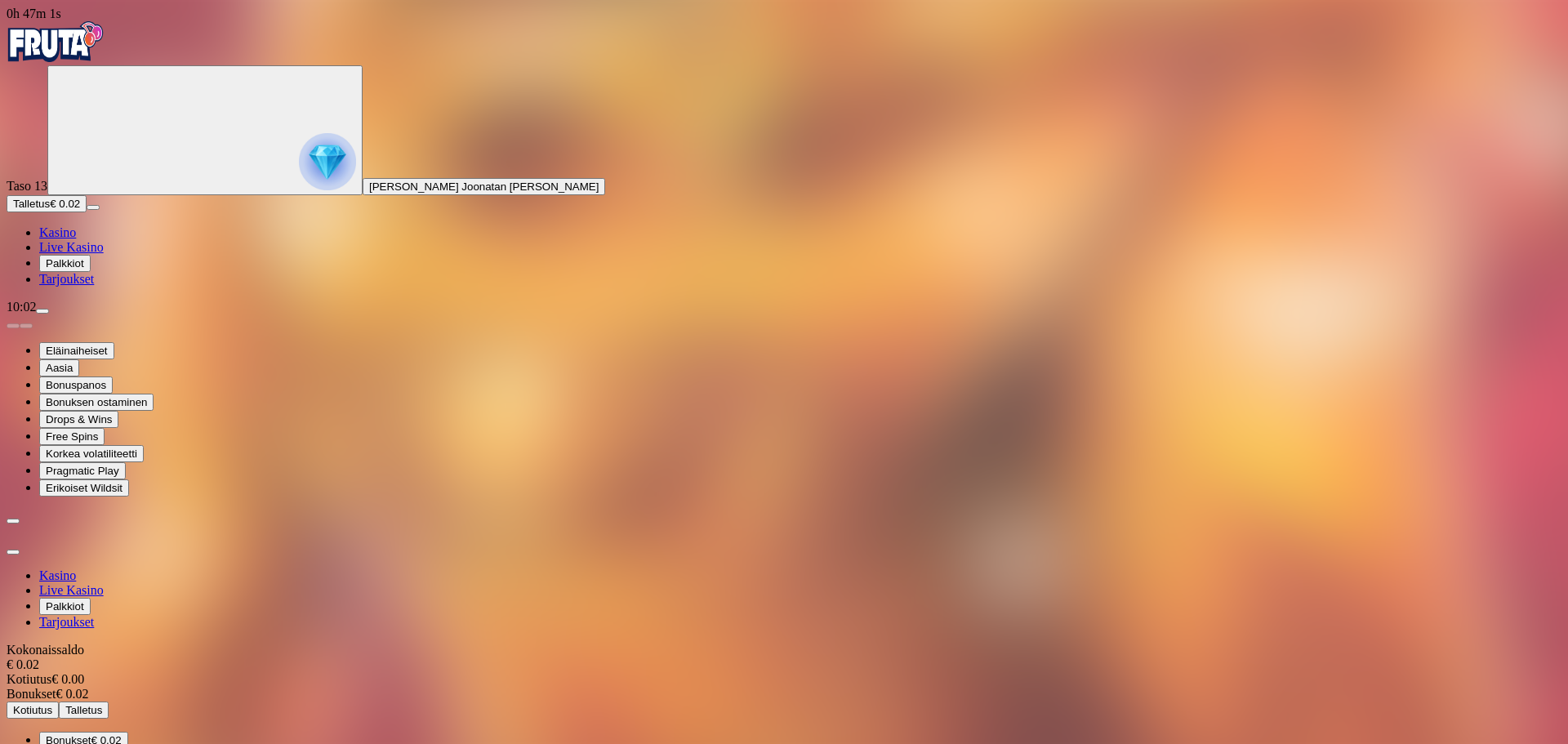
click at [122, 733] on span "€ 0.02" at bounding box center [106, 740] width 31 height 12
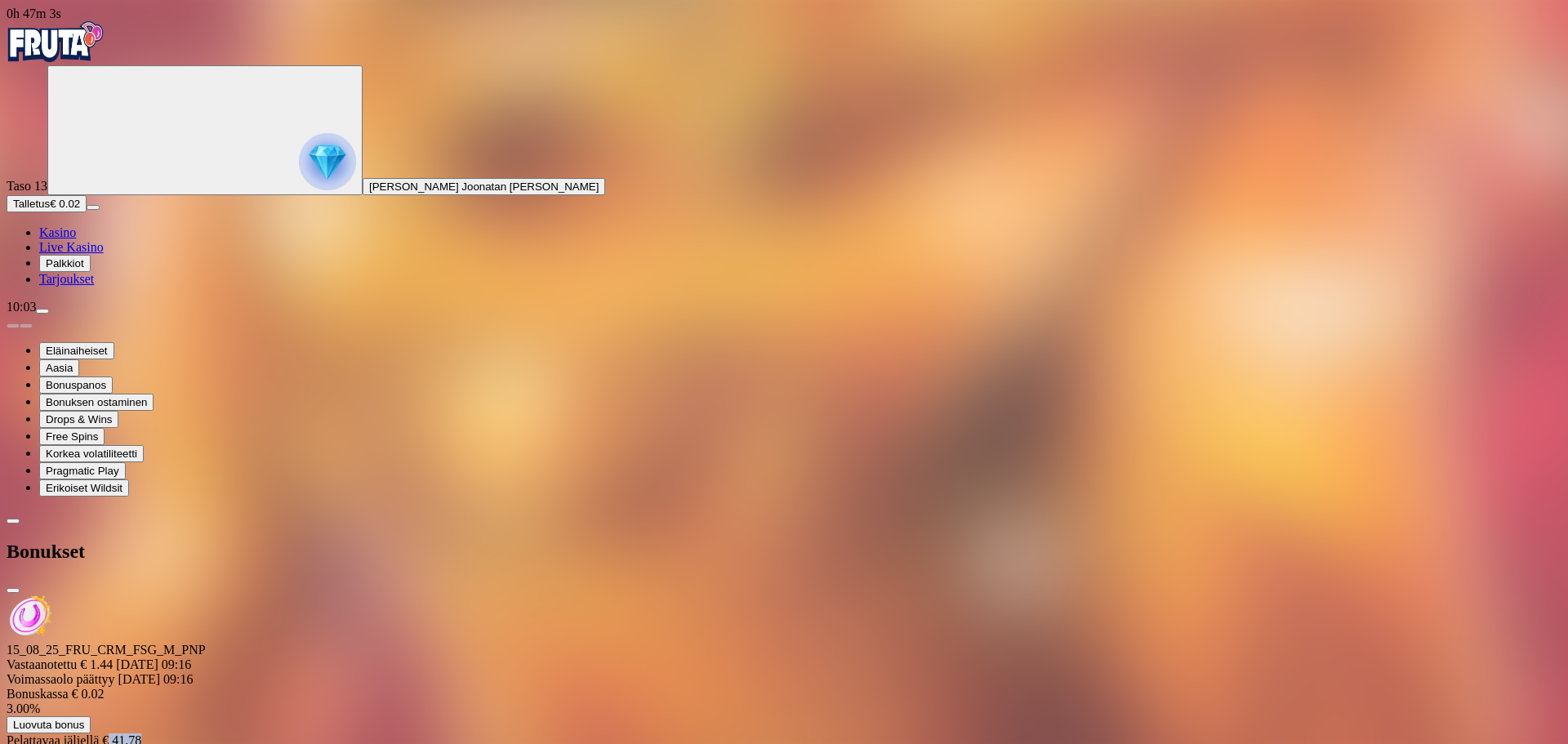
drag, startPoint x: 321, startPoint y: 192, endPoint x: 384, endPoint y: 188, distance: 63.1
click at [373, 733] on div "Pelattavaa jäljellä € 41.78" at bounding box center [784, 740] width 1555 height 15
click at [84, 719] on span "Luovuta bonus" at bounding box center [48, 725] width 71 height 12
